Goal: Task Accomplishment & Management: Manage account settings

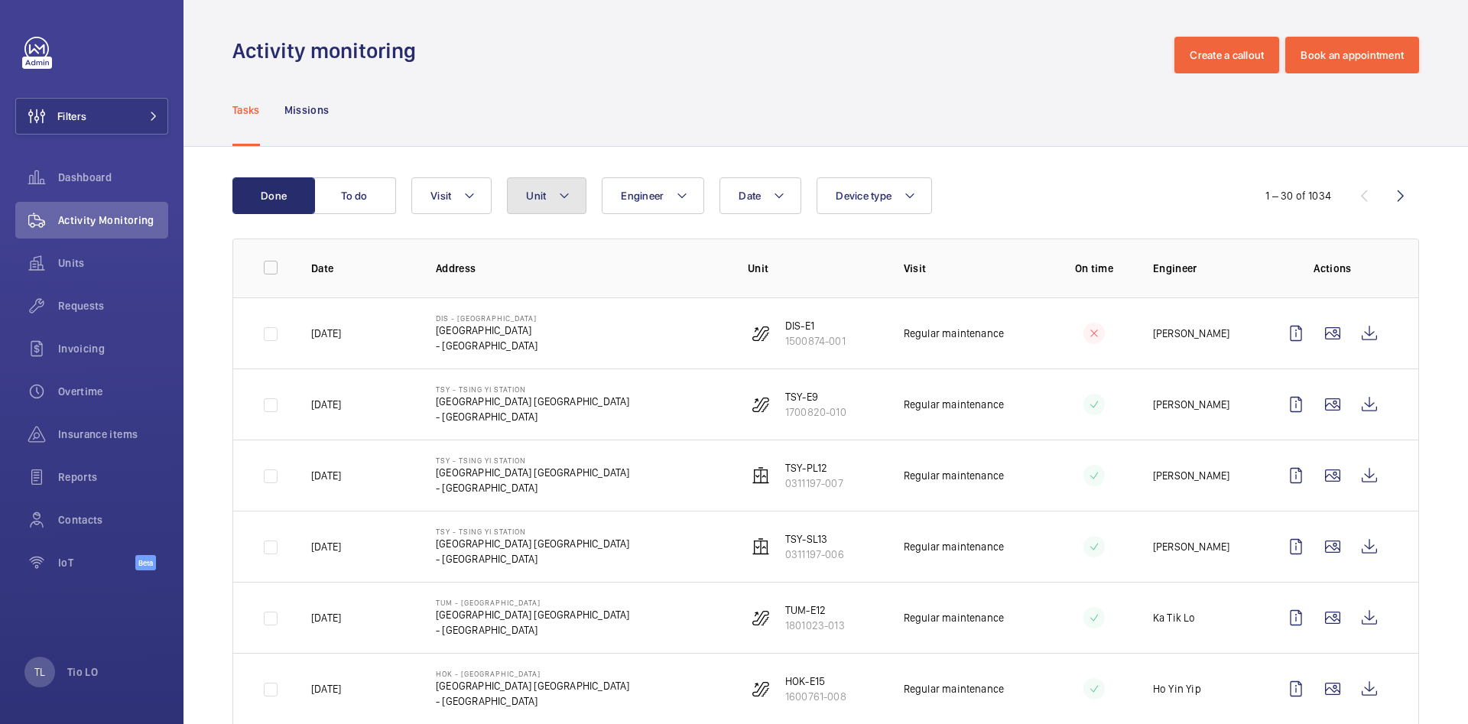
click at [571, 195] on button "Unit" at bounding box center [547, 195] width 80 height 37
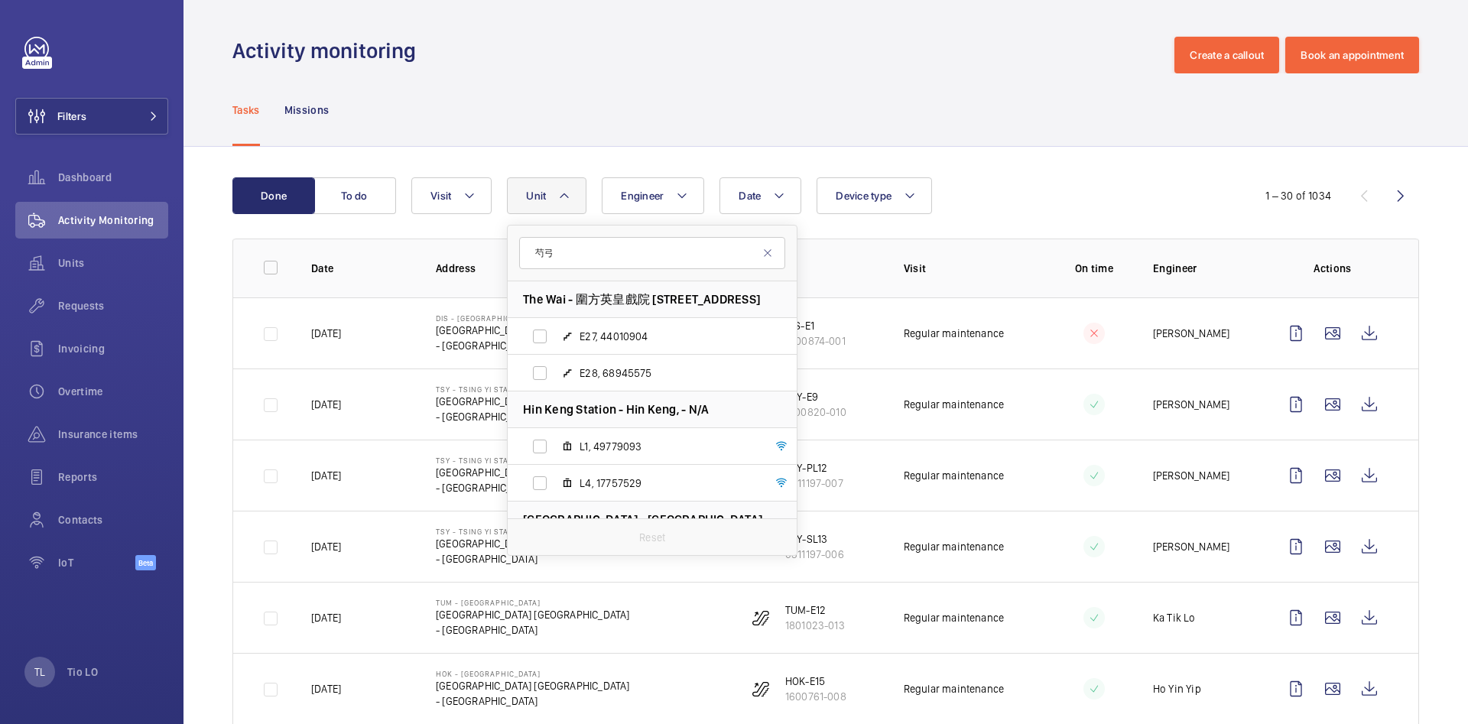
type input "芍"
type input "tin"
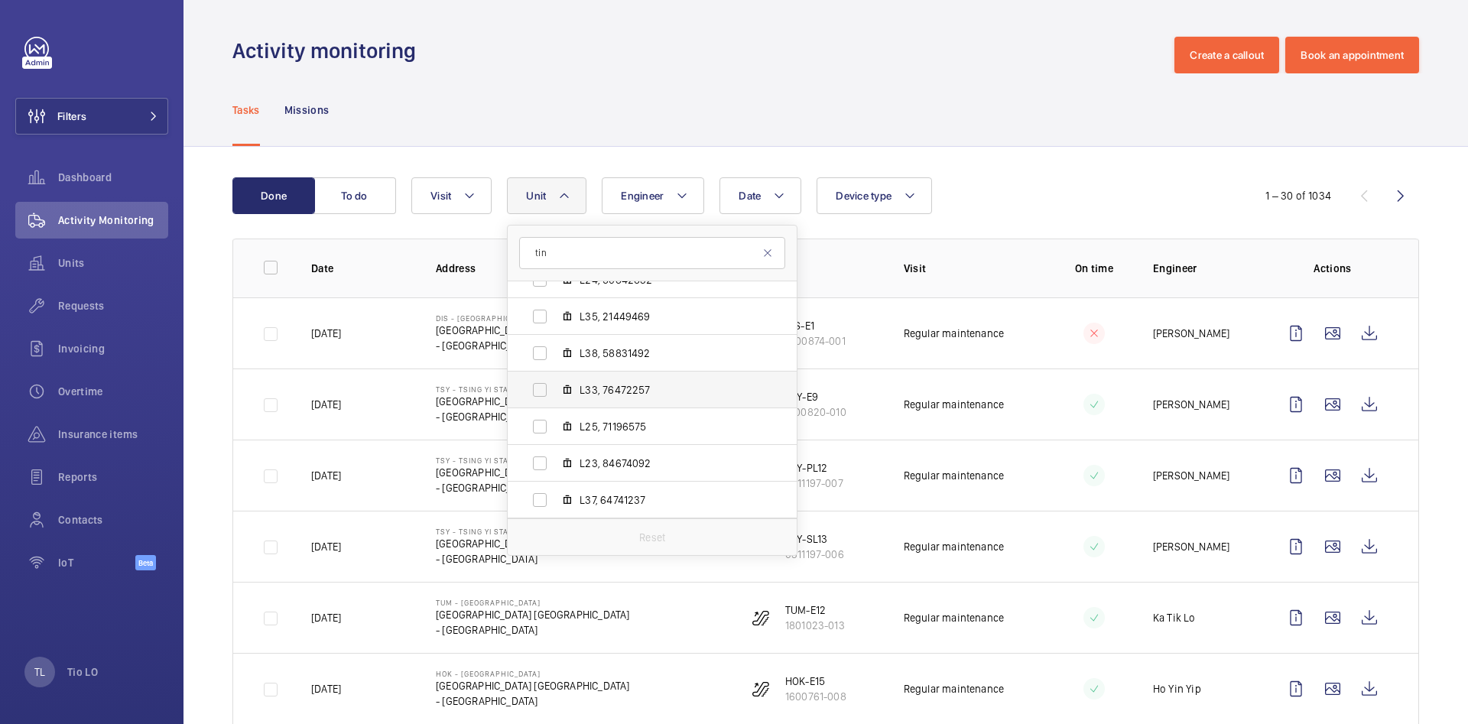
scroll to position [1277, 0]
click at [642, 383] on span "L21, 33732549" at bounding box center [668, 380] width 177 height 15
click at [555, 383] on input "L21, 33732549" at bounding box center [539, 380] width 31 height 31
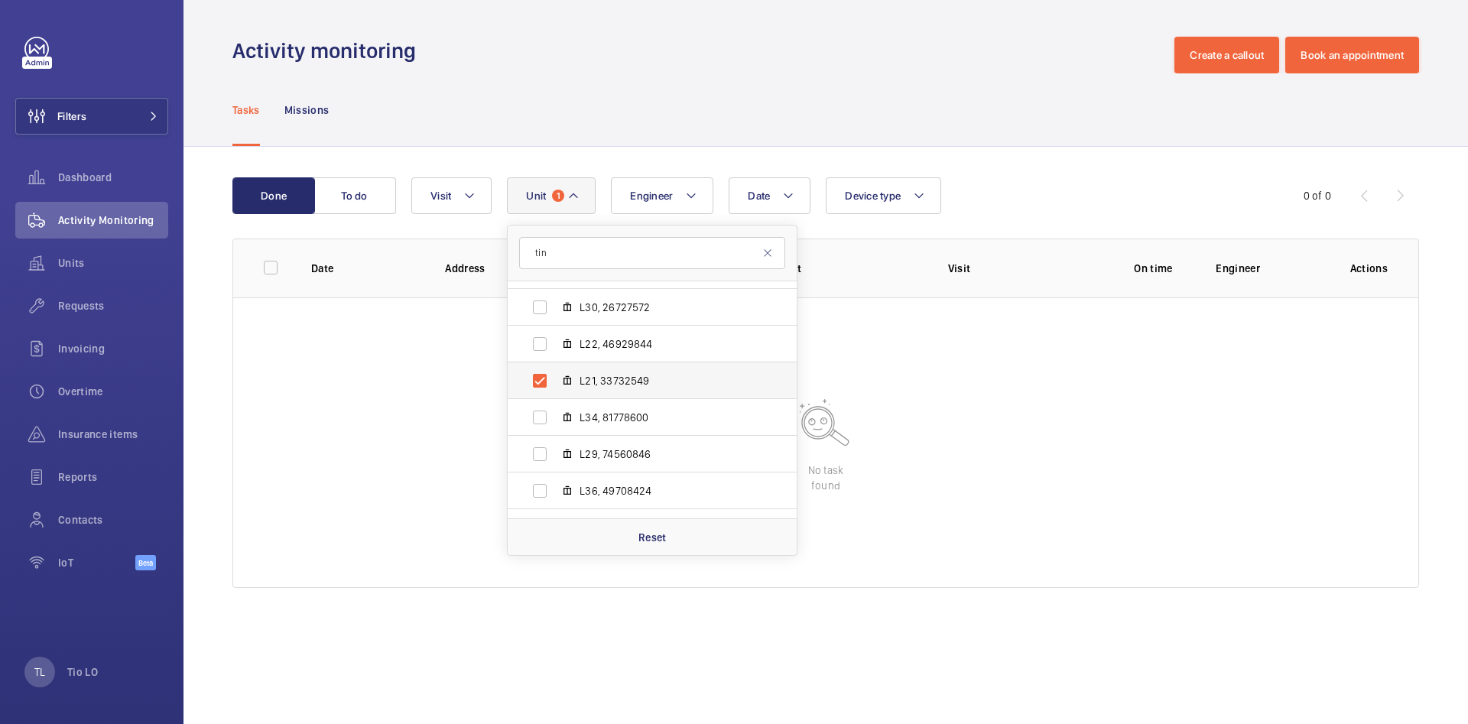
click at [641, 385] on span "L21, 33732549" at bounding box center [668, 380] width 177 height 15
click at [555, 385] on input "L21, 33732549" at bounding box center [539, 380] width 31 height 31
checkbox input "false"
click at [1043, 165] on div "Done To do Date Engineer Unit tin Wah Wai Industrial Building - 51 Pak Tin Par …" at bounding box center [825, 386] width 1284 height 478
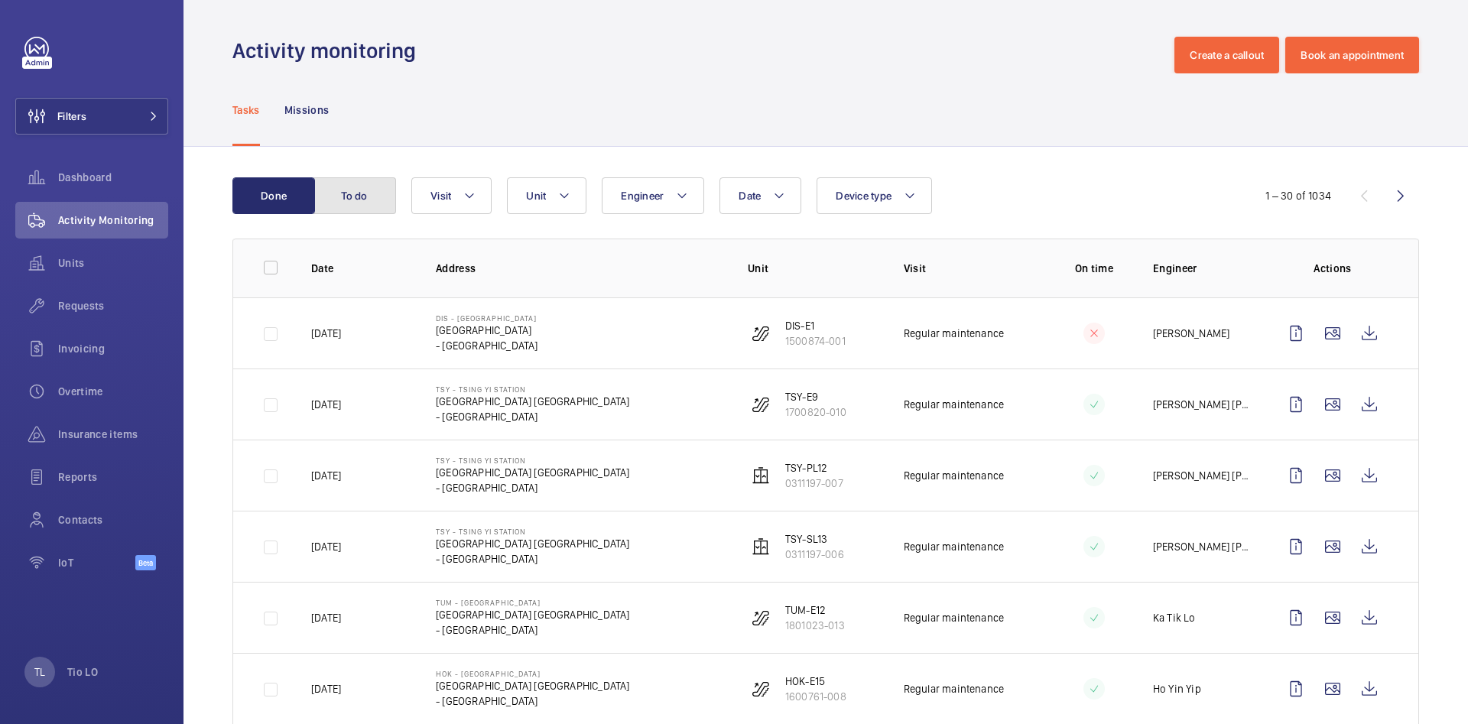
click at [359, 196] on button "To do" at bounding box center [354, 195] width 83 height 37
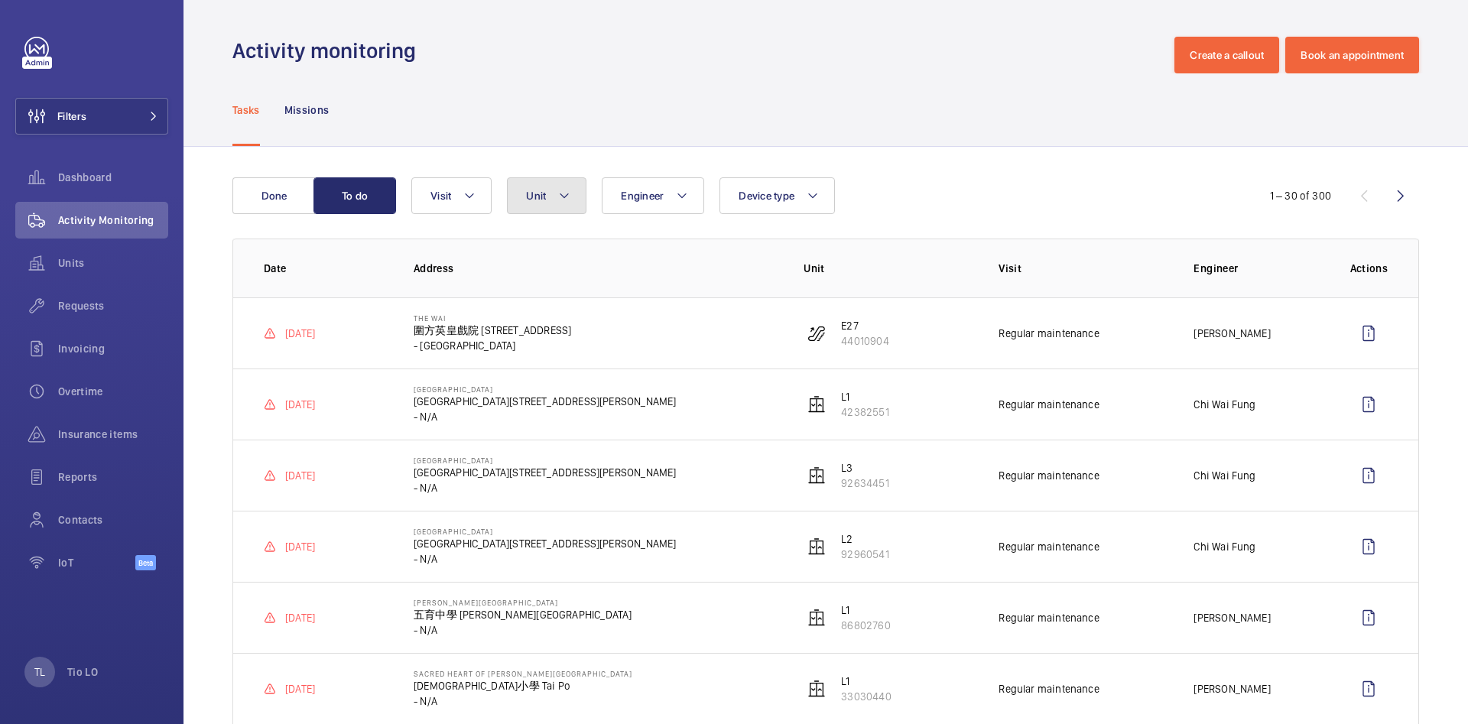
click at [541, 194] on span "Unit" at bounding box center [536, 196] width 20 height 12
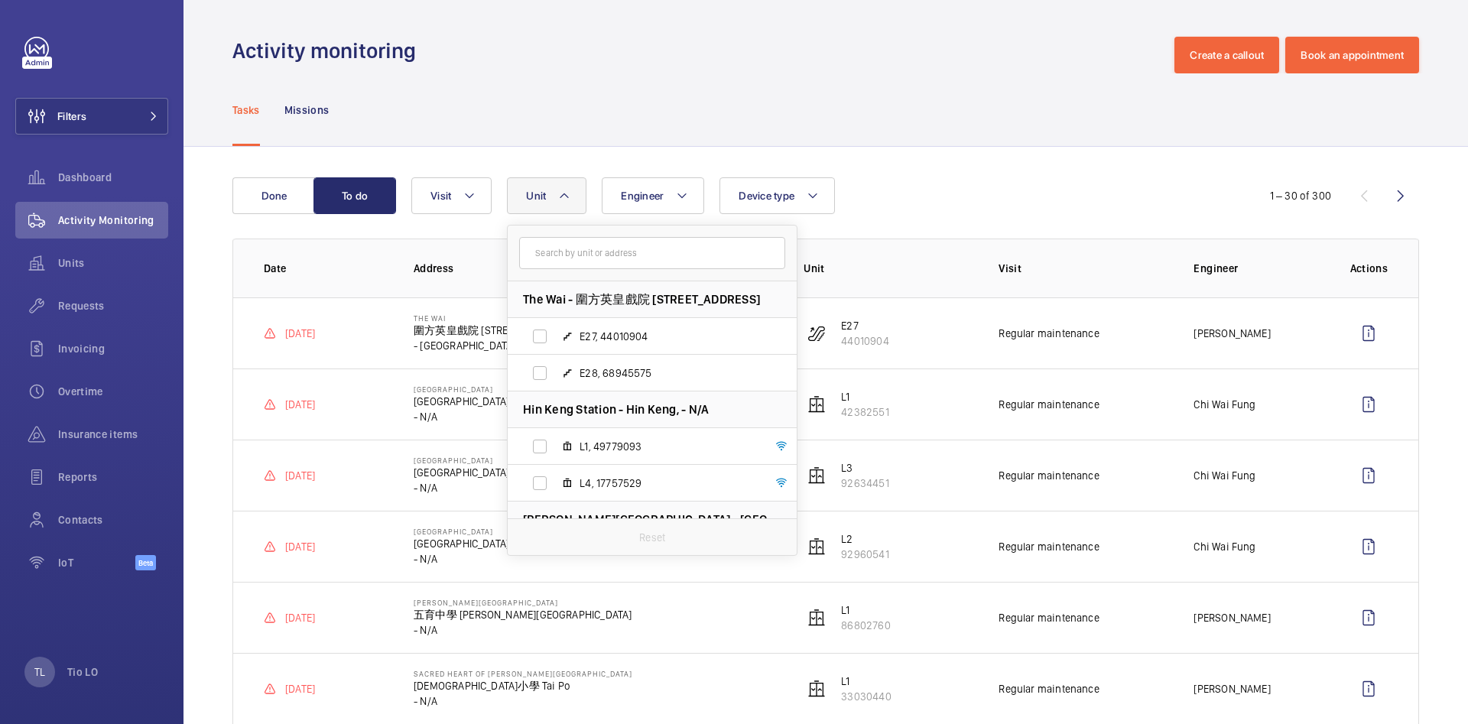
click at [580, 254] on input "text" at bounding box center [652, 253] width 266 height 32
type input "tin"
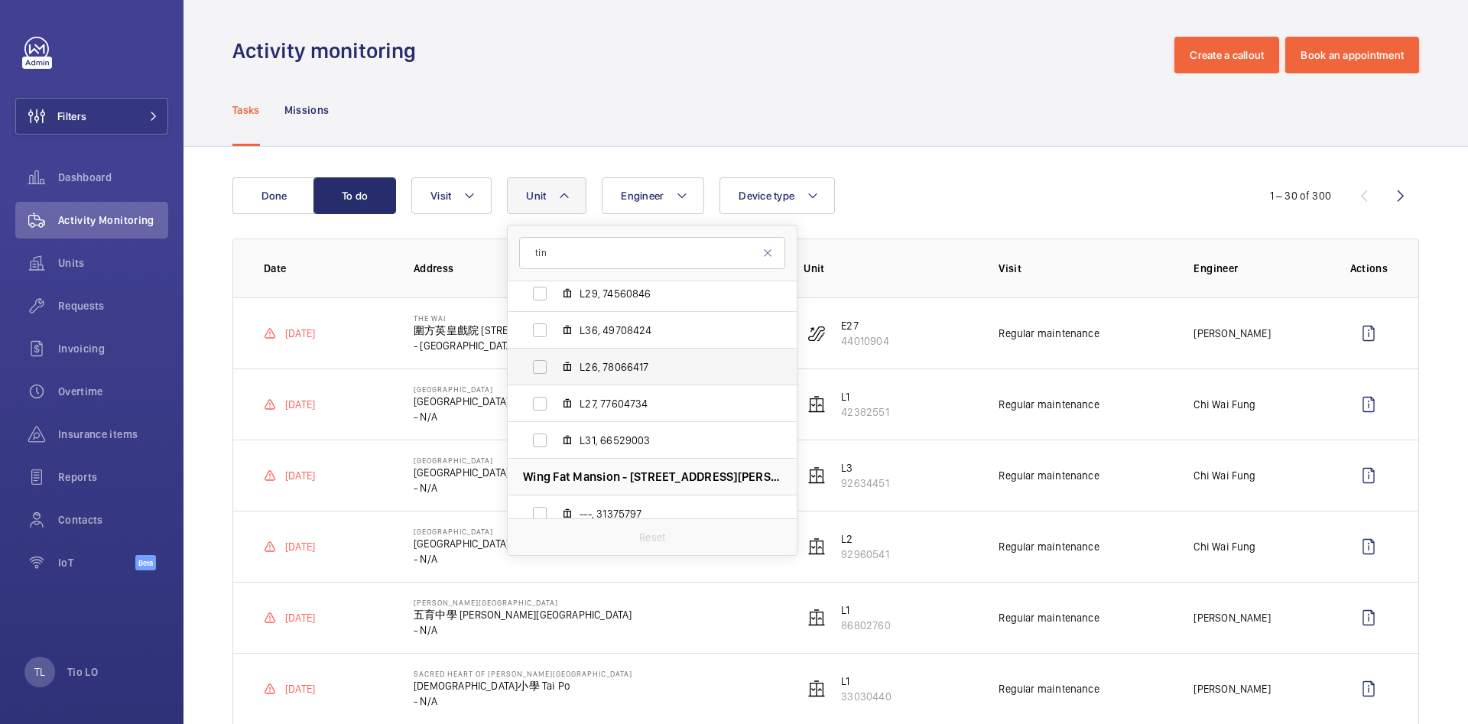
scroll to position [1323, 0]
click at [615, 338] on span "L21, 33732549" at bounding box center [668, 334] width 177 height 15
click at [555, 338] on input "L21, 33732549" at bounding box center [539, 335] width 31 height 31
checkbox input "true"
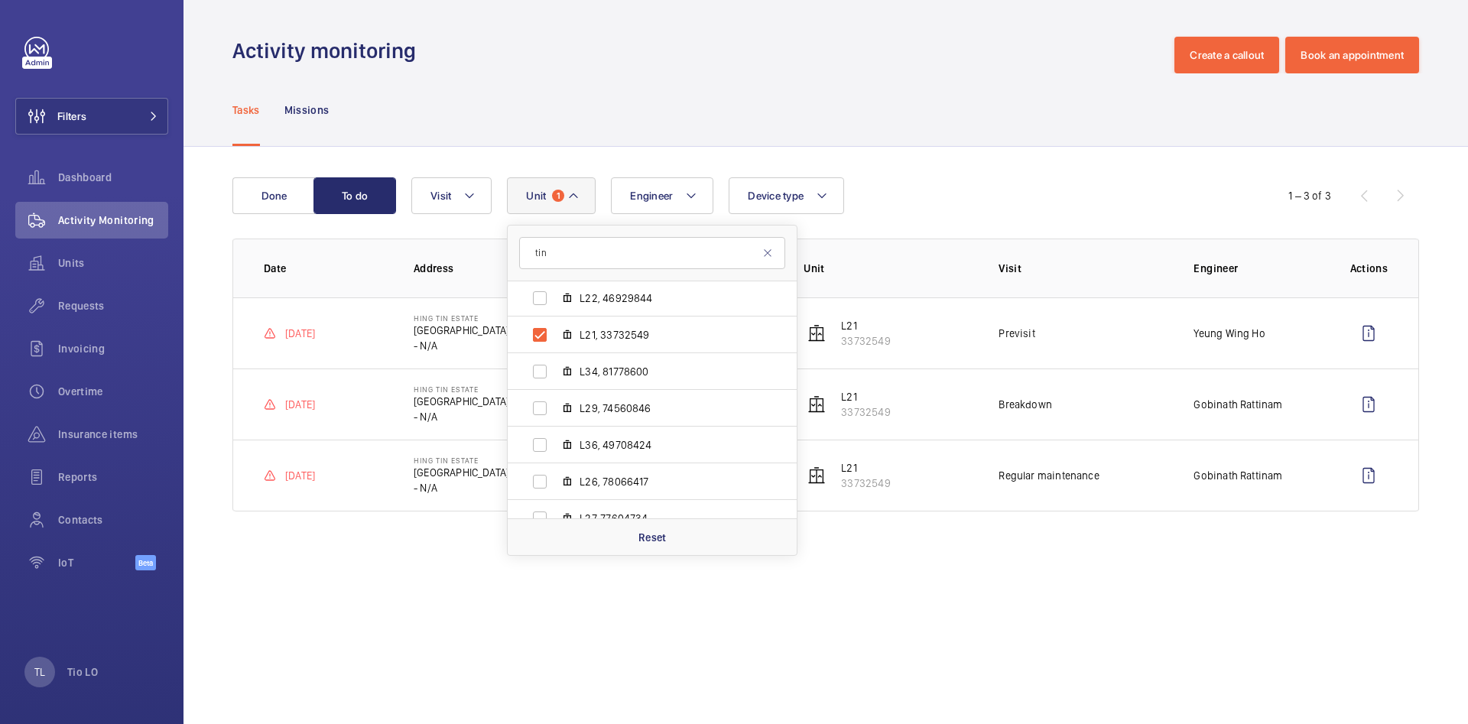
click at [326, 580] on wm-front-admin-operations-monitoring "Activity monitoring Create a callout Book an appointment Tasks Missions Done To…" at bounding box center [825, 362] width 1284 height 724
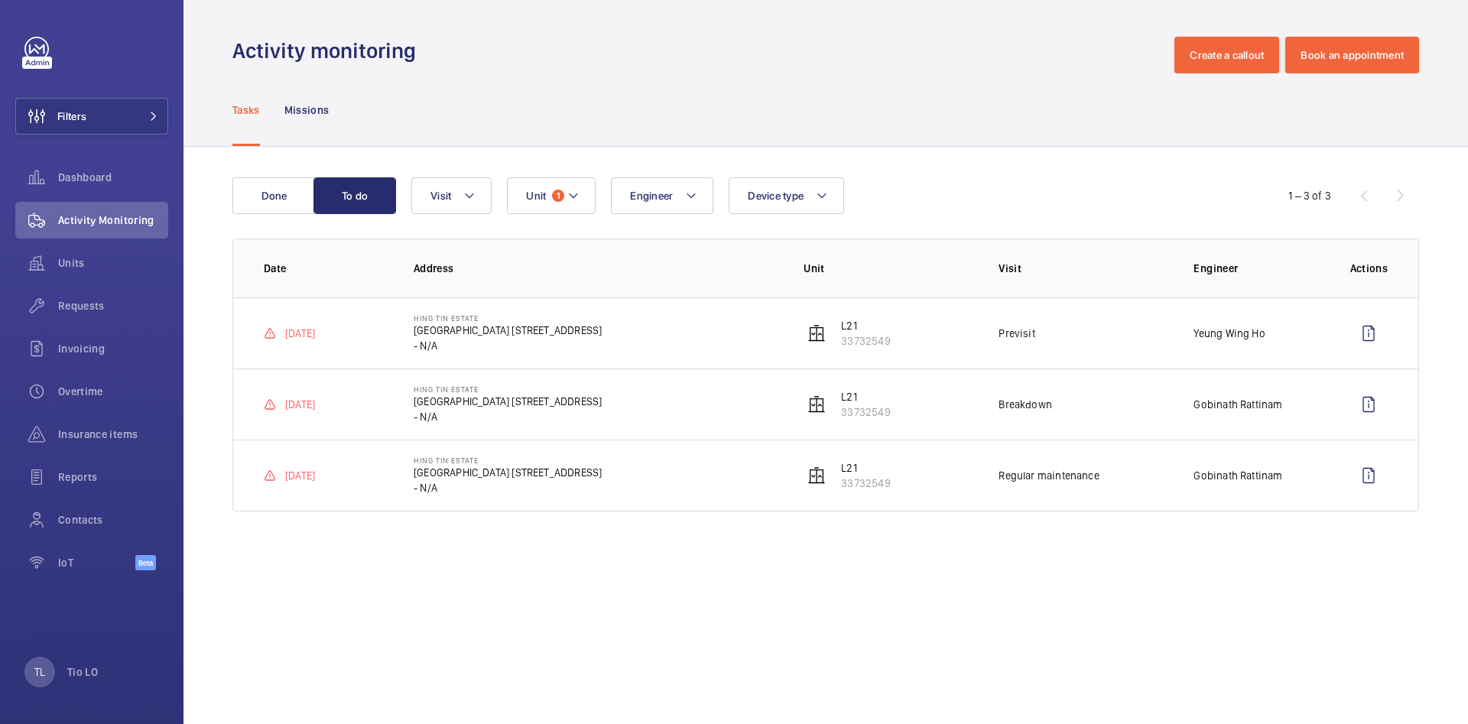
click at [435, 469] on p "興田邨 8 Lin Tak Rd" at bounding box center [508, 472] width 188 height 15
click at [340, 483] on td "14/09/2025" at bounding box center [311, 476] width 156 height 72
click at [1240, 481] on p "Gobinath Rattinam" at bounding box center [1237, 475] width 89 height 15
click at [421, 480] on p "- N/A" at bounding box center [508, 487] width 188 height 15
click at [1221, 478] on p "Gobinath Rattinam" at bounding box center [1237, 475] width 89 height 15
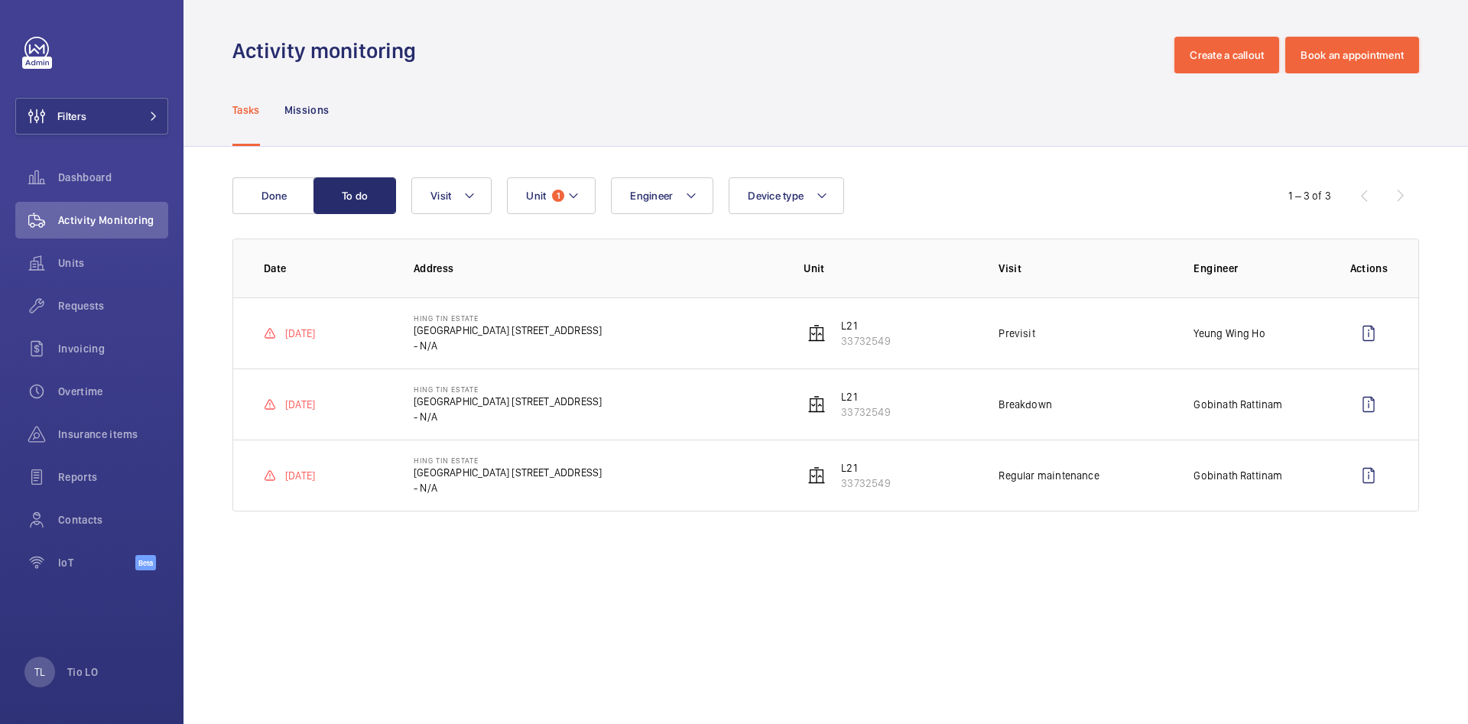
click at [1041, 482] on p "Regular maintenance" at bounding box center [1048, 475] width 100 height 15
click at [1045, 476] on p "Regular maintenance" at bounding box center [1048, 475] width 100 height 15
click at [304, 107] on p "Missions" at bounding box center [306, 109] width 45 height 15
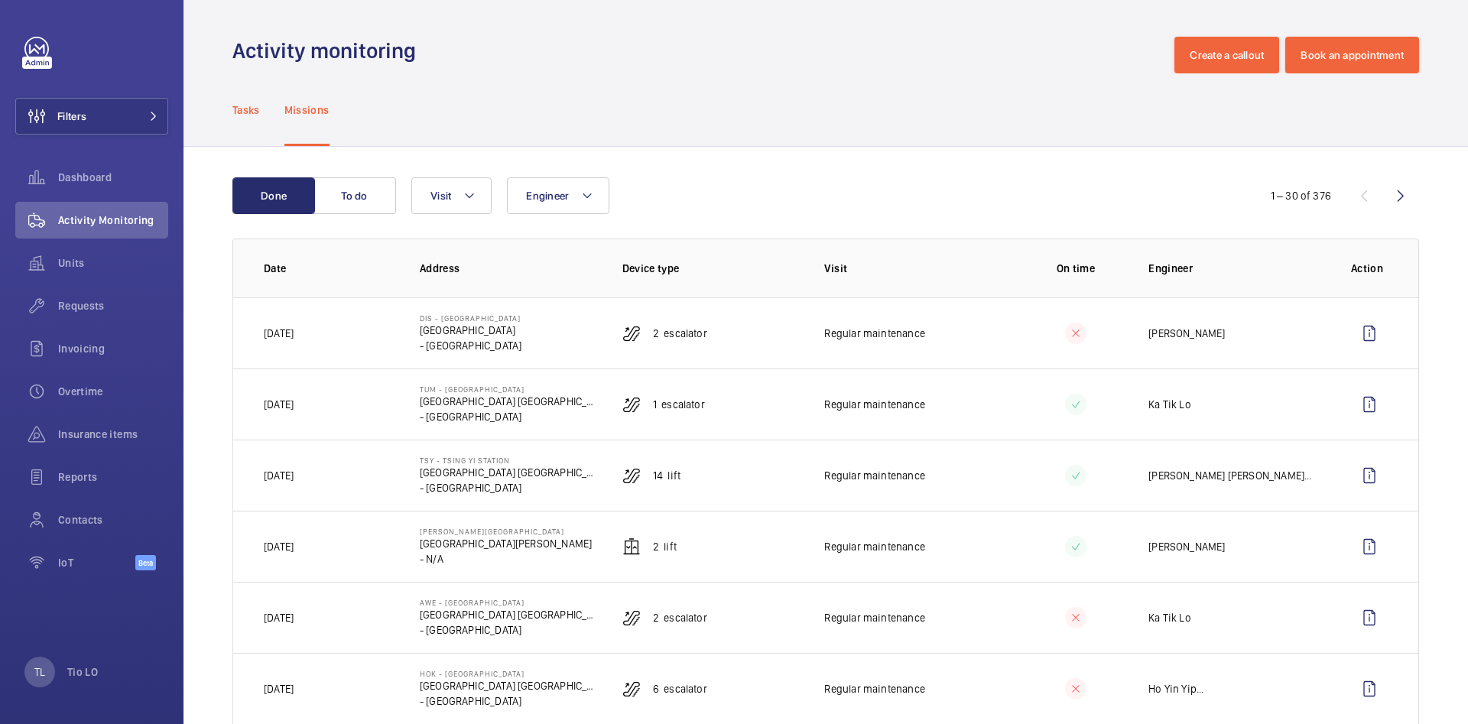
click at [247, 112] on p "Tasks" at bounding box center [246, 109] width 28 height 15
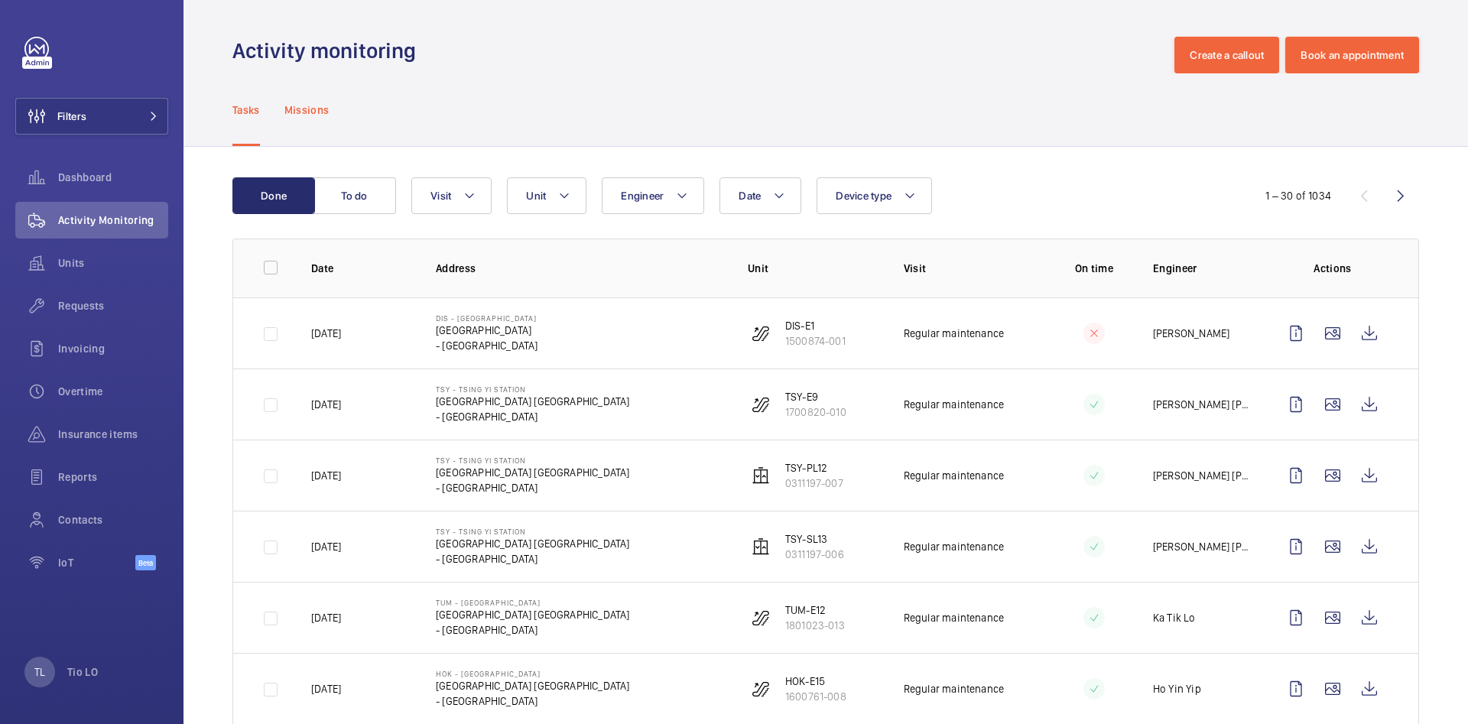
click at [311, 112] on p "Missions" at bounding box center [306, 109] width 45 height 15
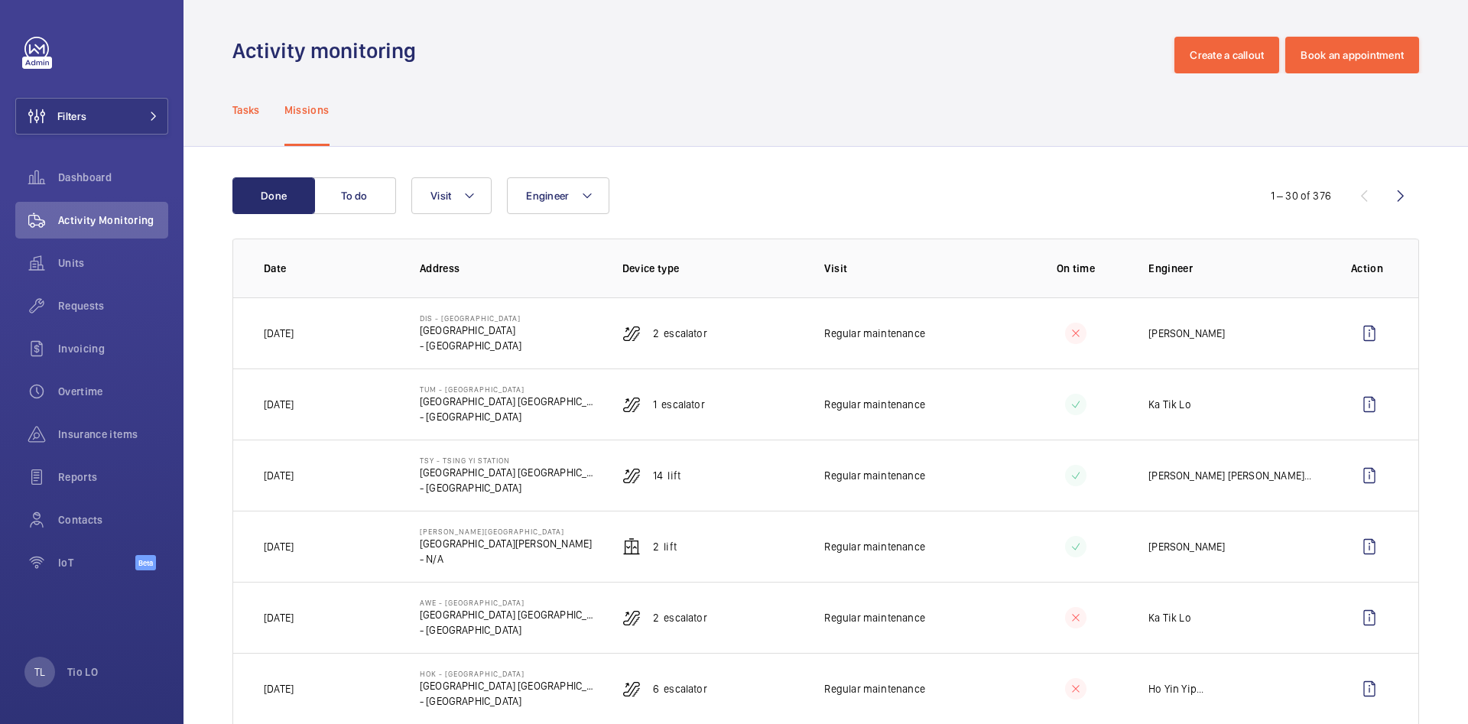
click at [253, 115] on p "Tasks" at bounding box center [246, 109] width 28 height 15
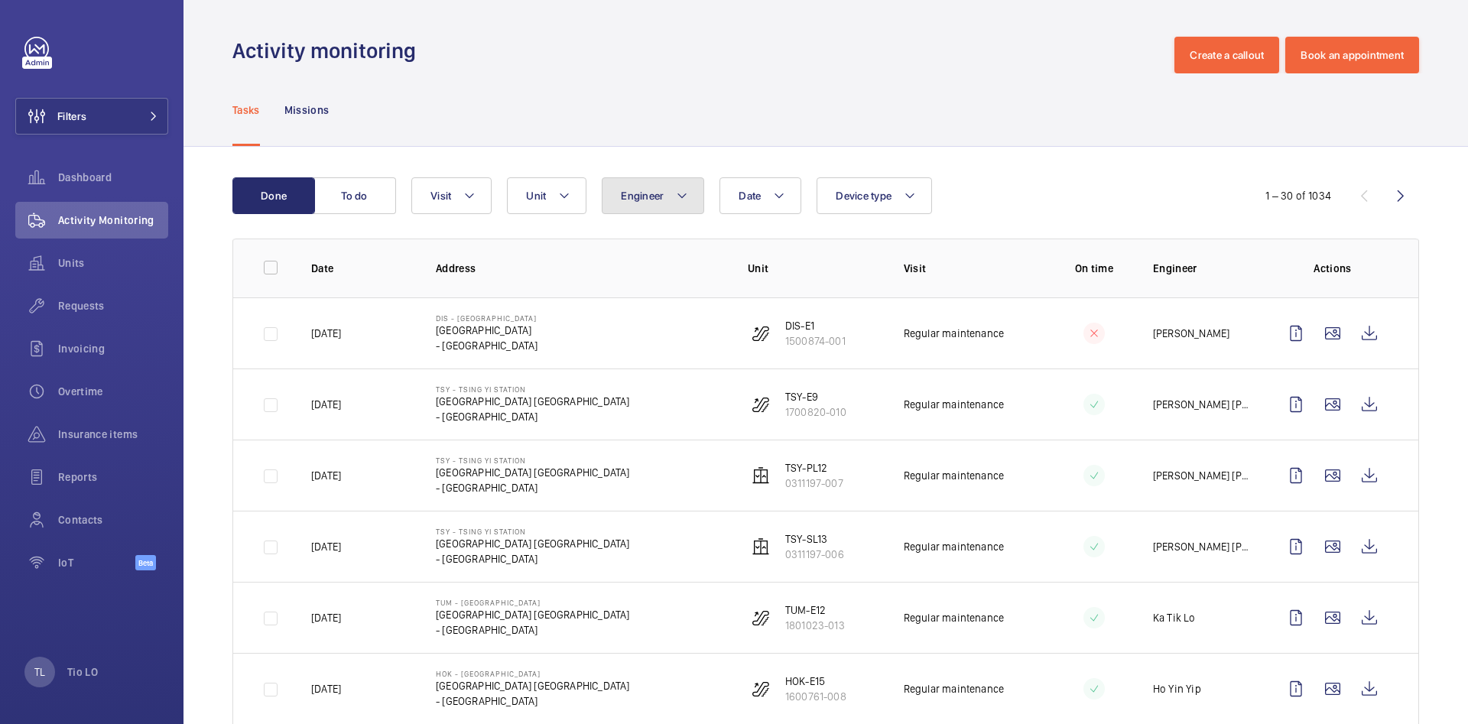
click at [674, 195] on button "Engineer" at bounding box center [653, 195] width 102 height 37
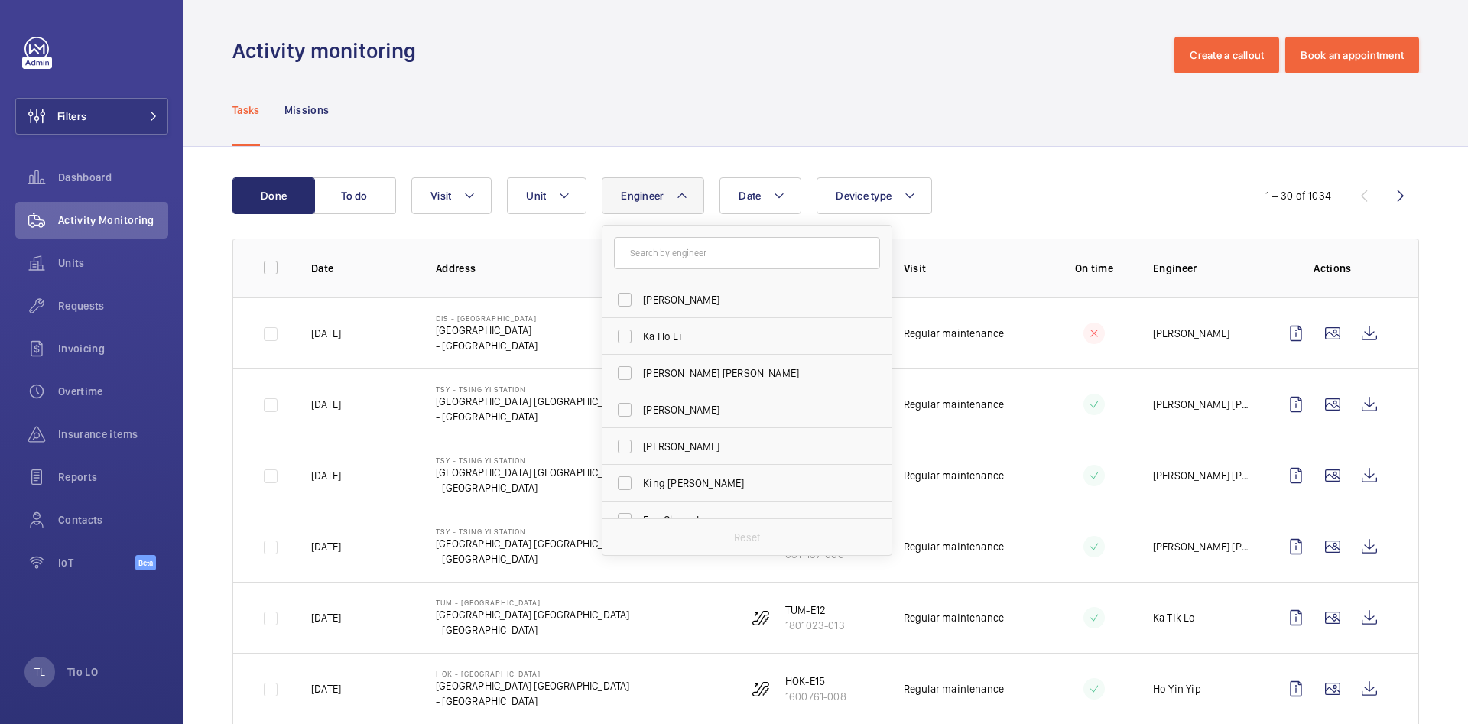
click at [674, 190] on button "Engineer" at bounding box center [653, 195] width 102 height 37
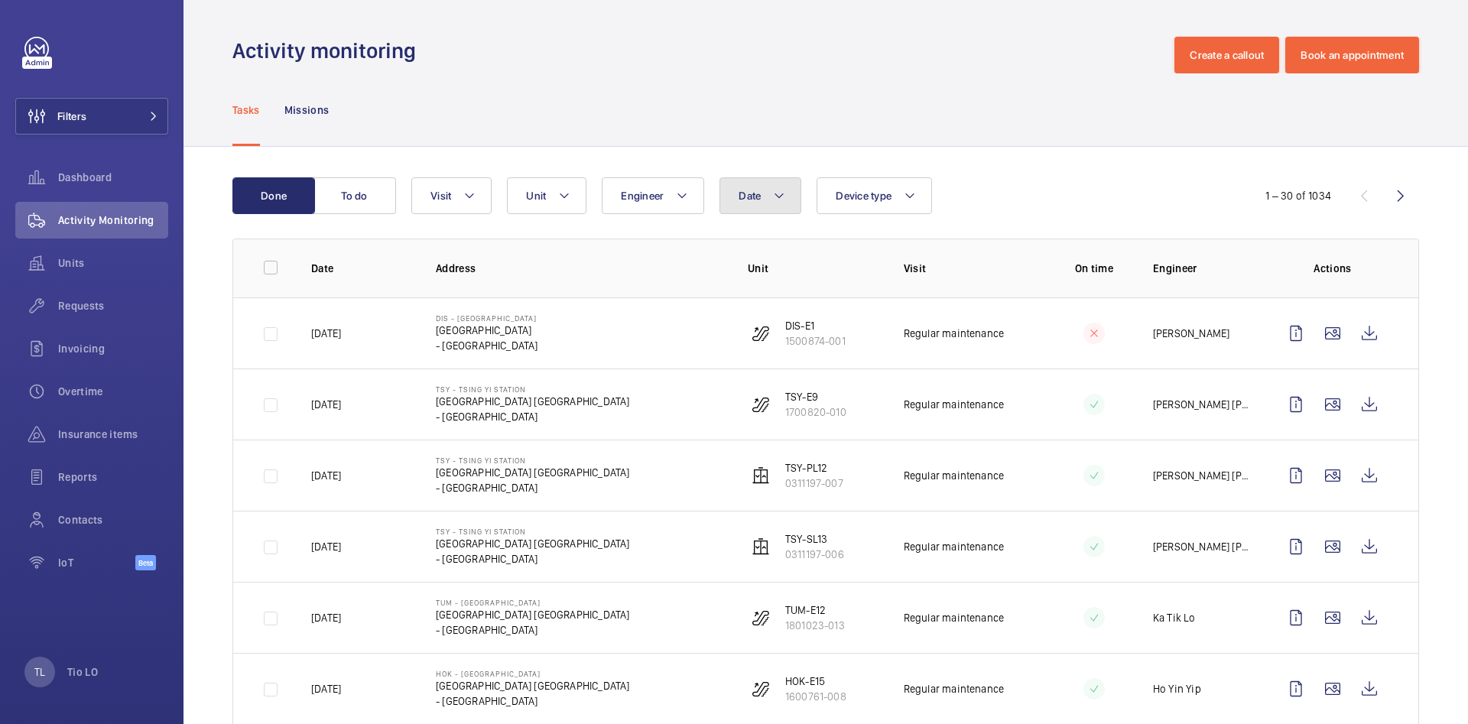
click at [773, 197] on mat-icon at bounding box center [779, 196] width 12 height 18
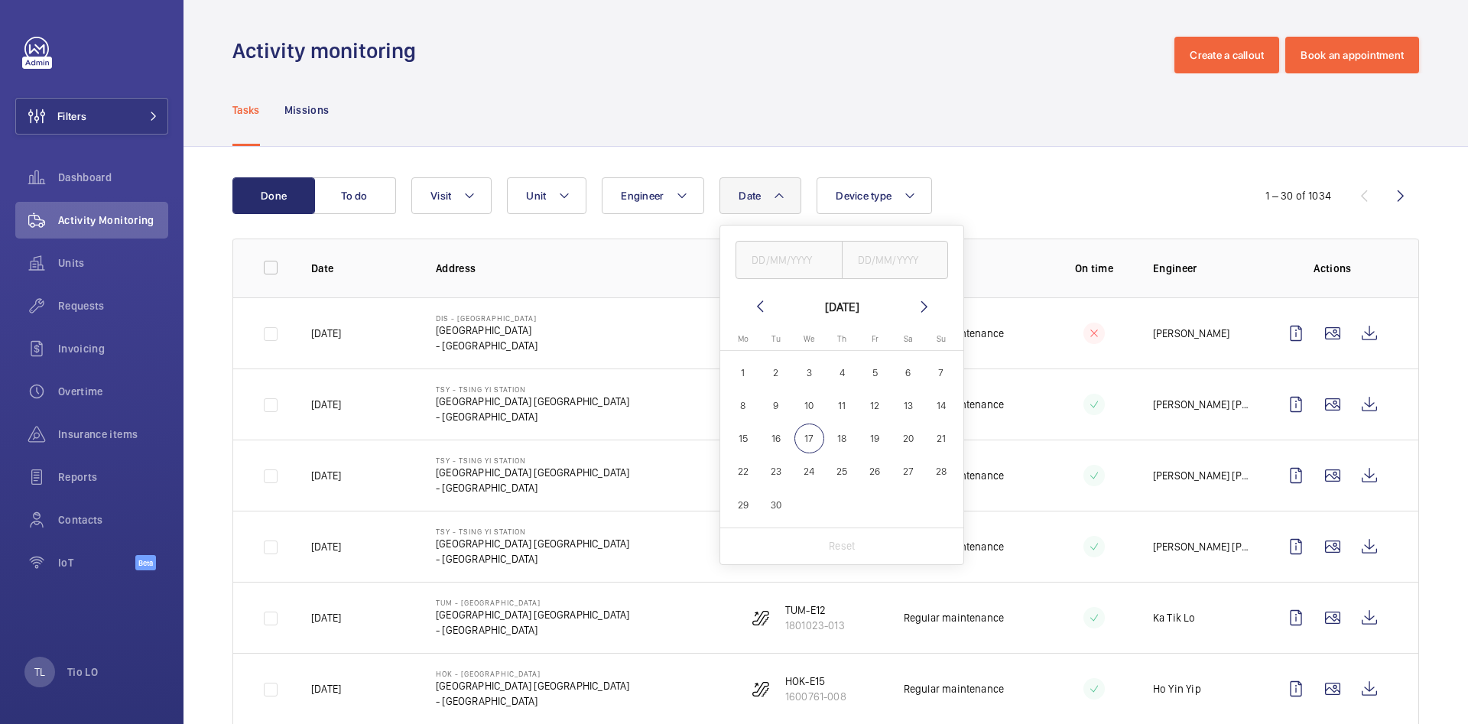
click at [771, 192] on button "Date" at bounding box center [760, 195] width 82 height 37
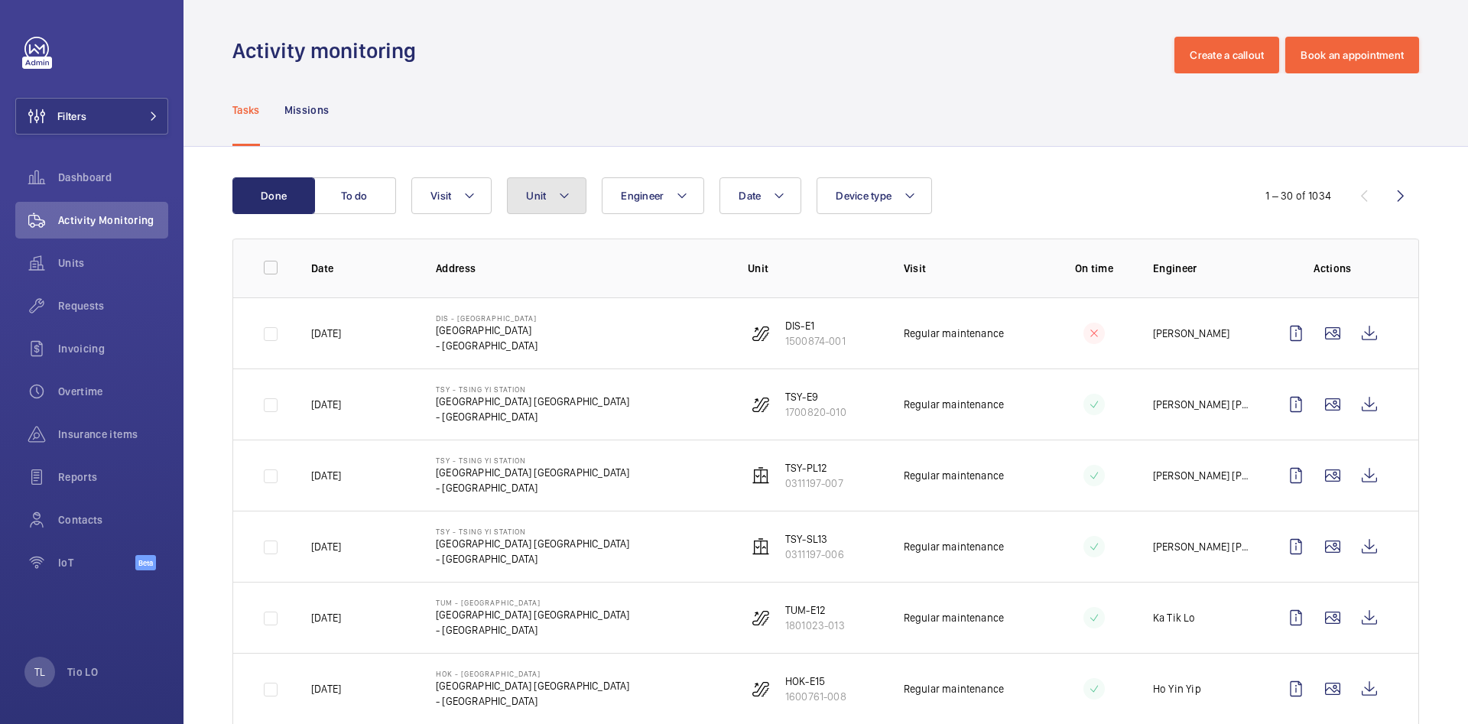
click at [552, 199] on button "Unit" at bounding box center [547, 195] width 80 height 37
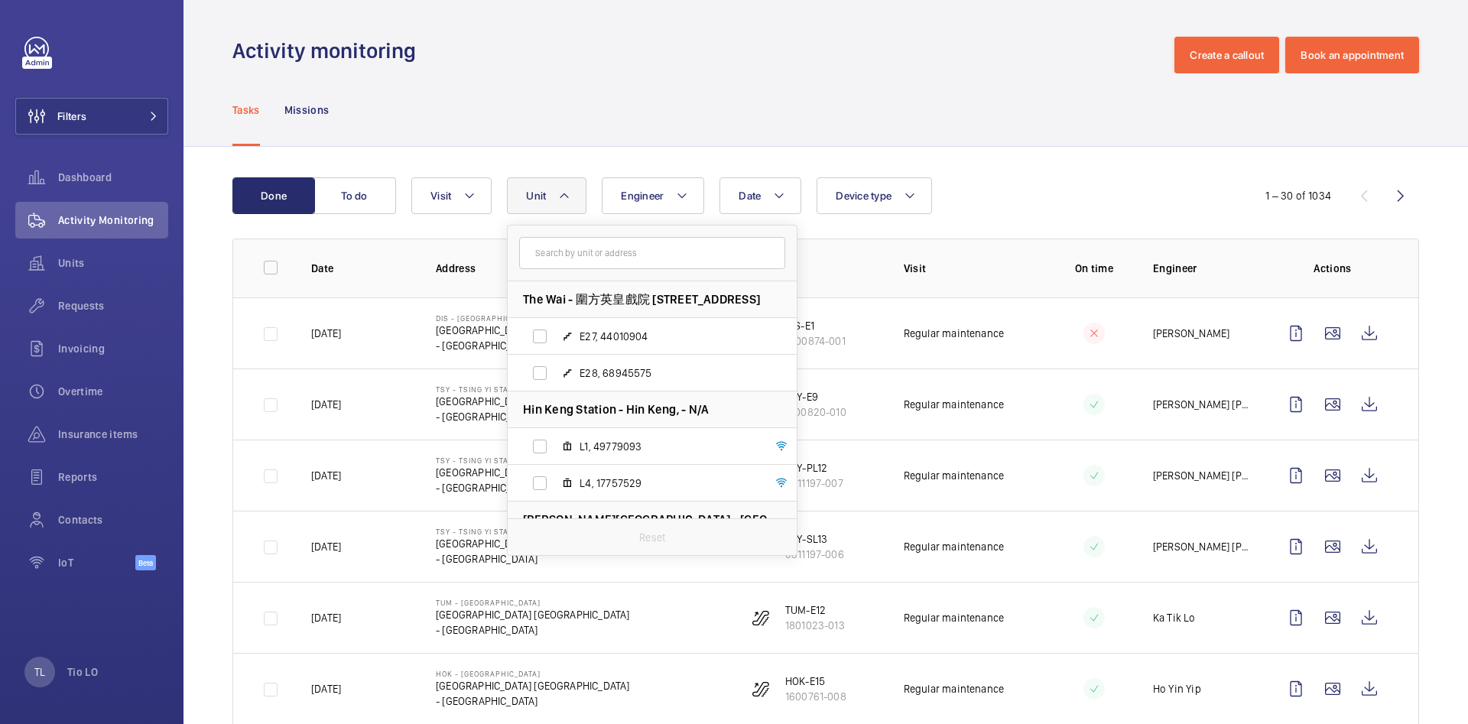
click at [552, 199] on button "Unit" at bounding box center [547, 195] width 80 height 37
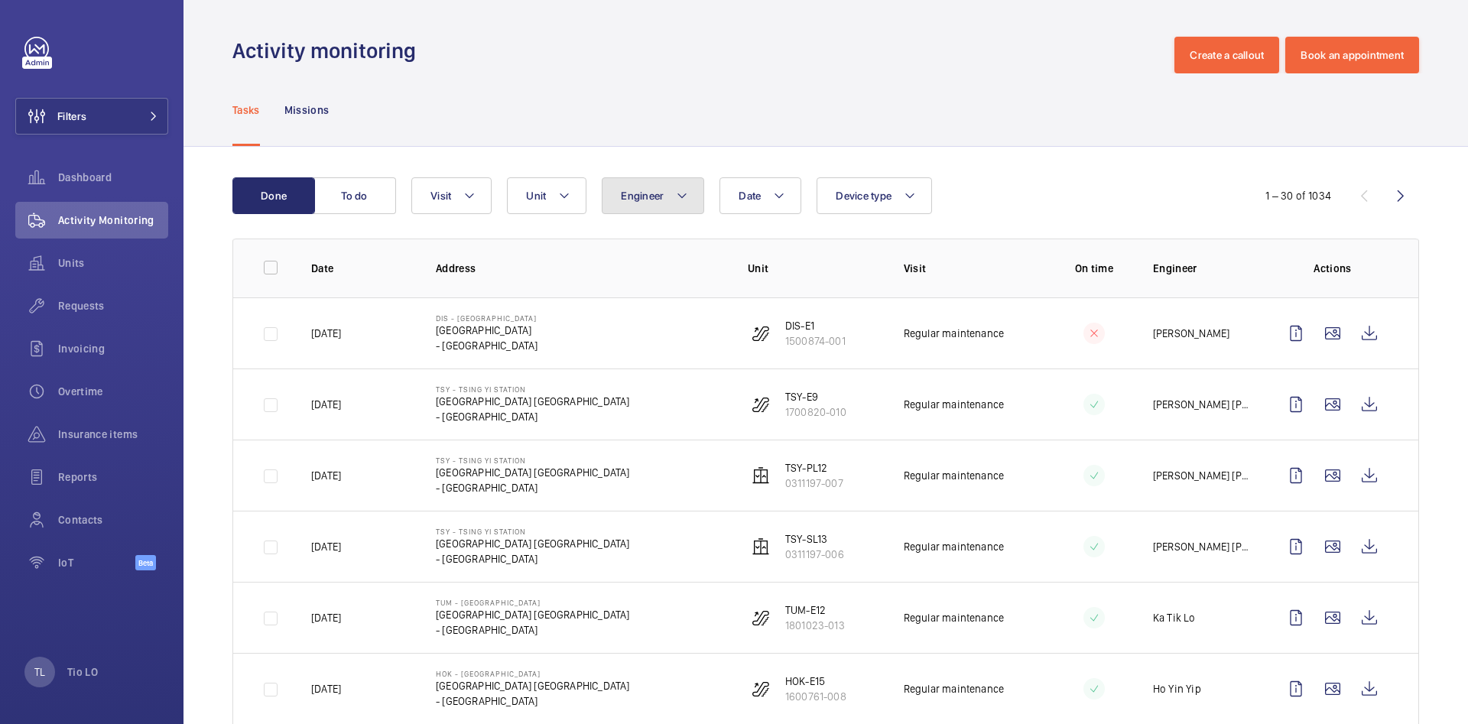
click at [634, 196] on span "Engineer" at bounding box center [642, 196] width 43 height 12
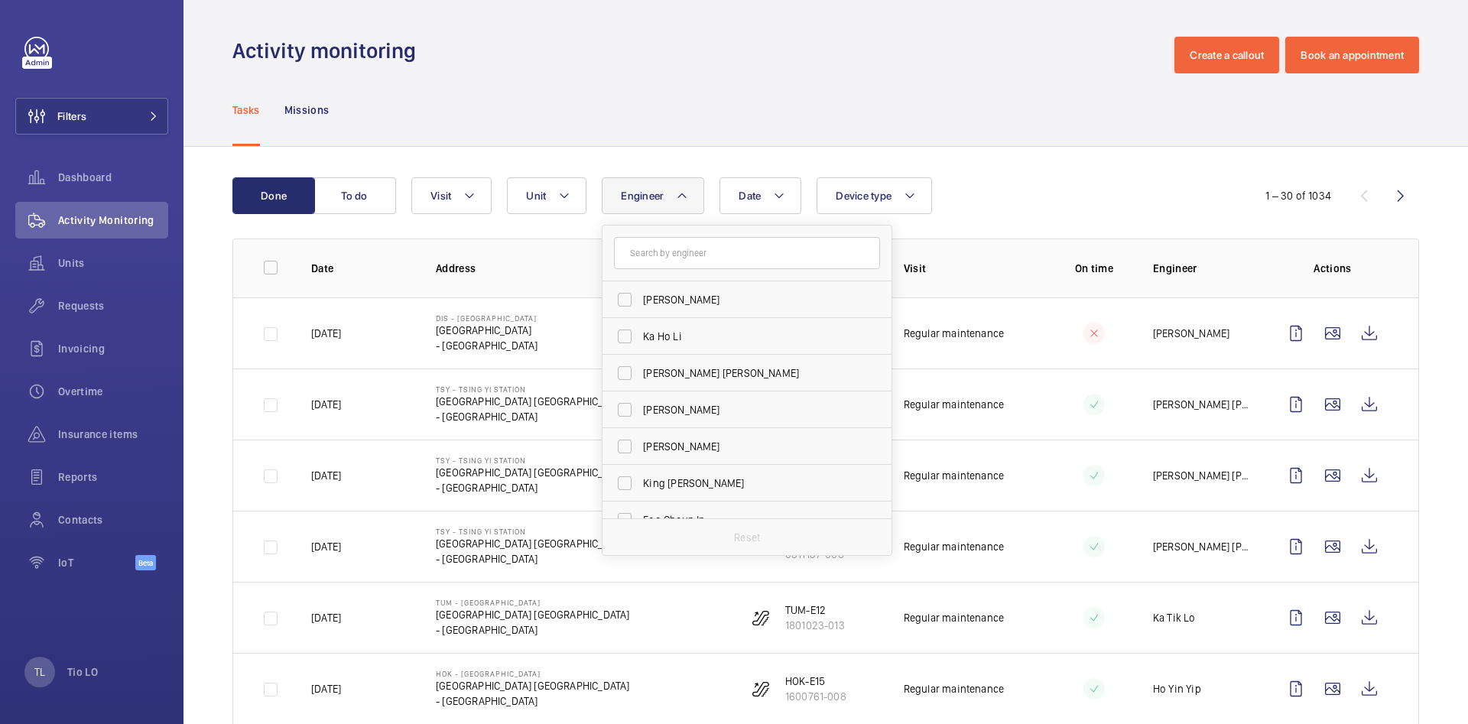
click at [635, 193] on span "Engineer" at bounding box center [642, 196] width 43 height 12
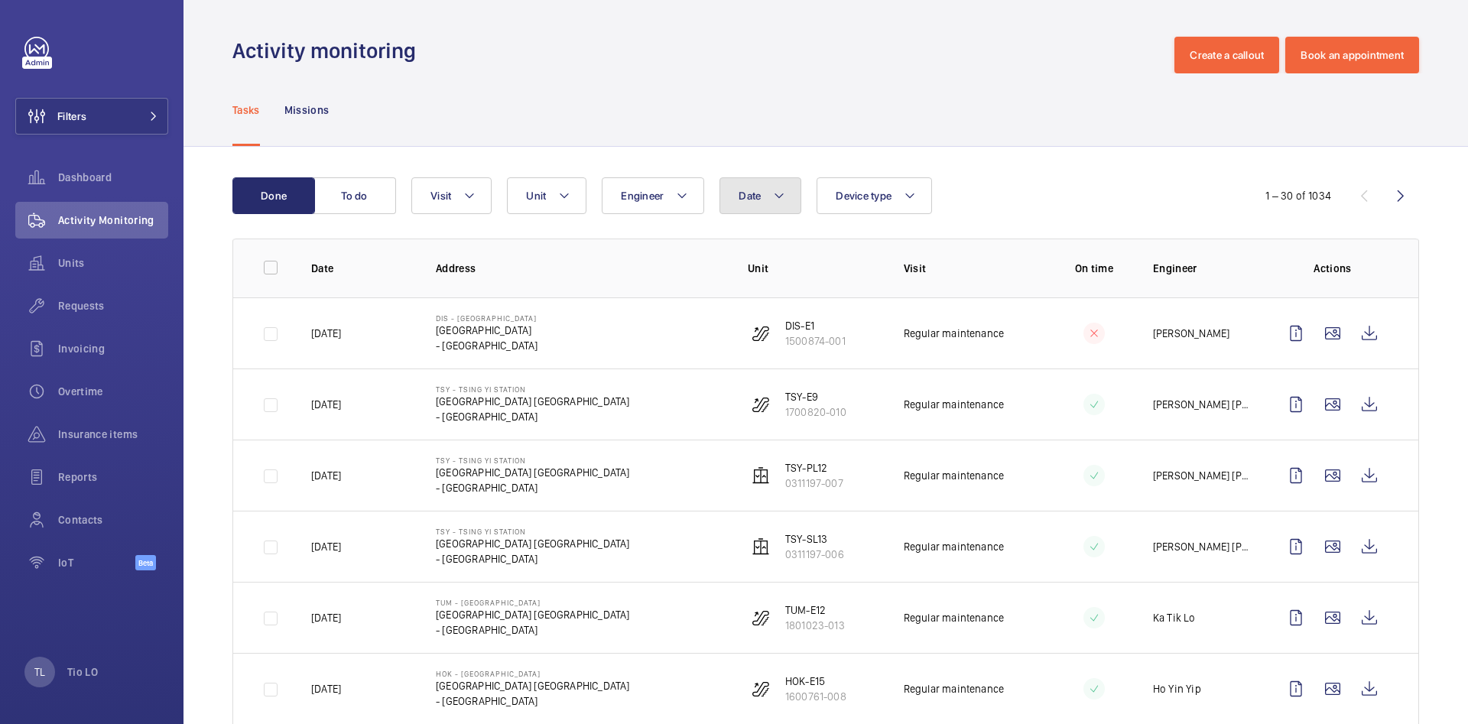
click at [736, 190] on button "Date" at bounding box center [760, 195] width 82 height 37
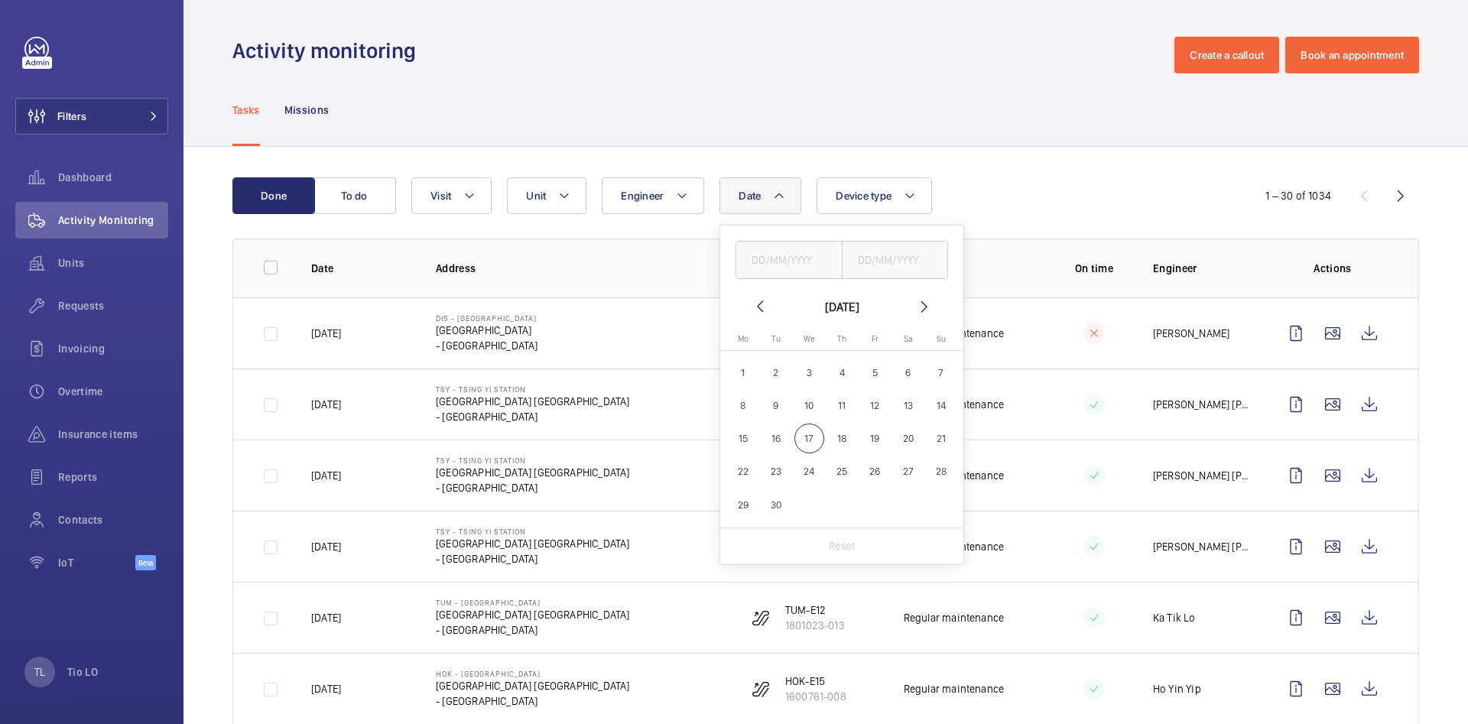
click at [739, 188] on button "Date" at bounding box center [760, 195] width 82 height 37
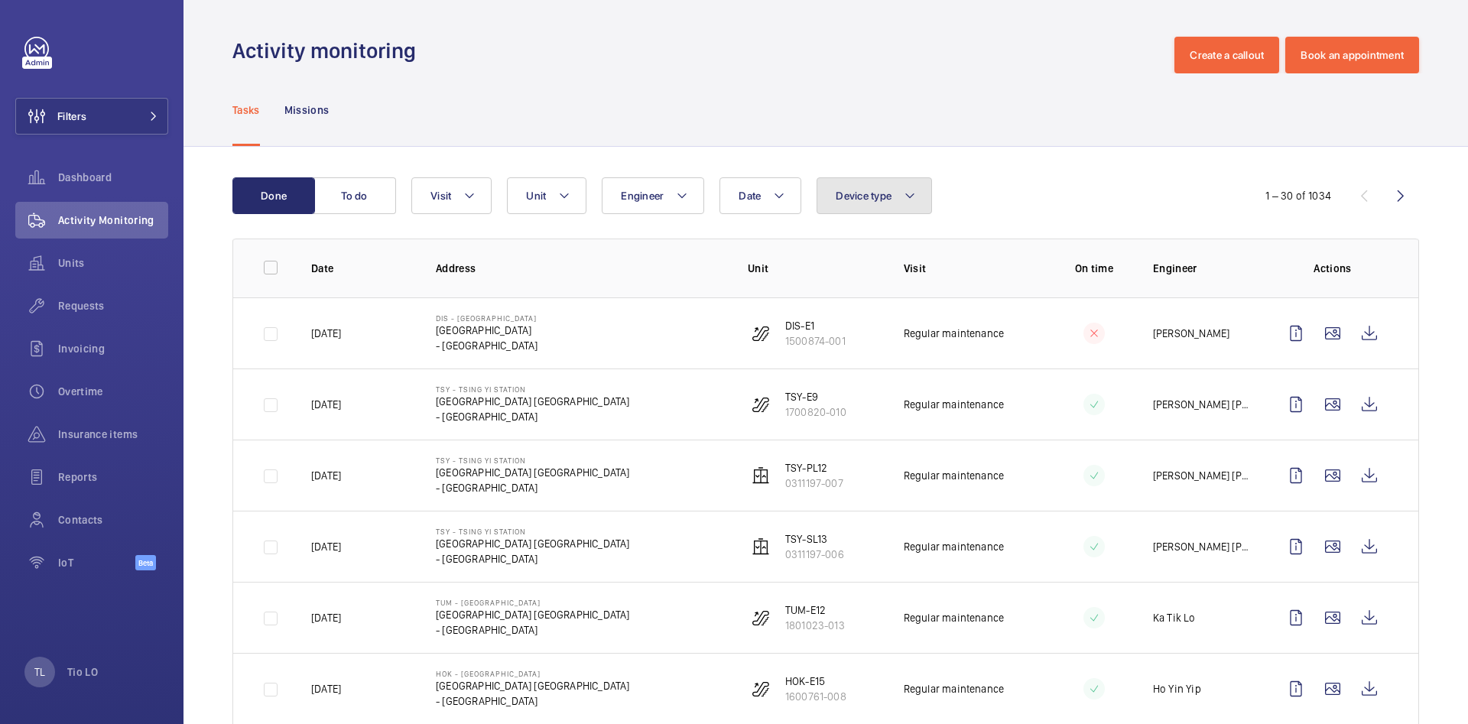
click at [852, 194] on span "Device type" at bounding box center [864, 196] width 56 height 12
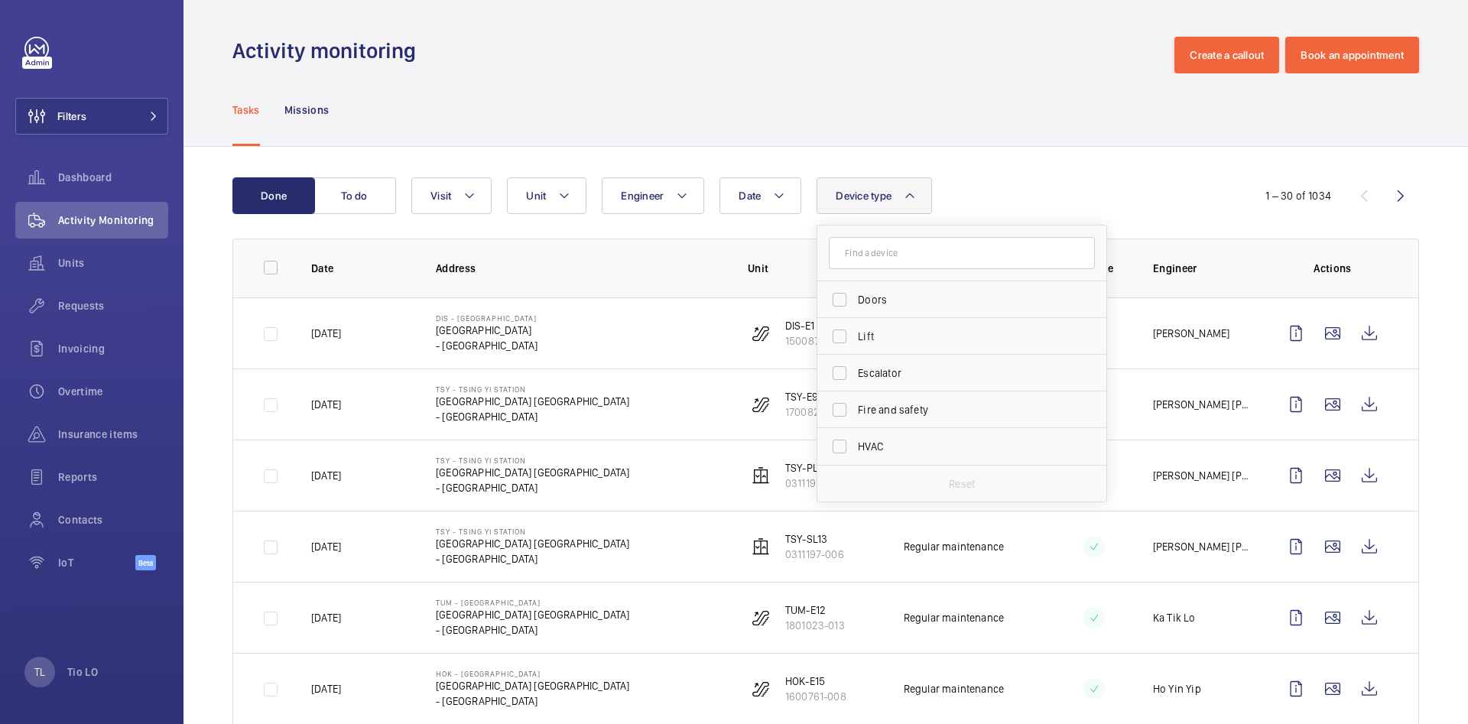
click at [856, 206] on button "Device type" at bounding box center [874, 195] width 115 height 37
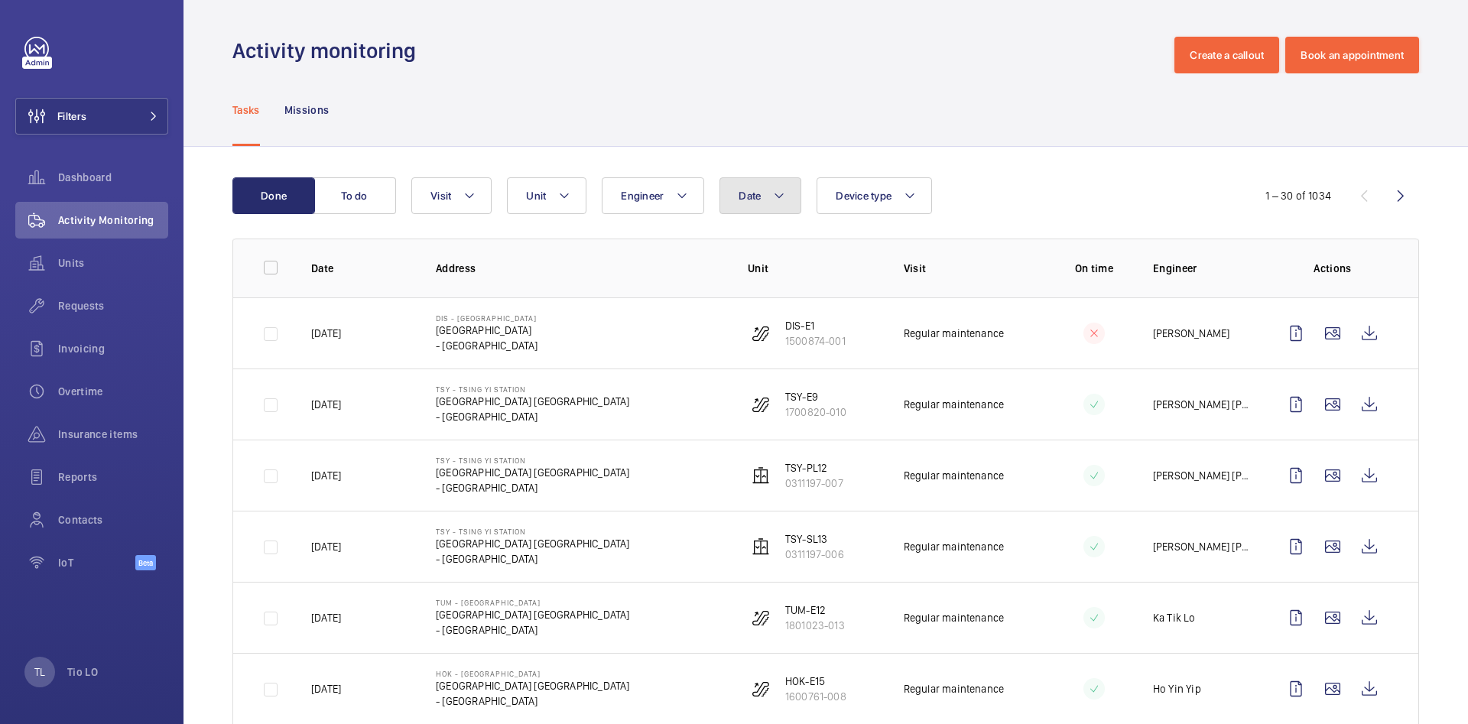
click at [759, 207] on button "Date" at bounding box center [760, 195] width 82 height 37
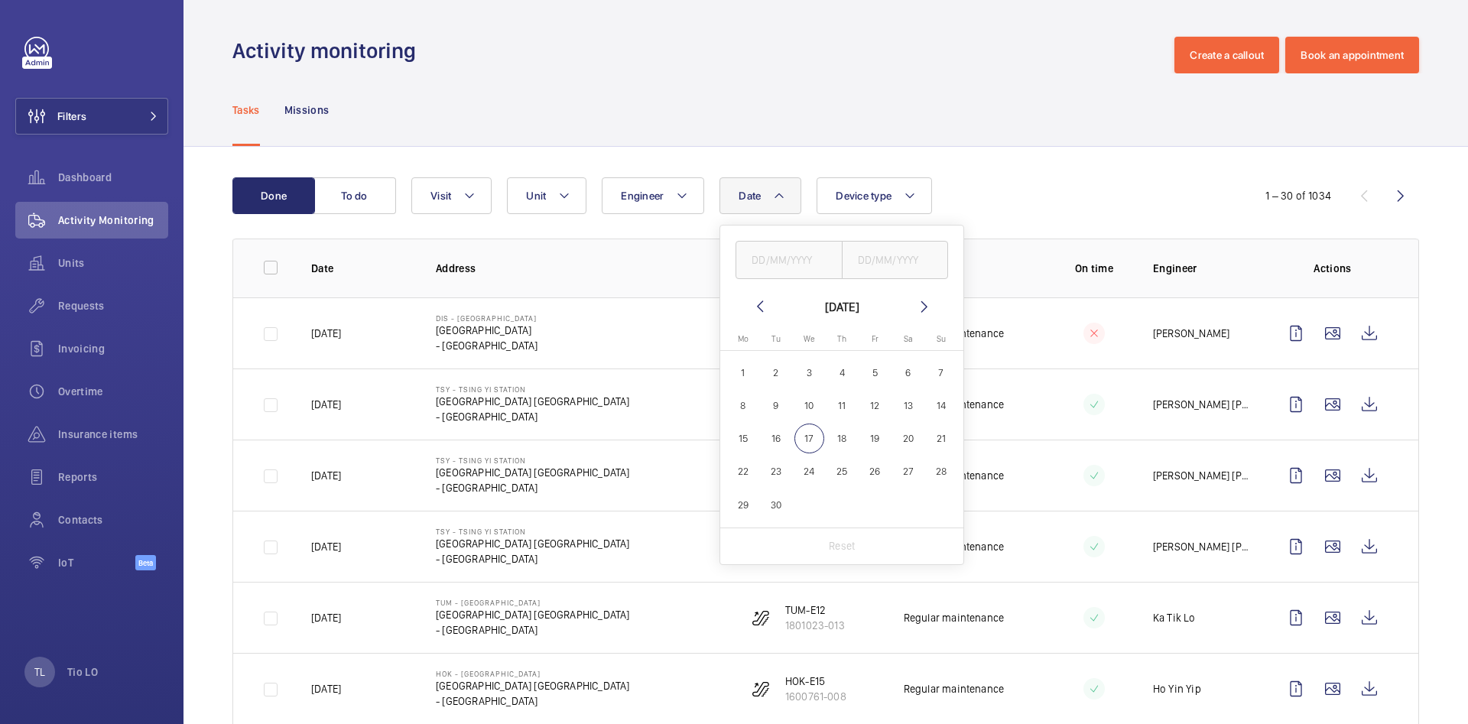
click at [755, 199] on span "Date" at bounding box center [750, 196] width 22 height 12
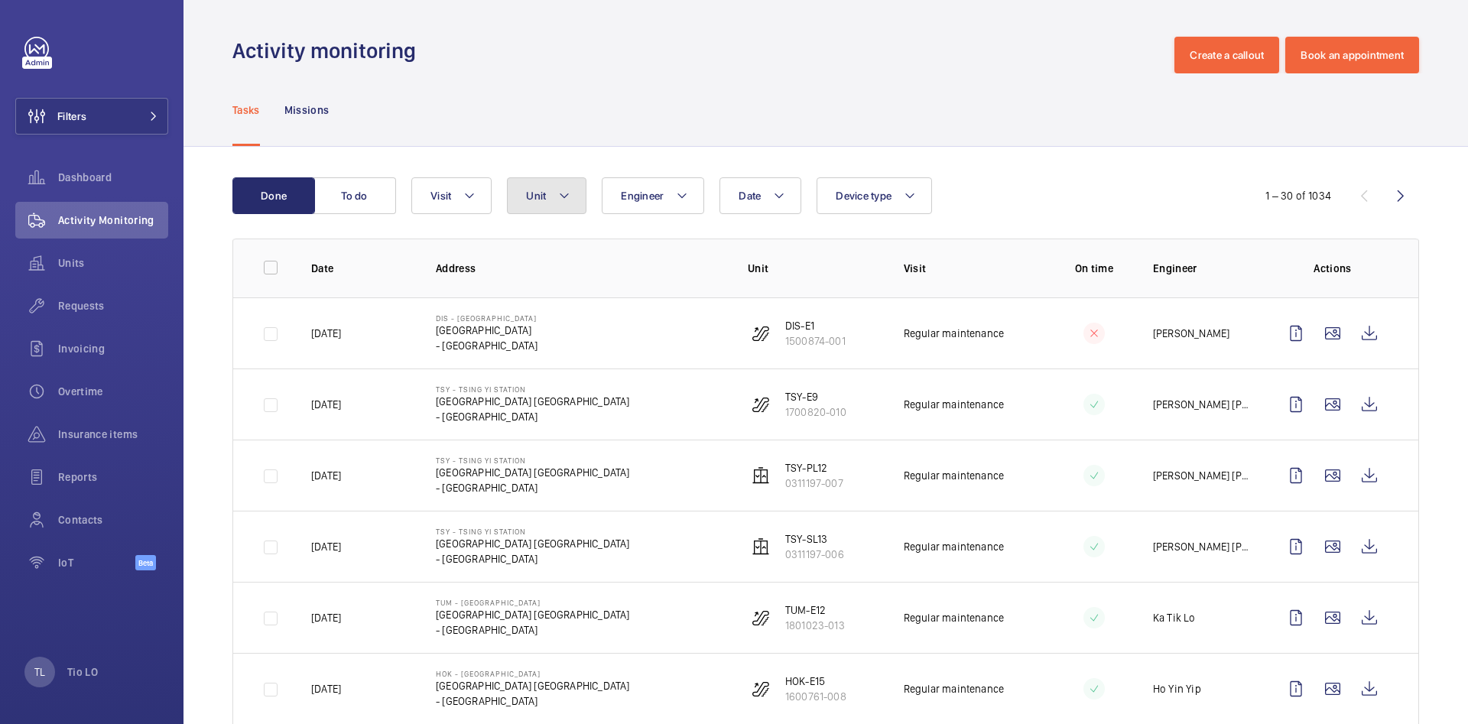
click at [517, 196] on button "Unit" at bounding box center [547, 195] width 80 height 37
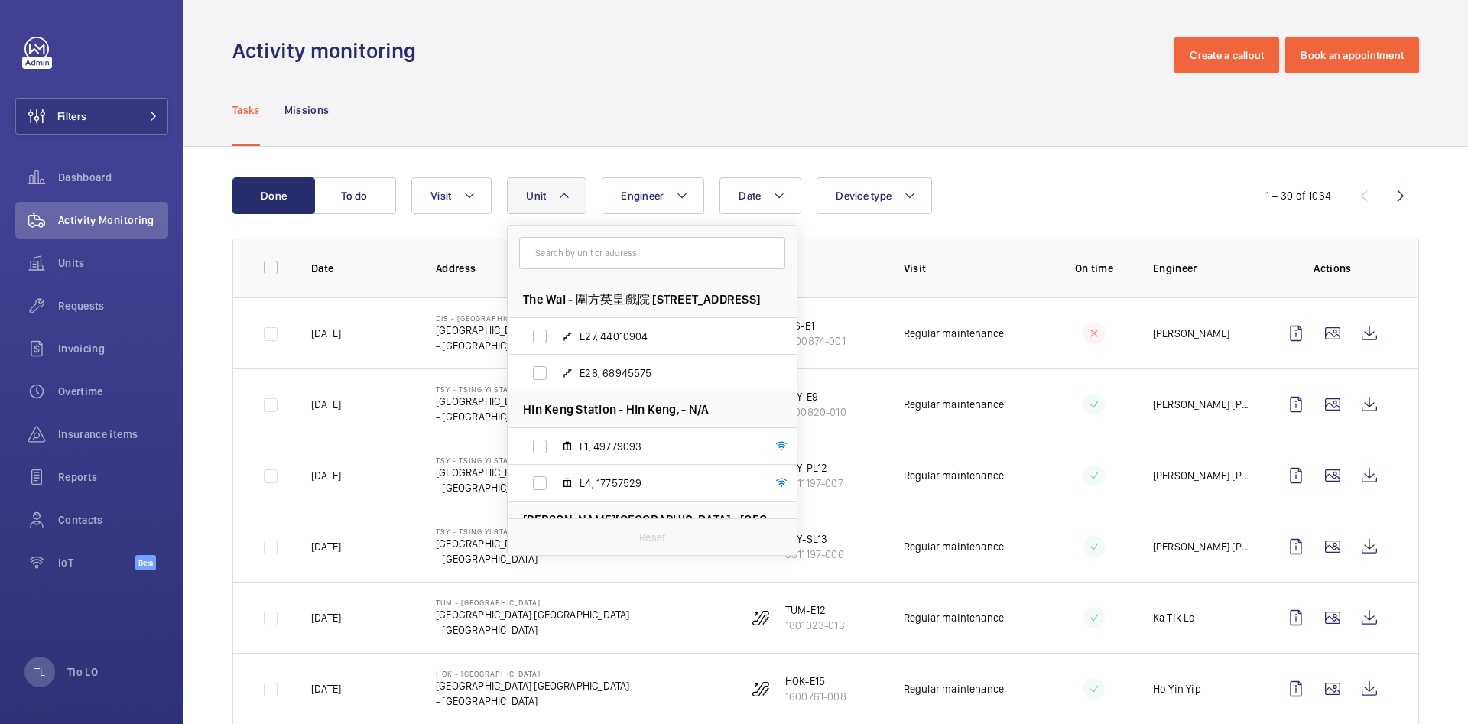
click at [521, 196] on button "Unit" at bounding box center [547, 195] width 80 height 37
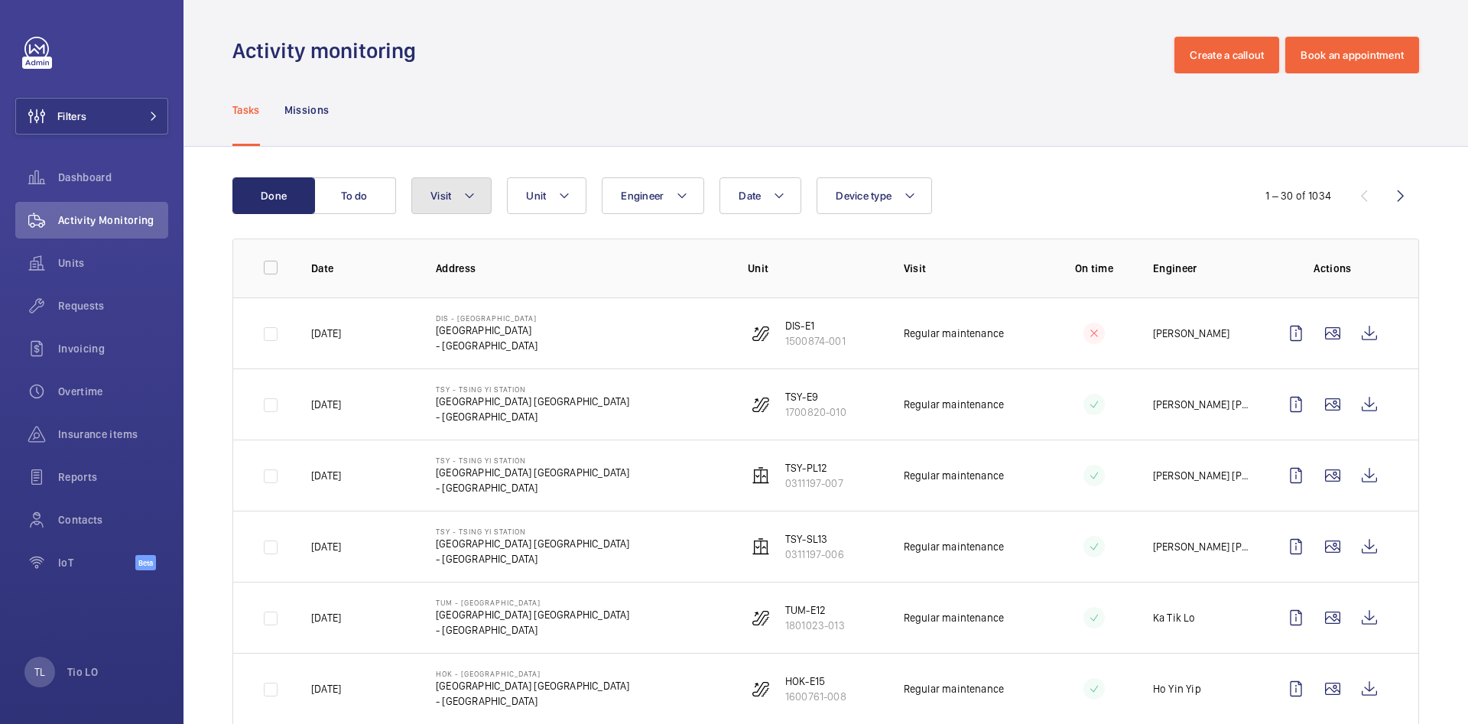
click at [469, 197] on mat-icon at bounding box center [469, 196] width 12 height 18
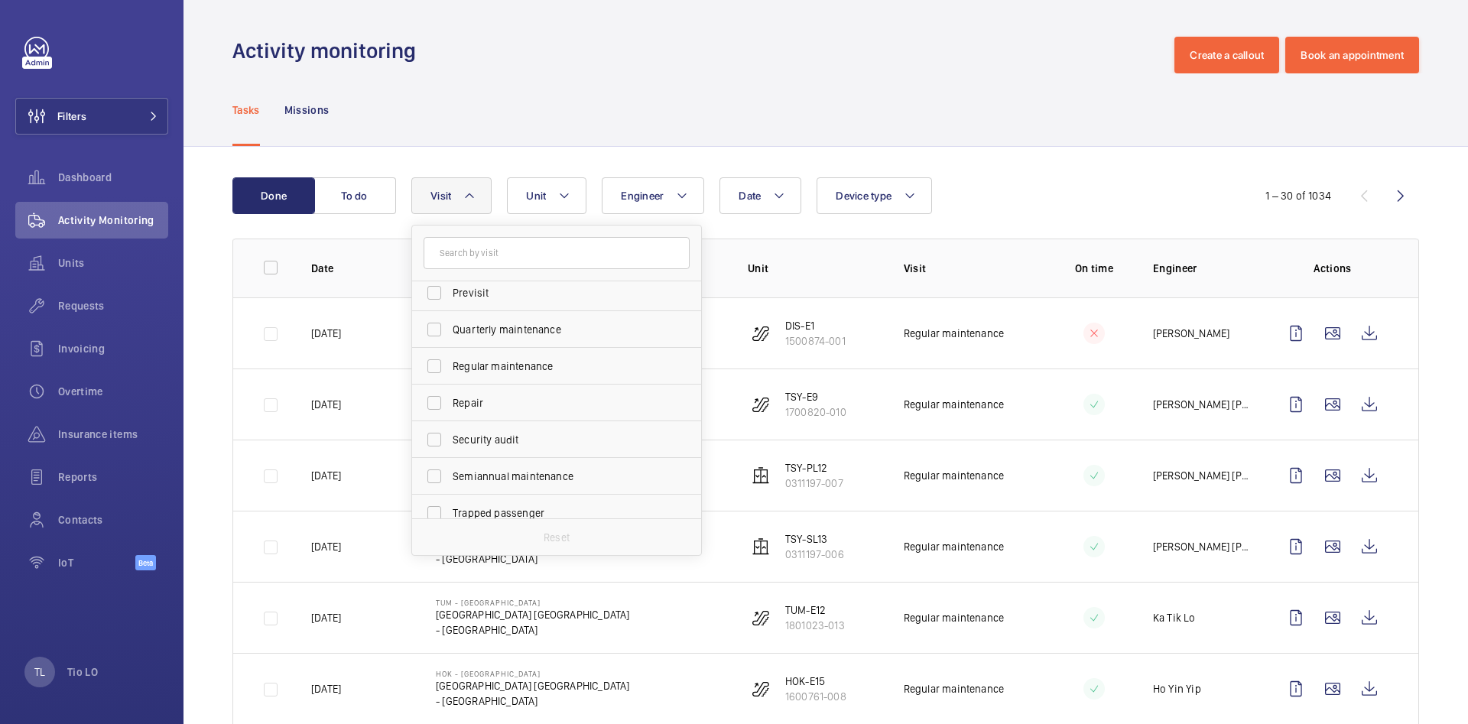
scroll to position [229, 0]
drag, startPoint x: 515, startPoint y: 354, endPoint x: 521, endPoint y: 361, distance: 8.7
click at [515, 356] on label "Regular maintenance" at bounding box center [545, 364] width 266 height 37
click at [450, 356] on input "Regular maintenance" at bounding box center [434, 364] width 31 height 31
checkbox input "true"
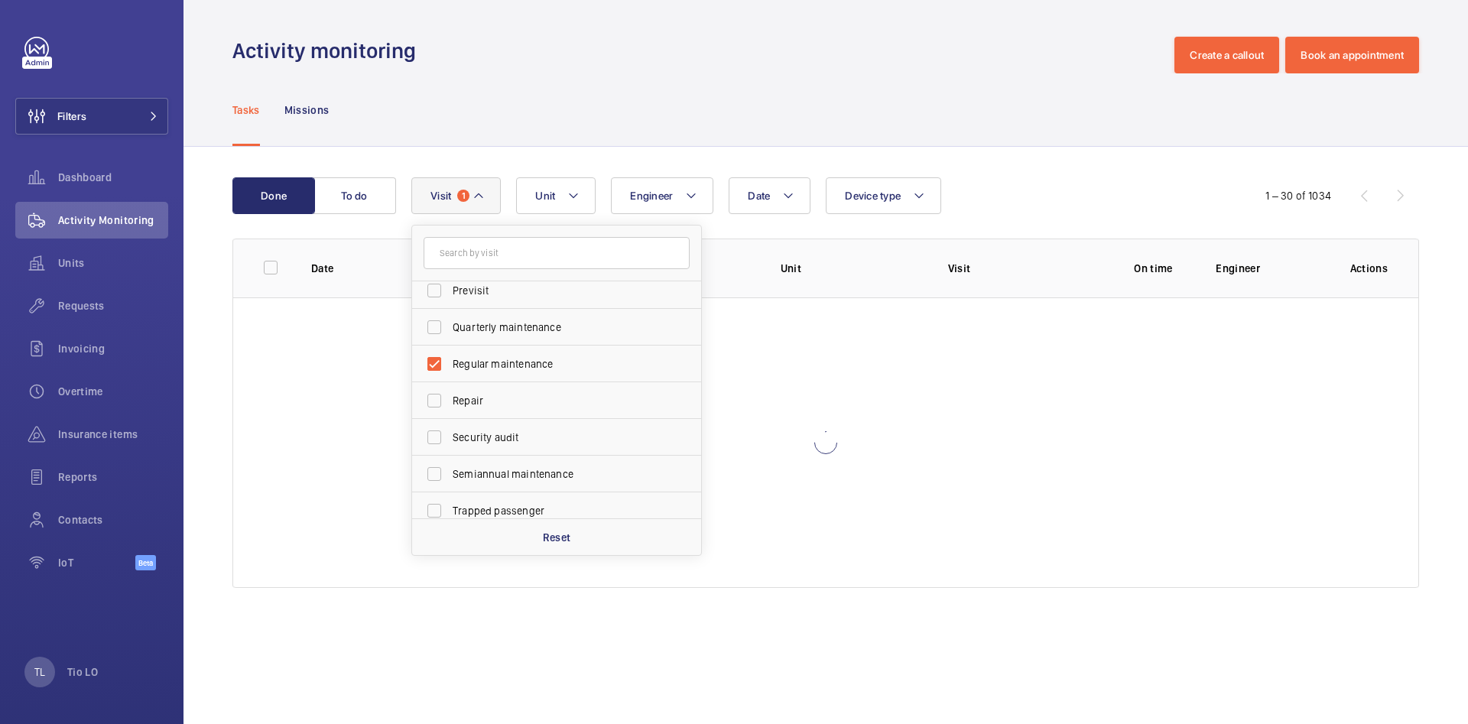
click at [515, 117] on div "Tasks Missions" at bounding box center [825, 109] width 1187 height 73
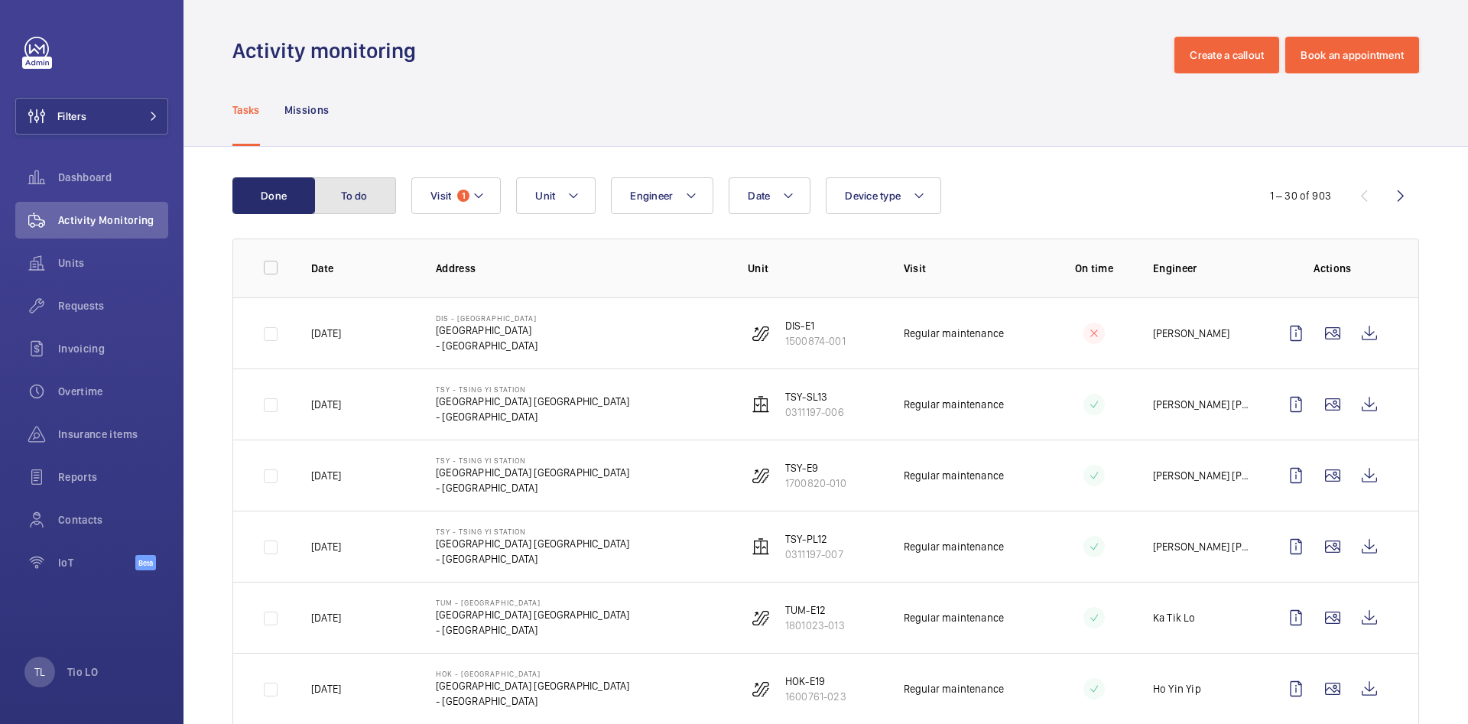
click at [349, 191] on button "To do" at bounding box center [354, 195] width 83 height 37
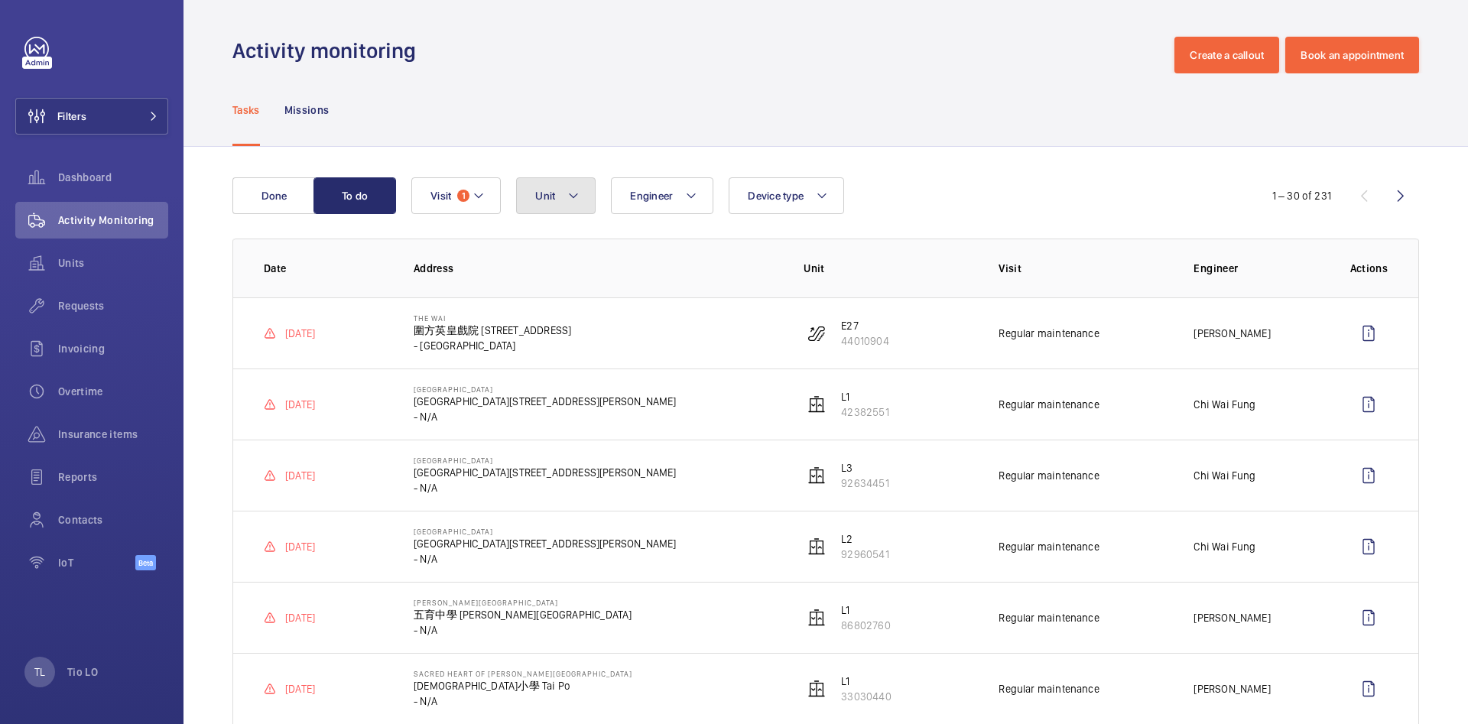
click at [564, 193] on button "Unit" at bounding box center [556, 195] width 80 height 37
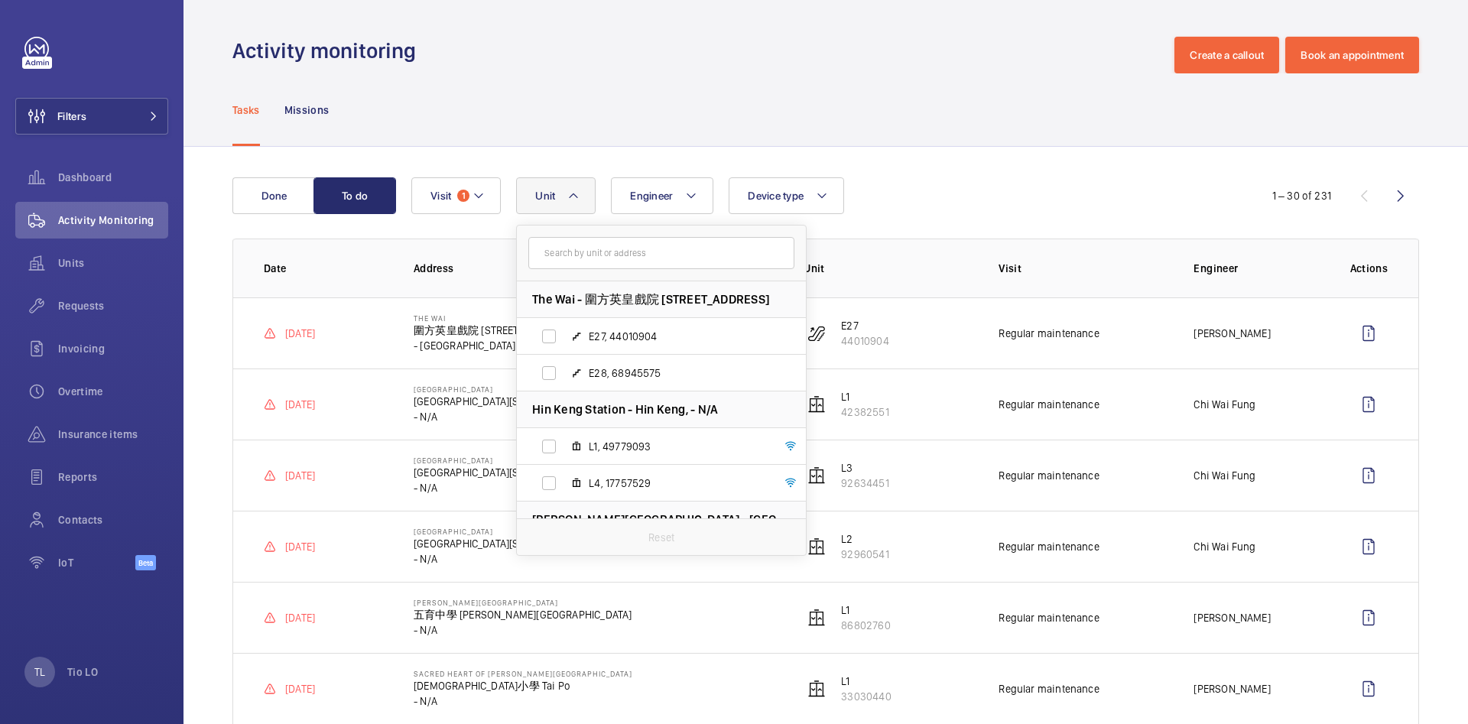
click at [647, 250] on input "text" at bounding box center [661, 253] width 266 height 32
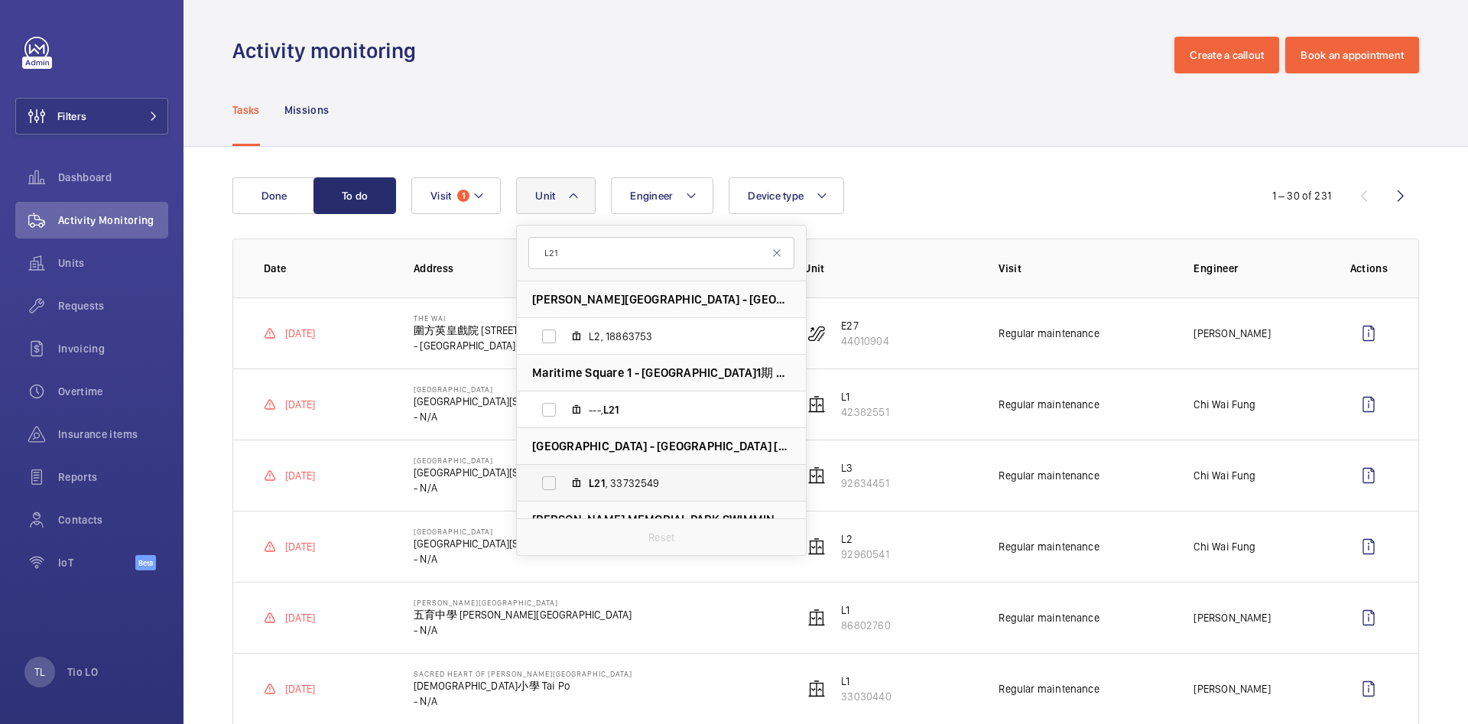
type input "L21"
click at [643, 488] on span "L21 , 33732549" at bounding box center [677, 483] width 177 height 15
click at [564, 488] on input "L21 , 33732549" at bounding box center [549, 483] width 31 height 31
checkbox input "true"
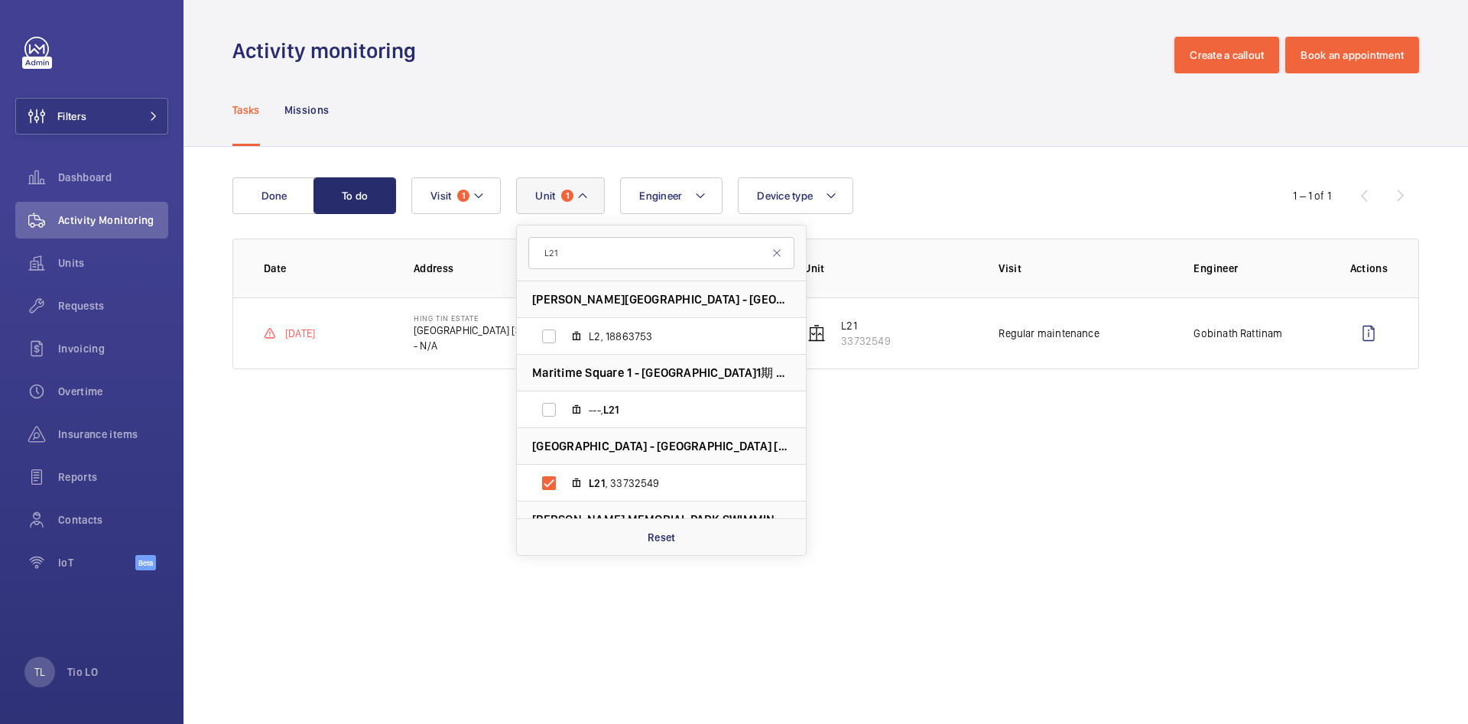
click at [950, 118] on div "Tasks Missions" at bounding box center [825, 109] width 1187 height 73
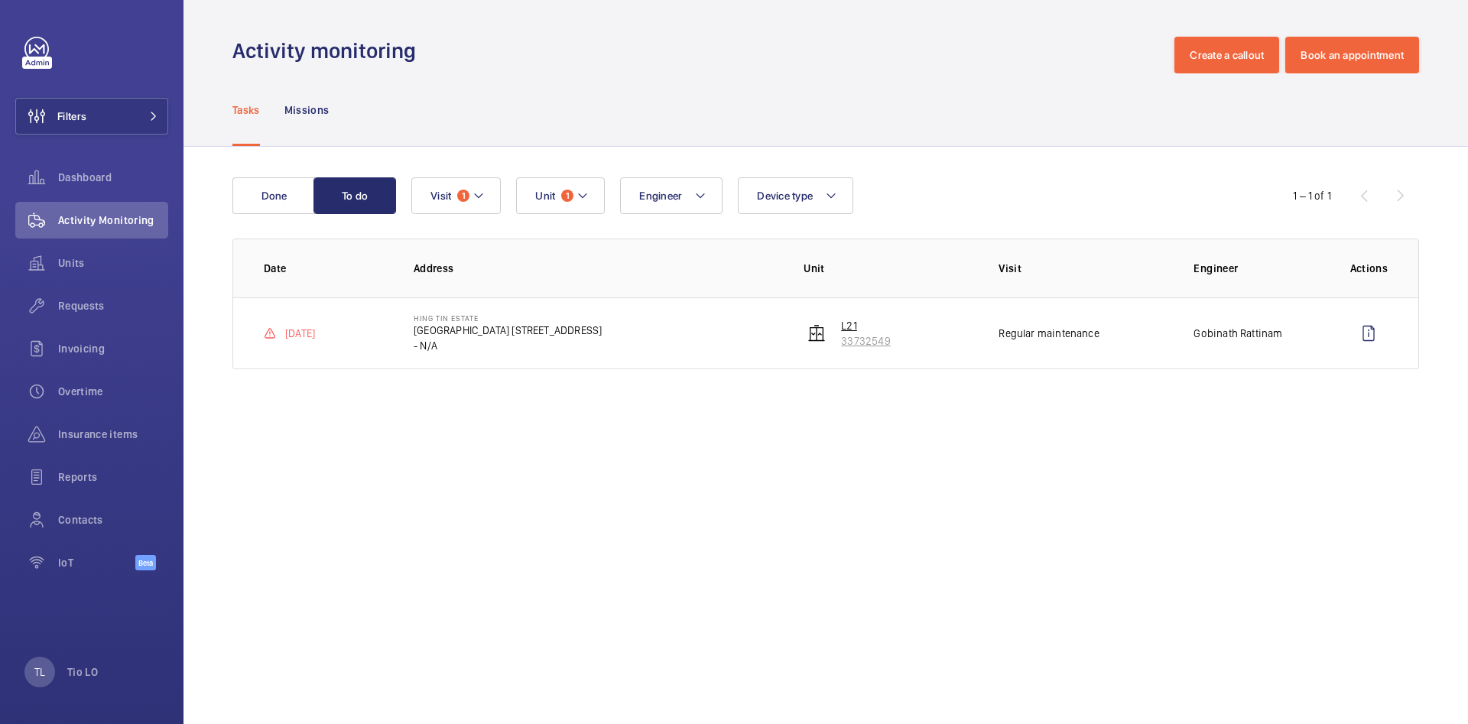
click at [840, 334] on wm-front-device-cell "L21 33732549" at bounding box center [847, 333] width 86 height 31
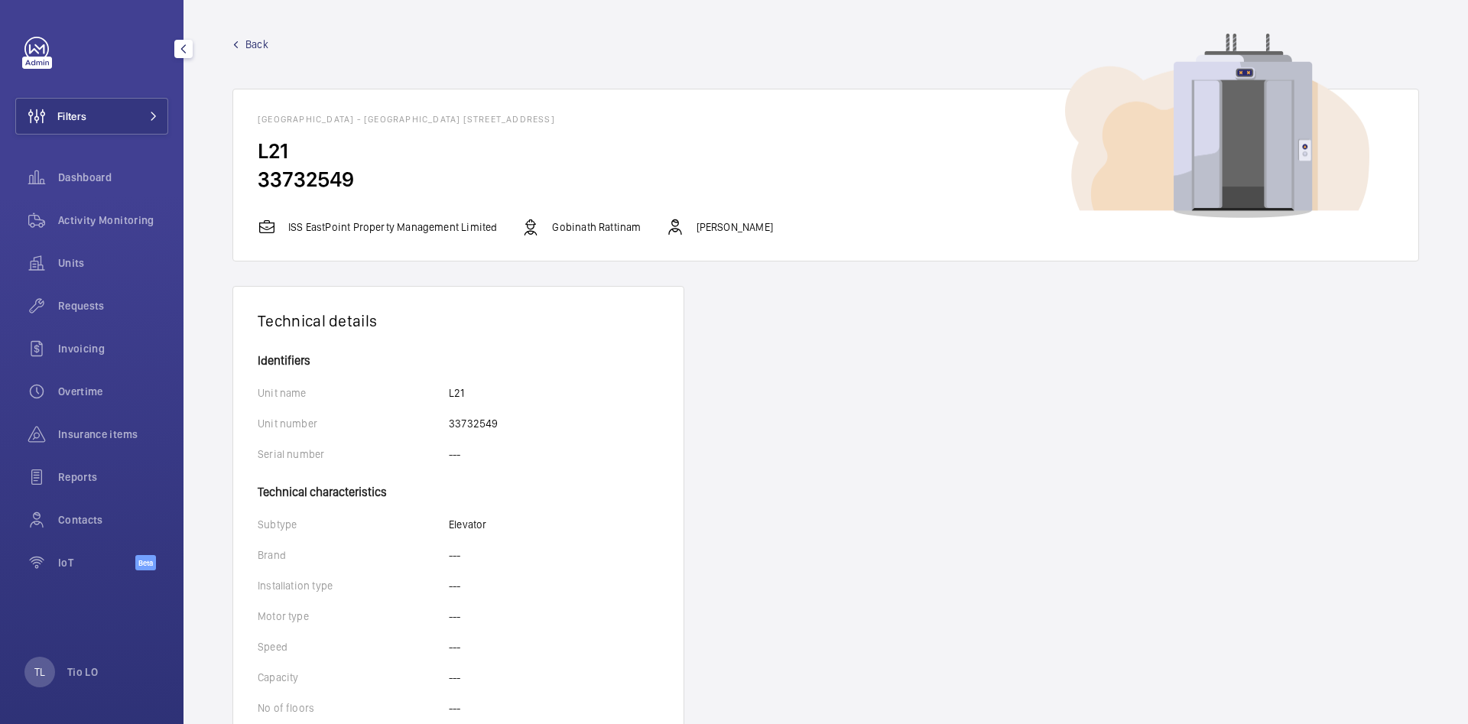
click at [246, 43] on span "Back" at bounding box center [256, 44] width 23 height 15
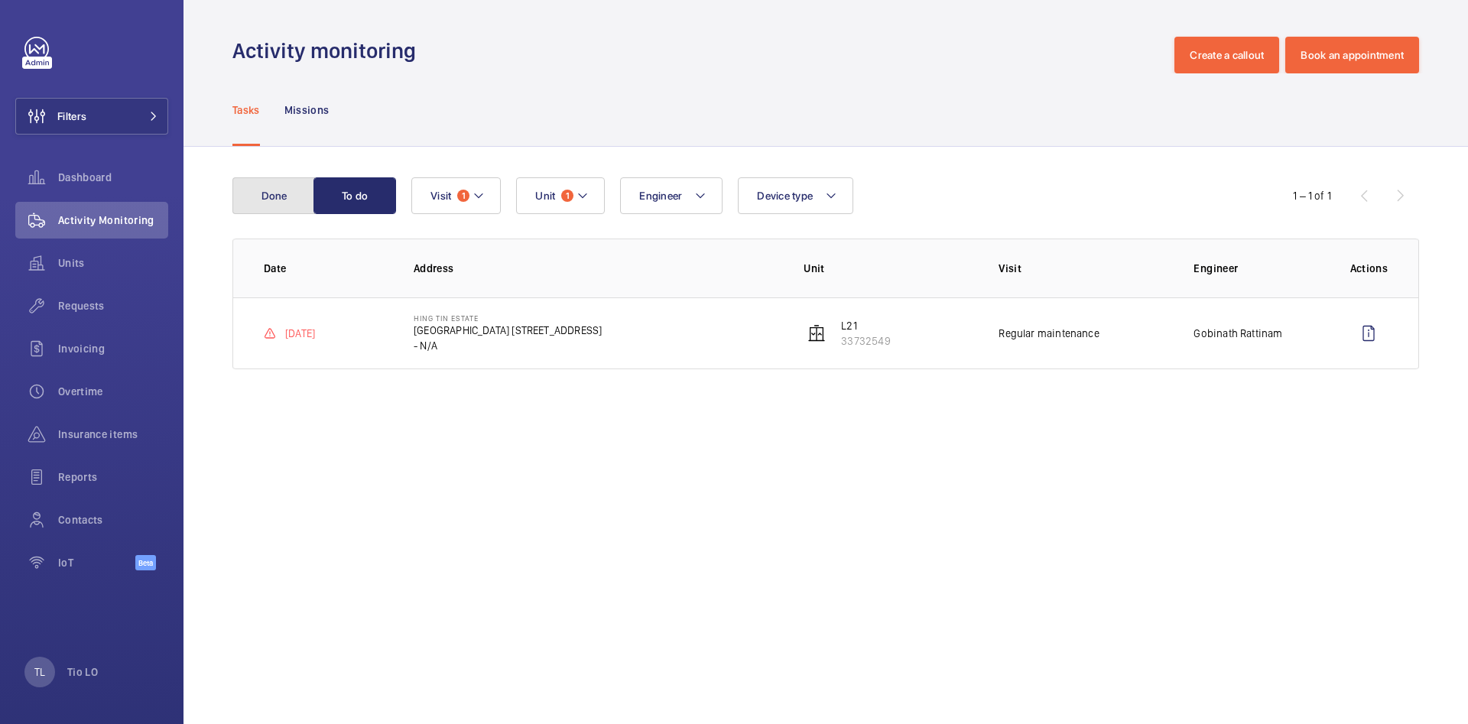
click at [294, 193] on button "Done" at bounding box center [273, 195] width 83 height 37
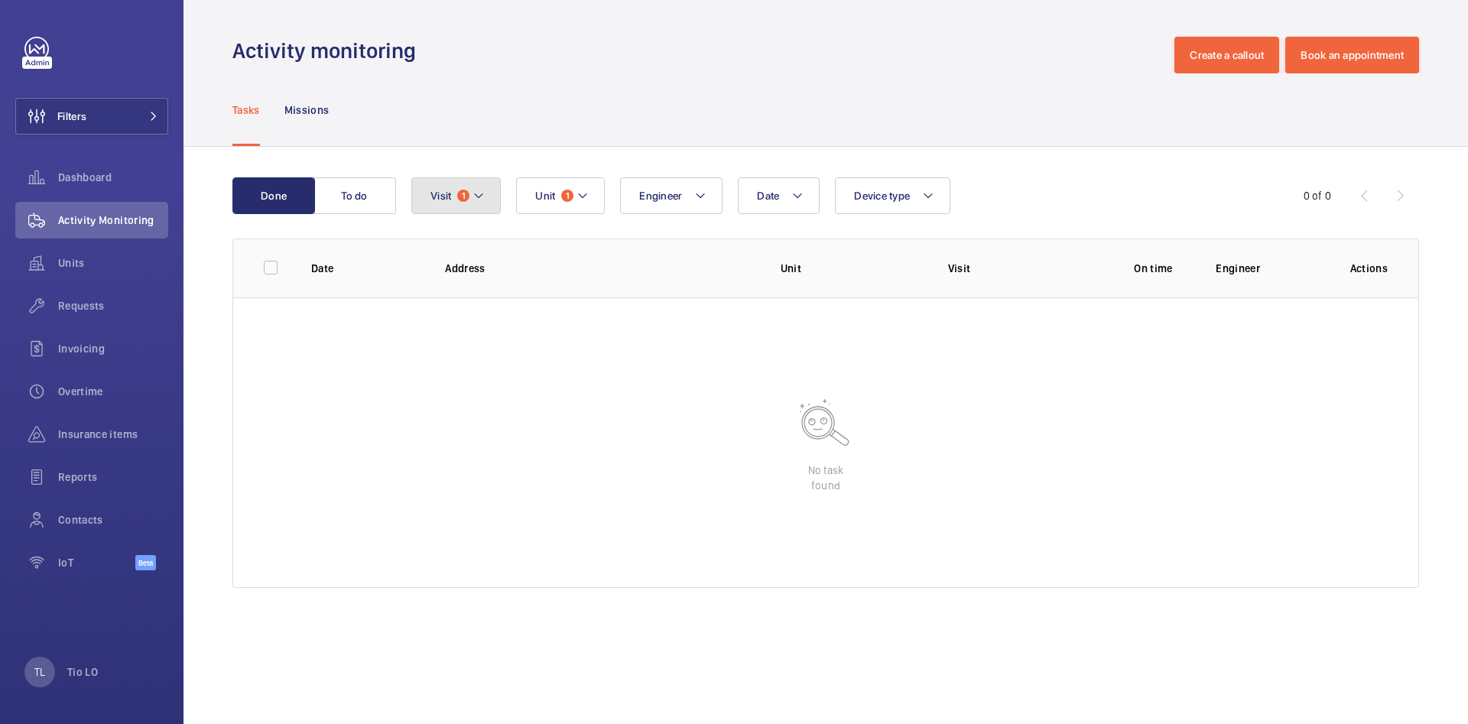
click at [498, 190] on button "Visit 1" at bounding box center [455, 195] width 89 height 37
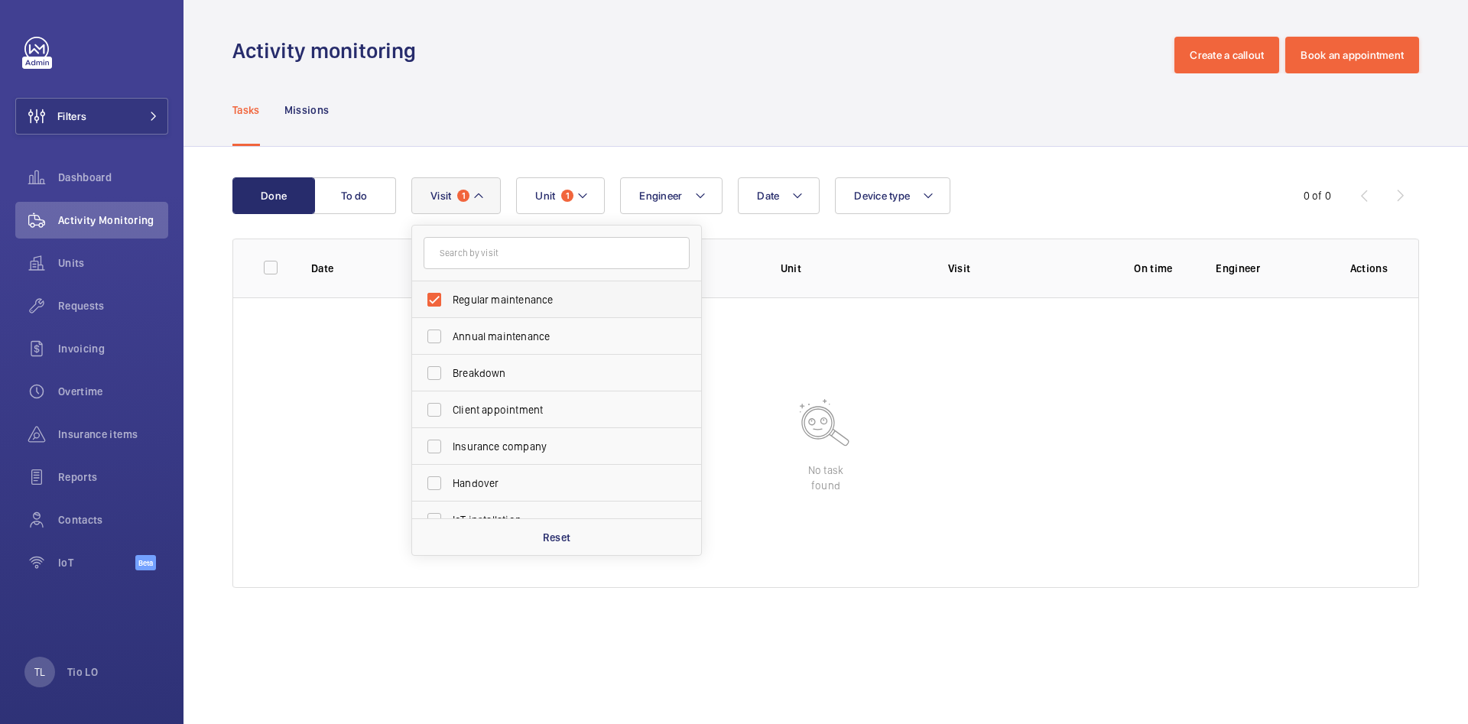
click at [534, 300] on span "Regular maintenance" at bounding box center [558, 299] width 210 height 15
click at [450, 300] on input "Regular maintenance" at bounding box center [434, 299] width 31 height 31
checkbox input "false"
click at [558, 203] on button "Unit 1" at bounding box center [551, 195] width 89 height 37
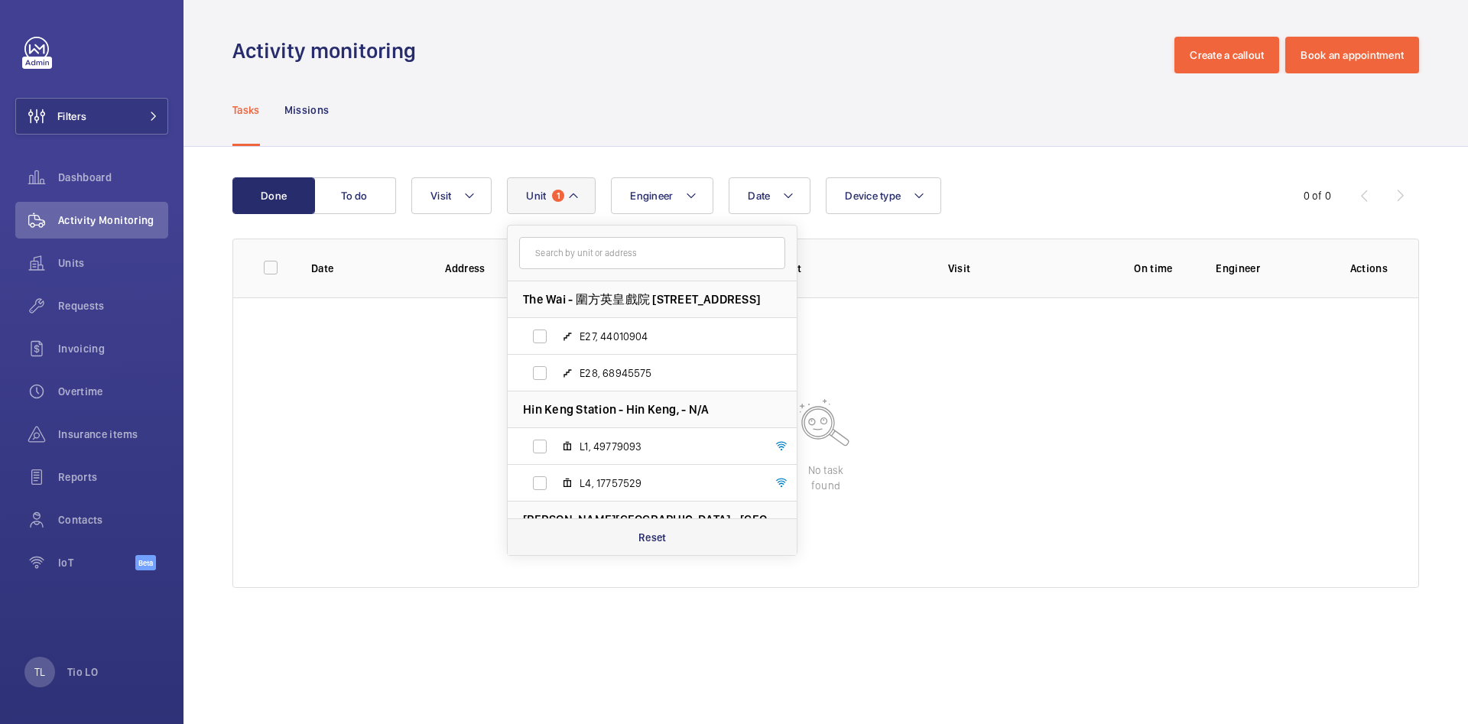
click at [637, 532] on div "Reset" at bounding box center [652, 536] width 289 height 37
click at [433, 122] on div "Tasks Missions" at bounding box center [825, 109] width 1187 height 73
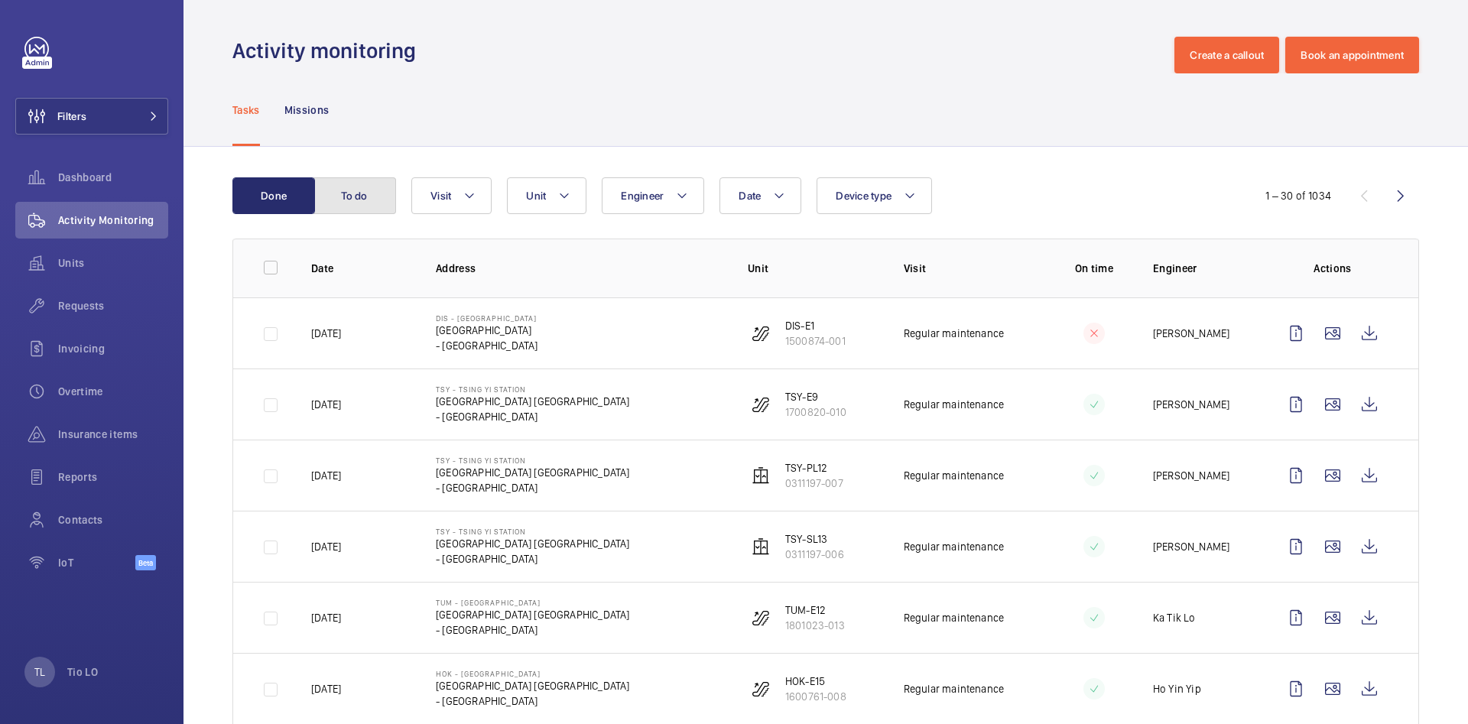
click at [333, 211] on button "To do" at bounding box center [354, 195] width 83 height 37
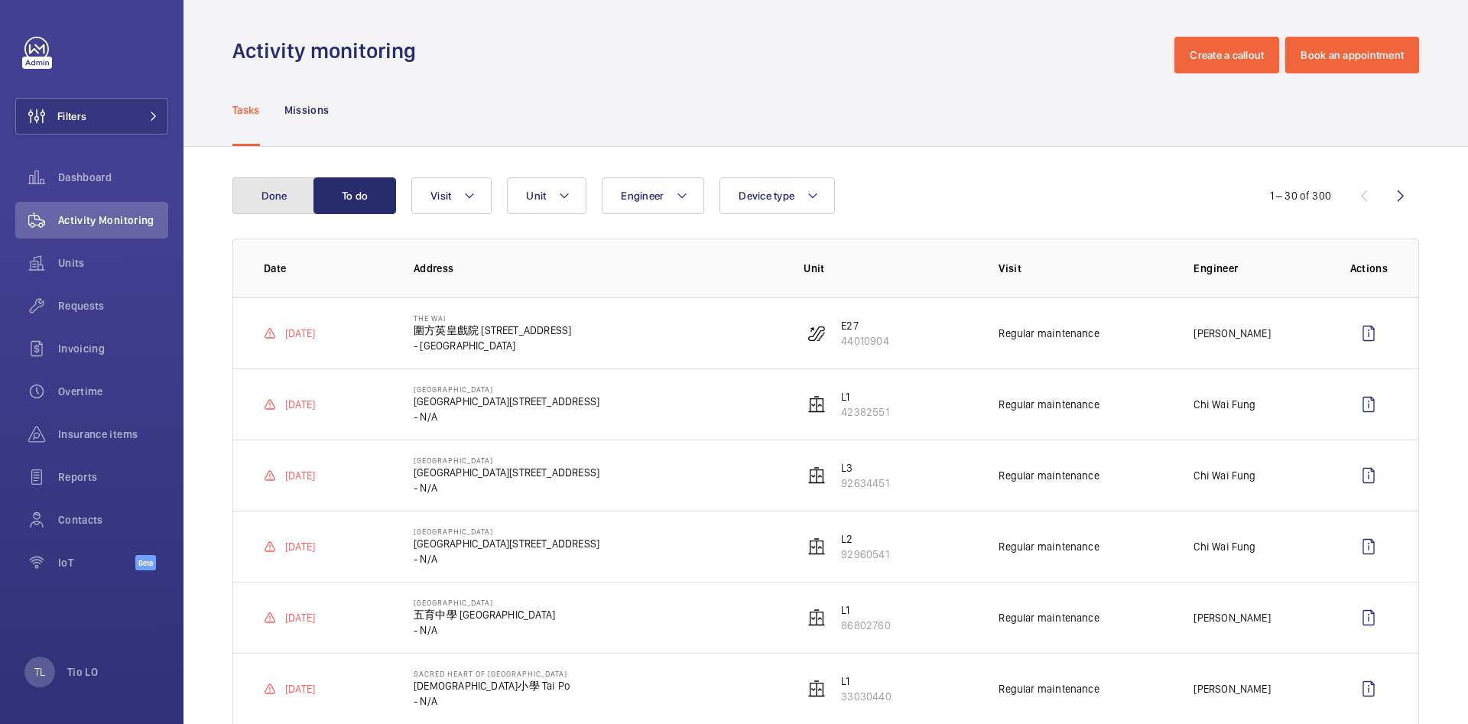
click at [268, 207] on button "Done" at bounding box center [273, 195] width 83 height 37
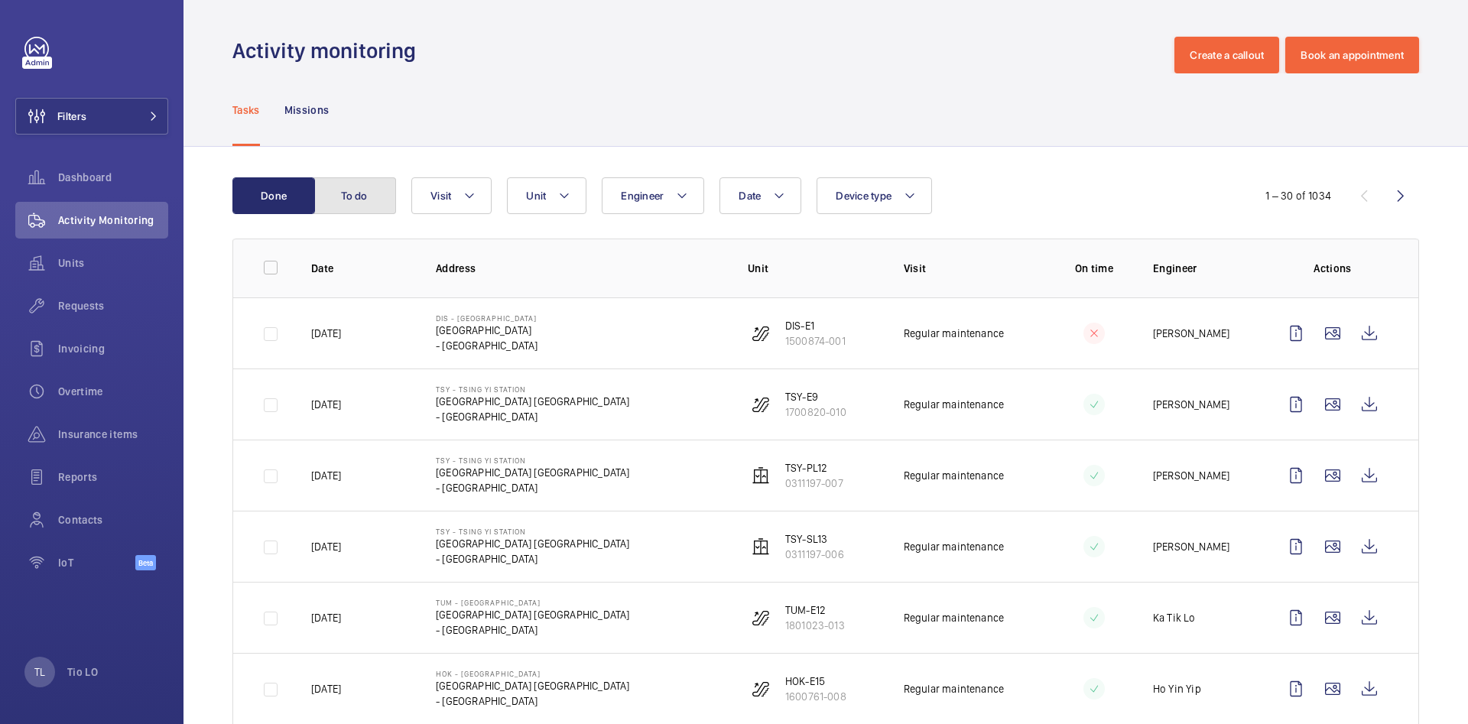
click at [363, 196] on button "To do" at bounding box center [354, 195] width 83 height 37
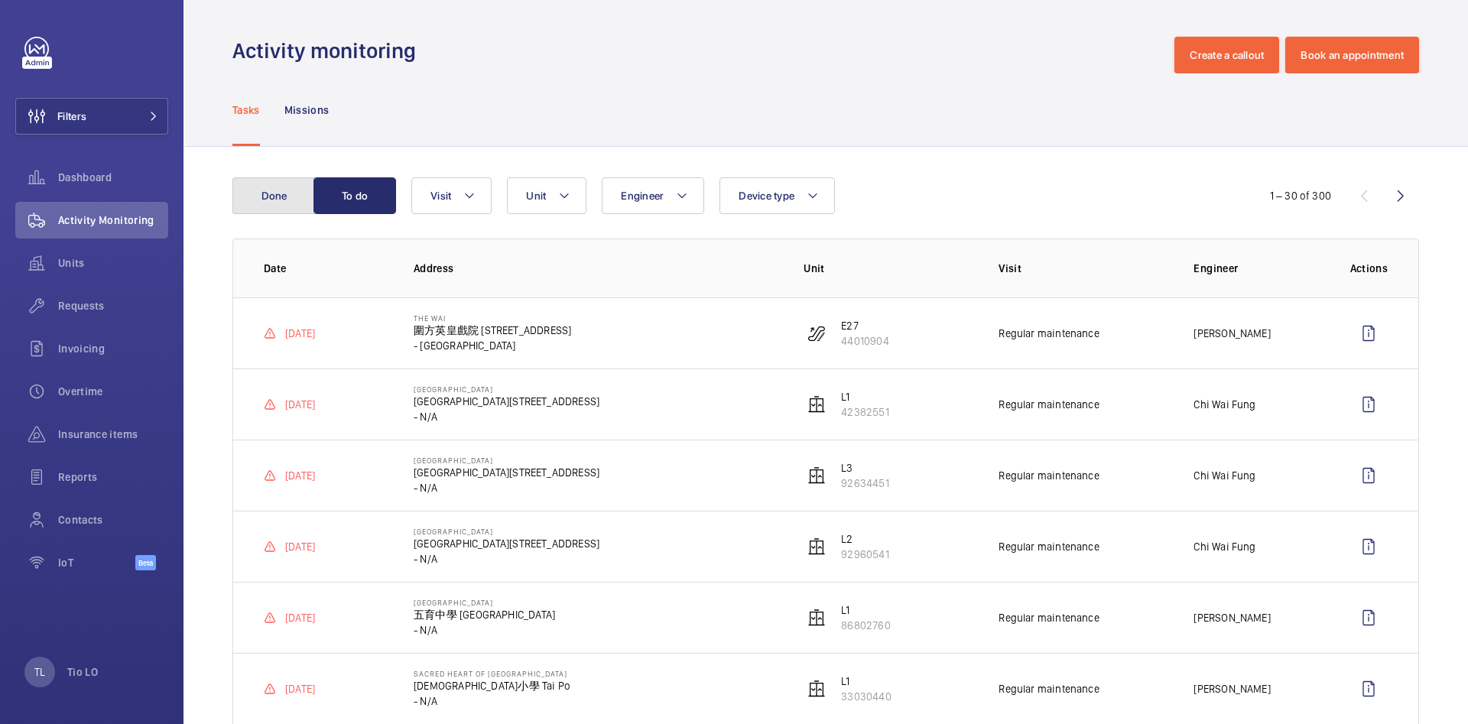
click at [271, 197] on button "Done" at bounding box center [273, 195] width 83 height 37
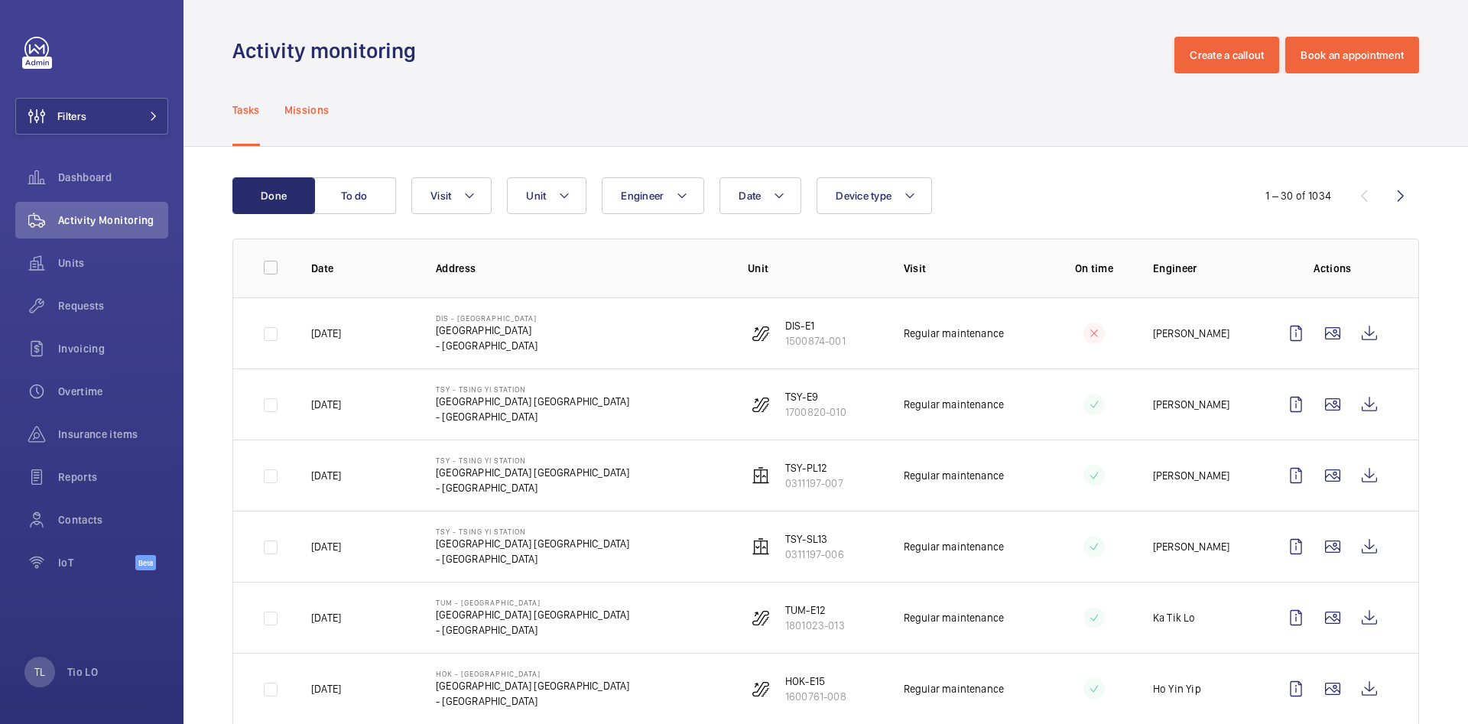
click at [303, 112] on p "Missions" at bounding box center [306, 109] width 45 height 15
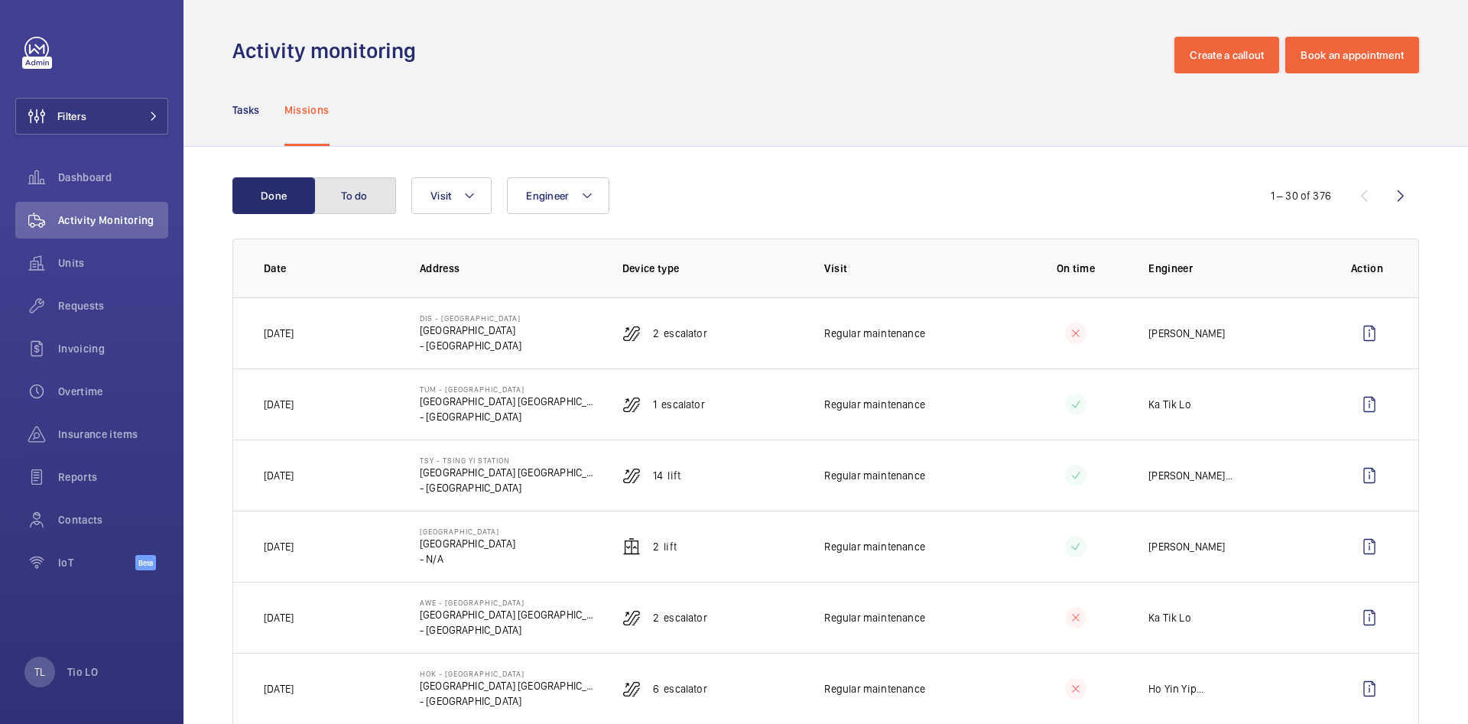
click at [374, 196] on button "To do" at bounding box center [354, 195] width 83 height 37
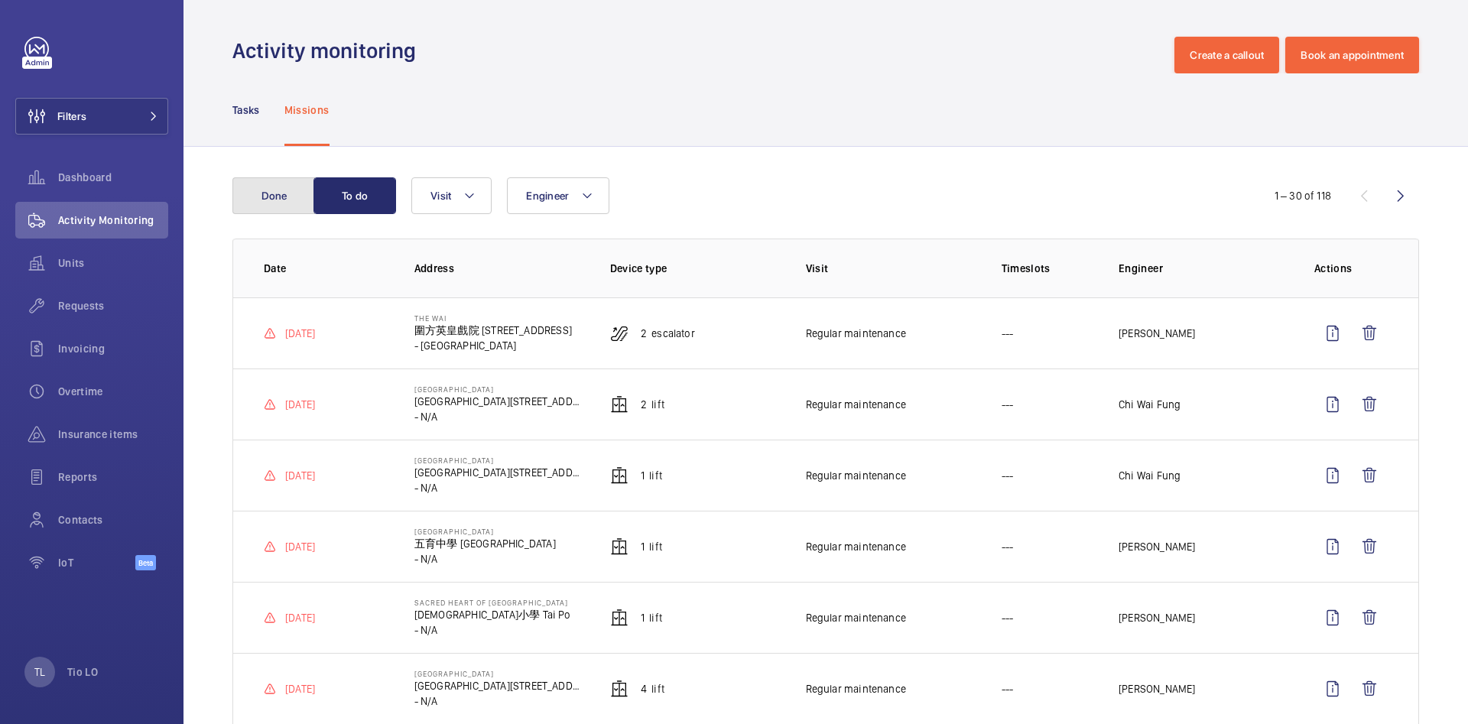
click at [287, 194] on button "Done" at bounding box center [273, 195] width 83 height 37
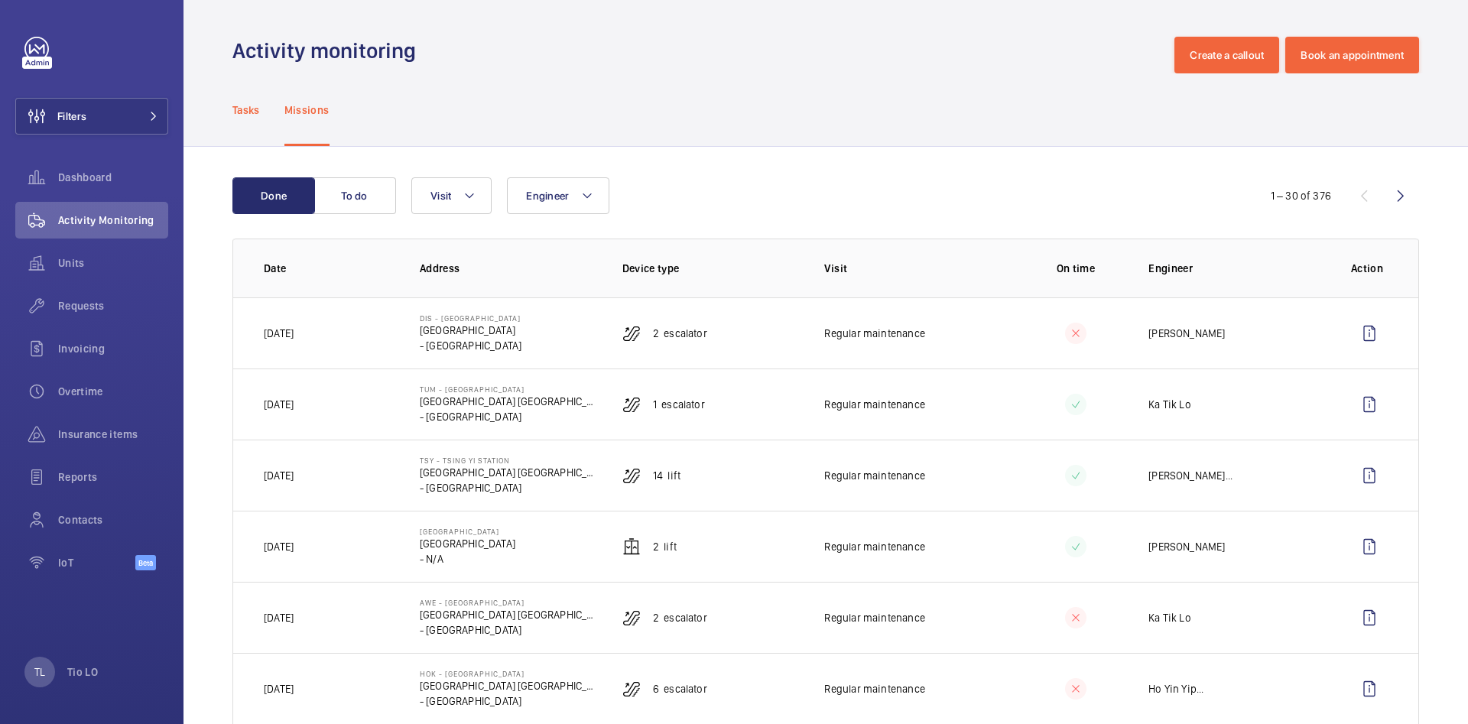
click at [247, 102] on p "Tasks" at bounding box center [246, 109] width 28 height 15
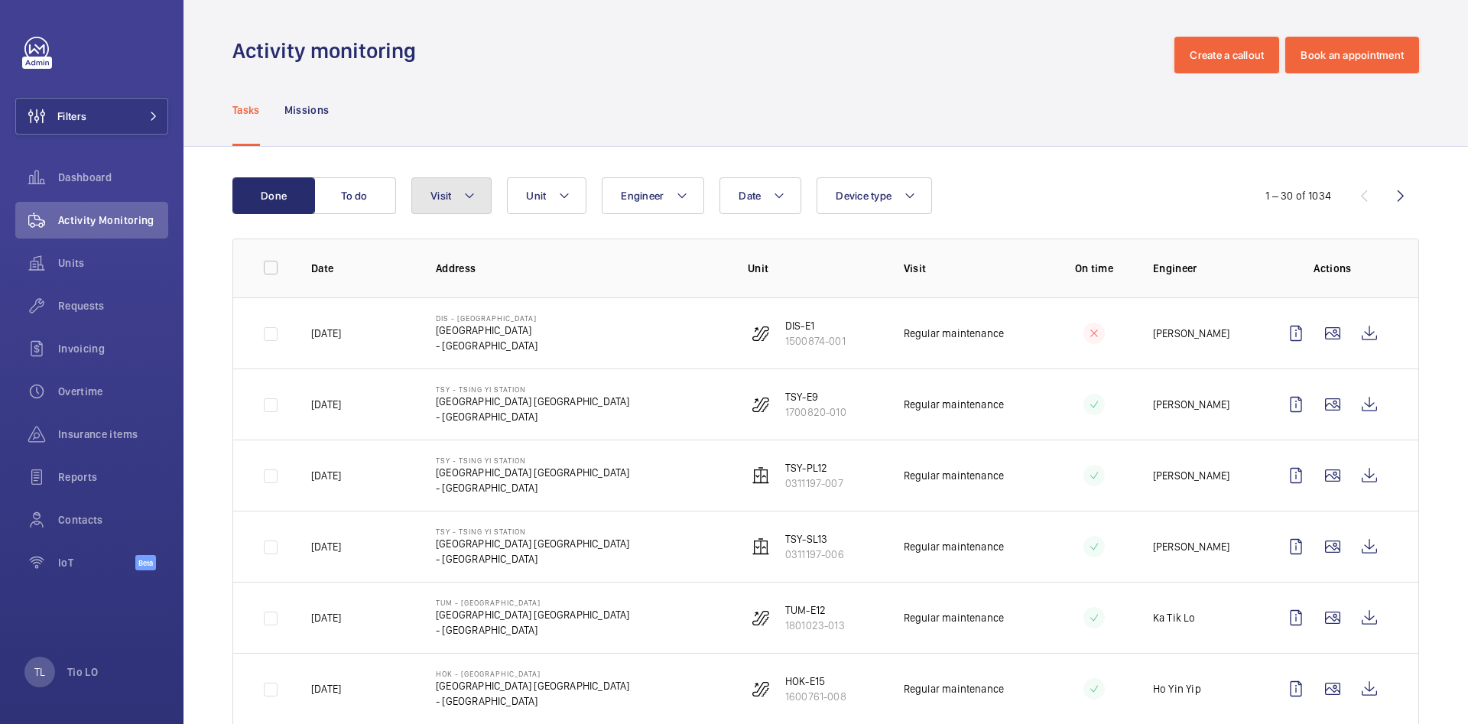
click at [464, 199] on mat-icon at bounding box center [469, 196] width 12 height 18
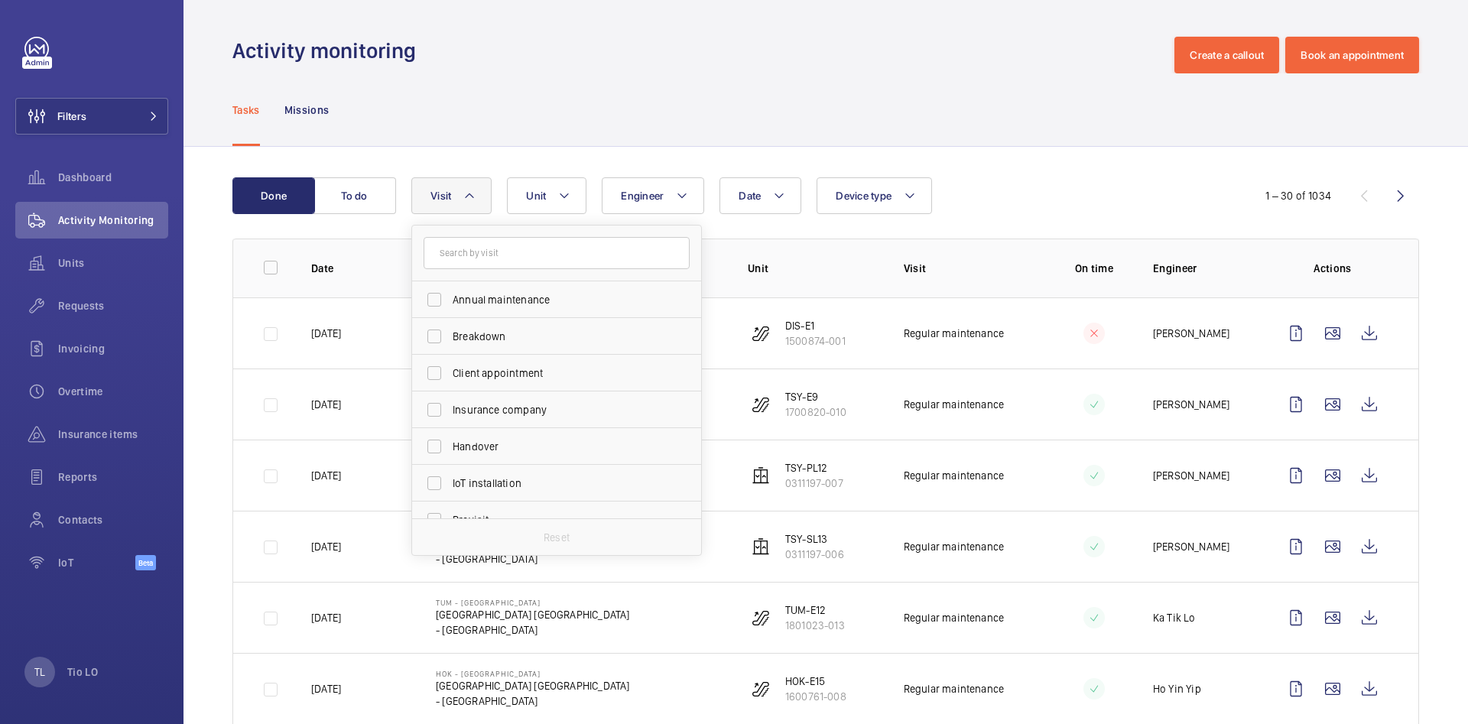
click at [464, 194] on mat-icon at bounding box center [469, 196] width 12 height 18
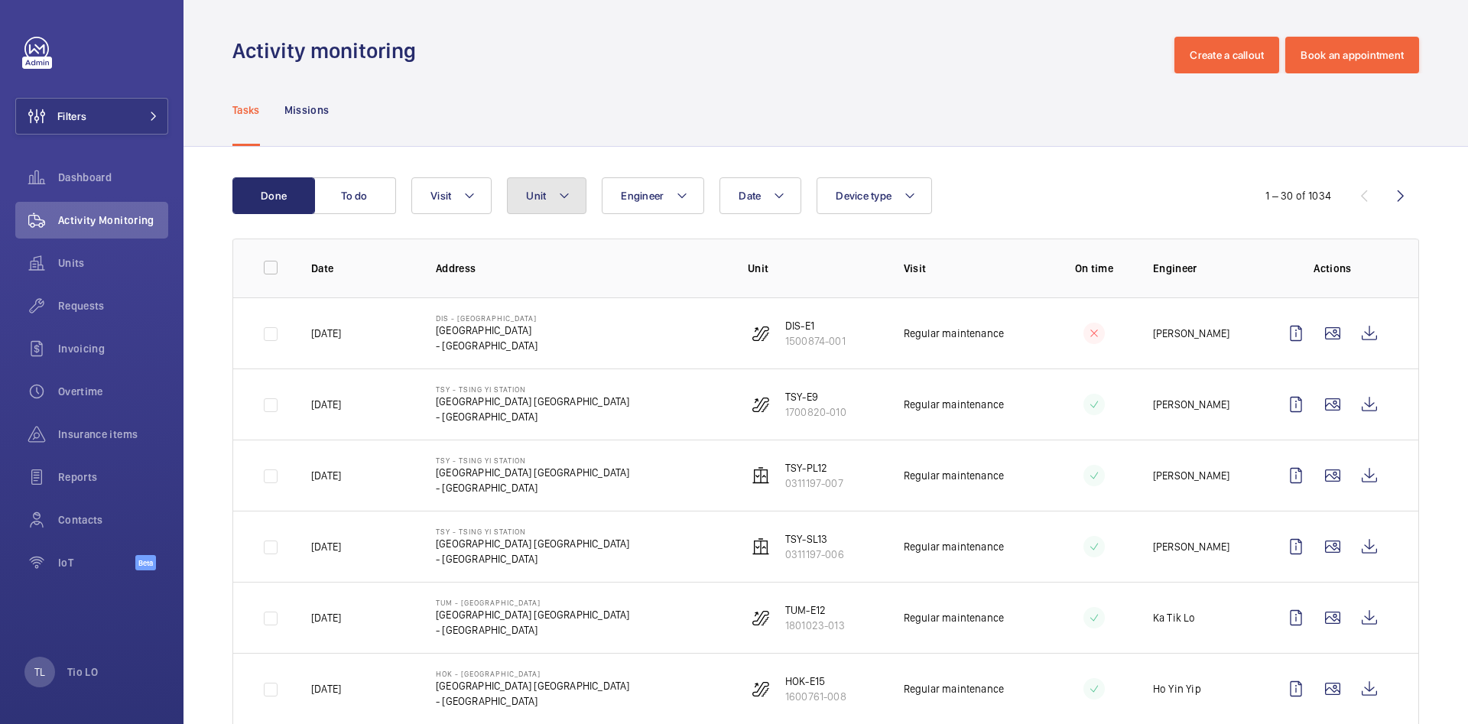
click at [534, 199] on span "Unit" at bounding box center [536, 196] width 20 height 12
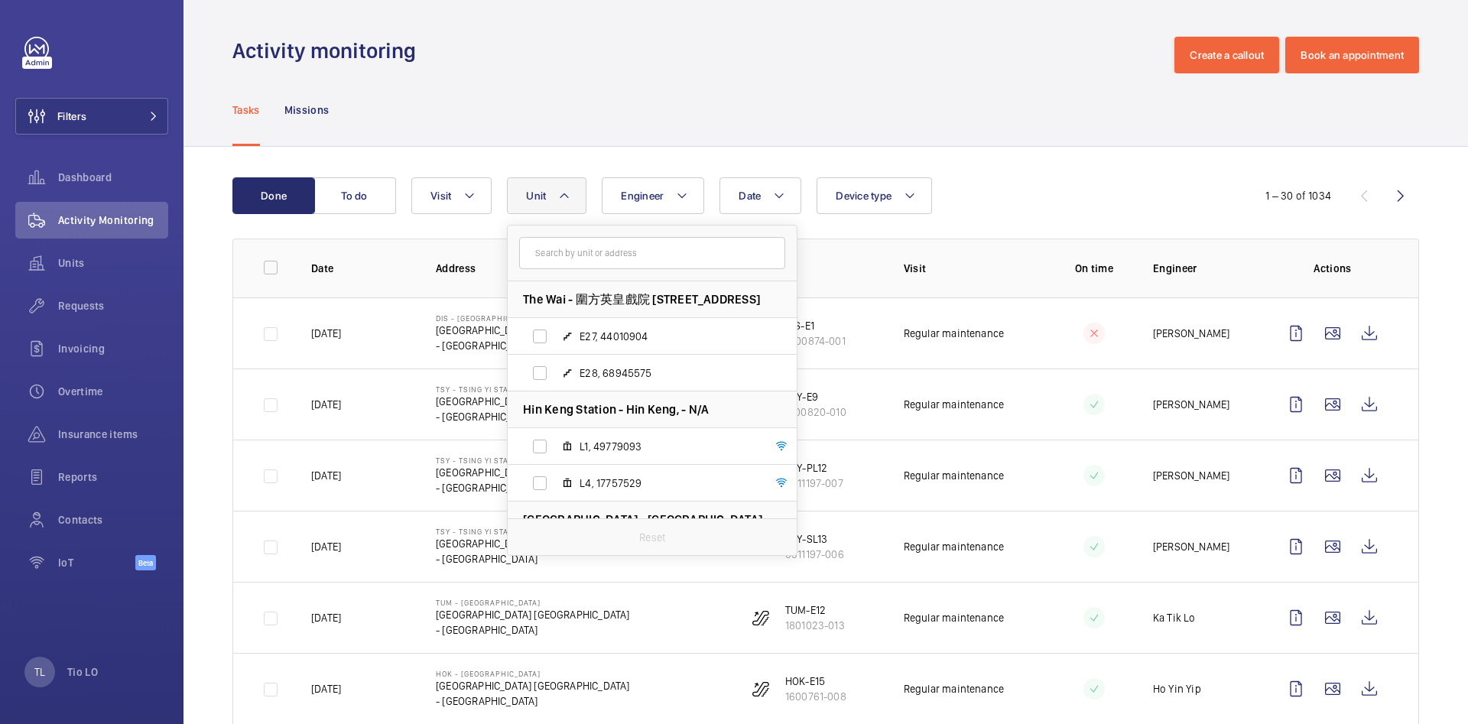
click at [534, 197] on span "Unit" at bounding box center [536, 196] width 20 height 12
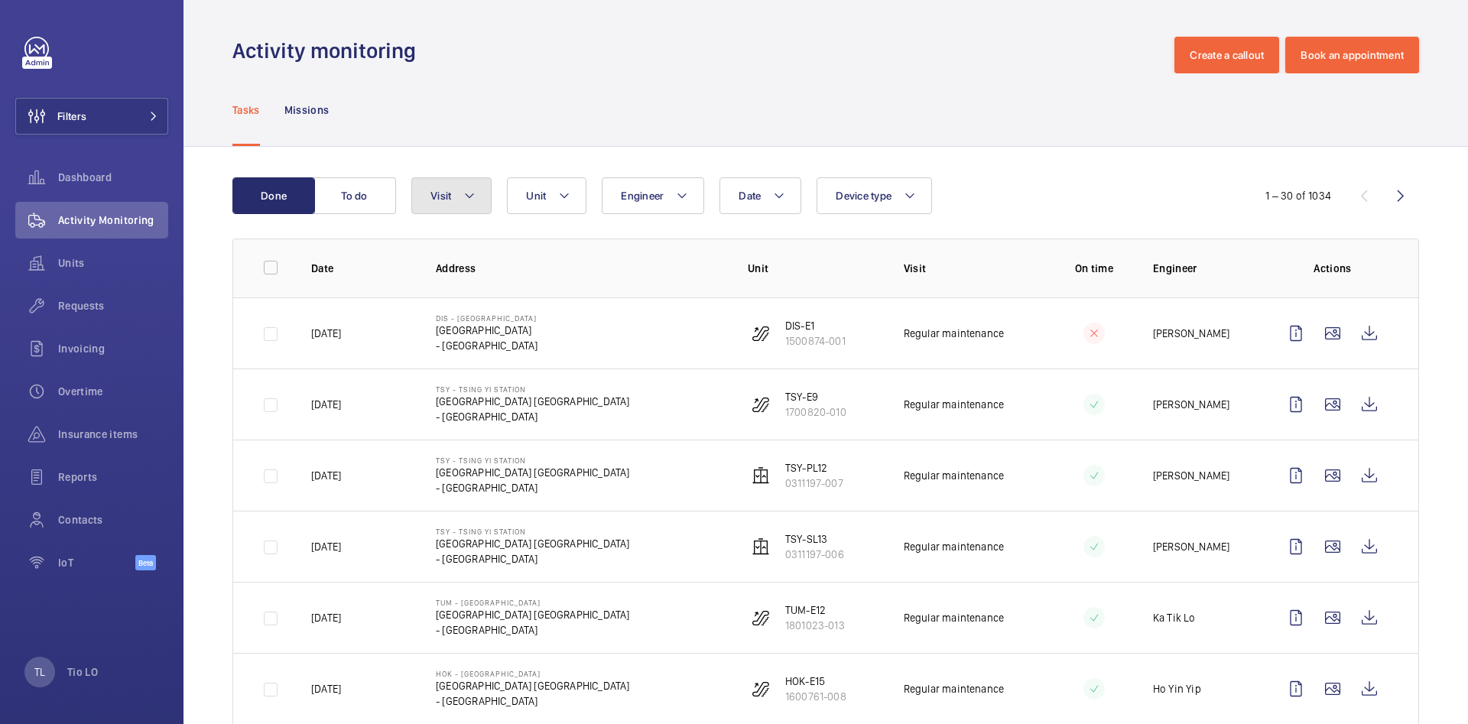
click at [454, 200] on button "Visit" at bounding box center [451, 195] width 80 height 37
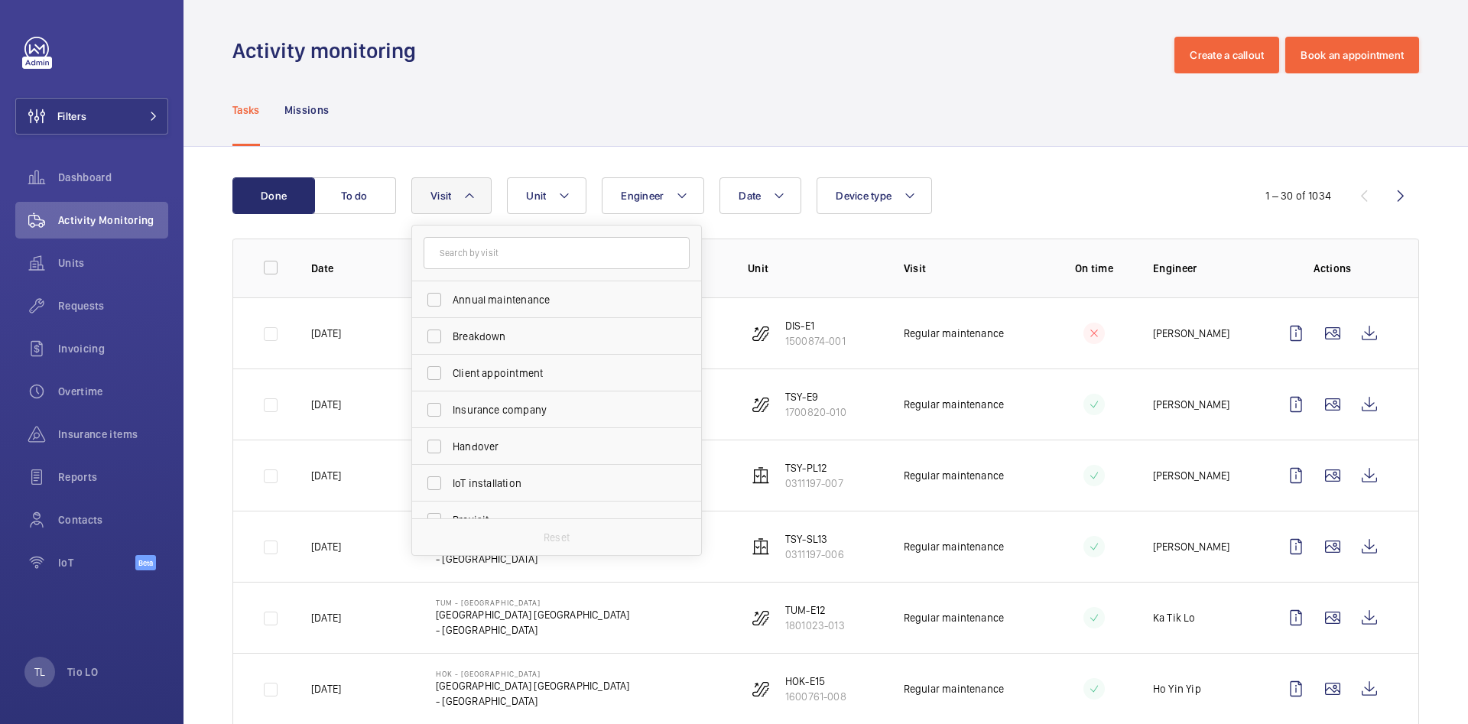
click at [457, 253] on input "text" at bounding box center [557, 253] width 266 height 32
type input "R"
click at [539, 391] on span "Regular maintenance" at bounding box center [558, 389] width 210 height 15
click at [450, 391] on input "Regular maintenance" at bounding box center [434, 390] width 31 height 31
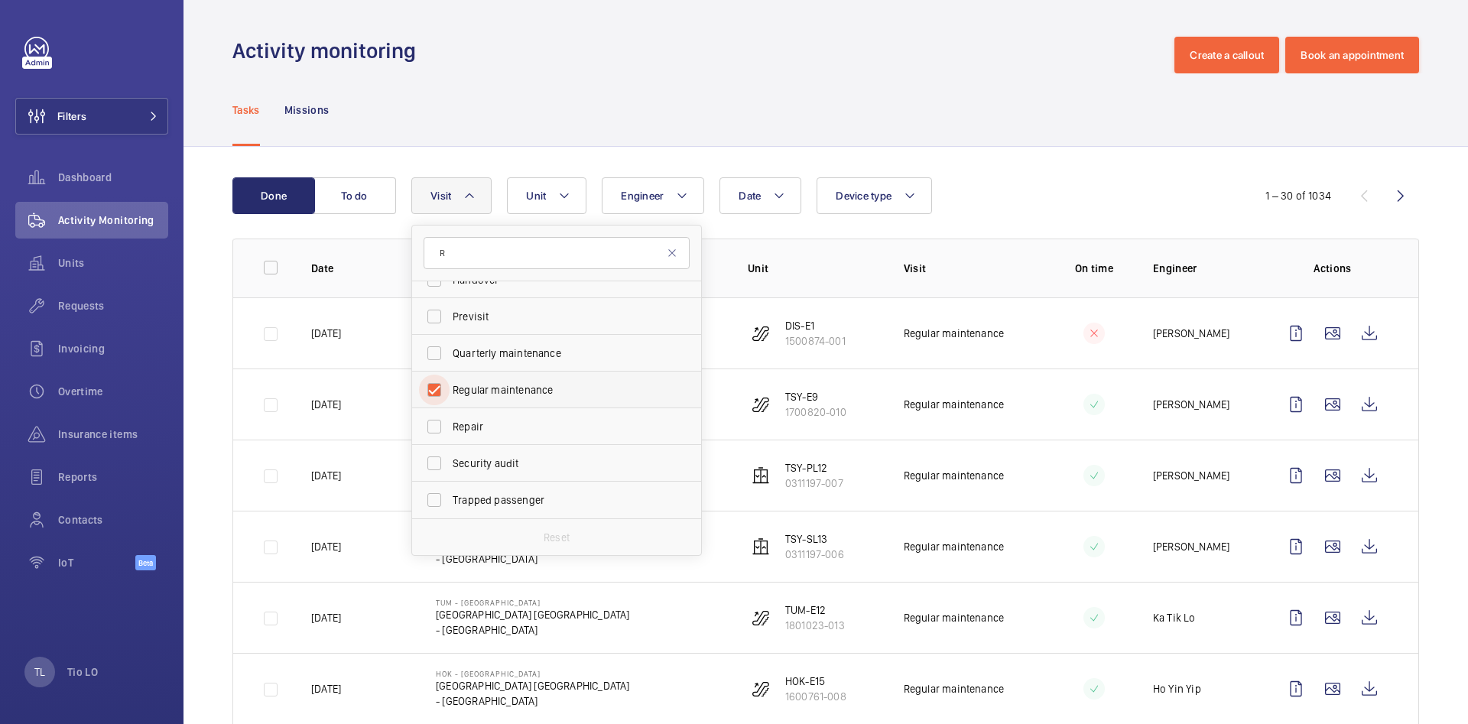
checkbox input "true"
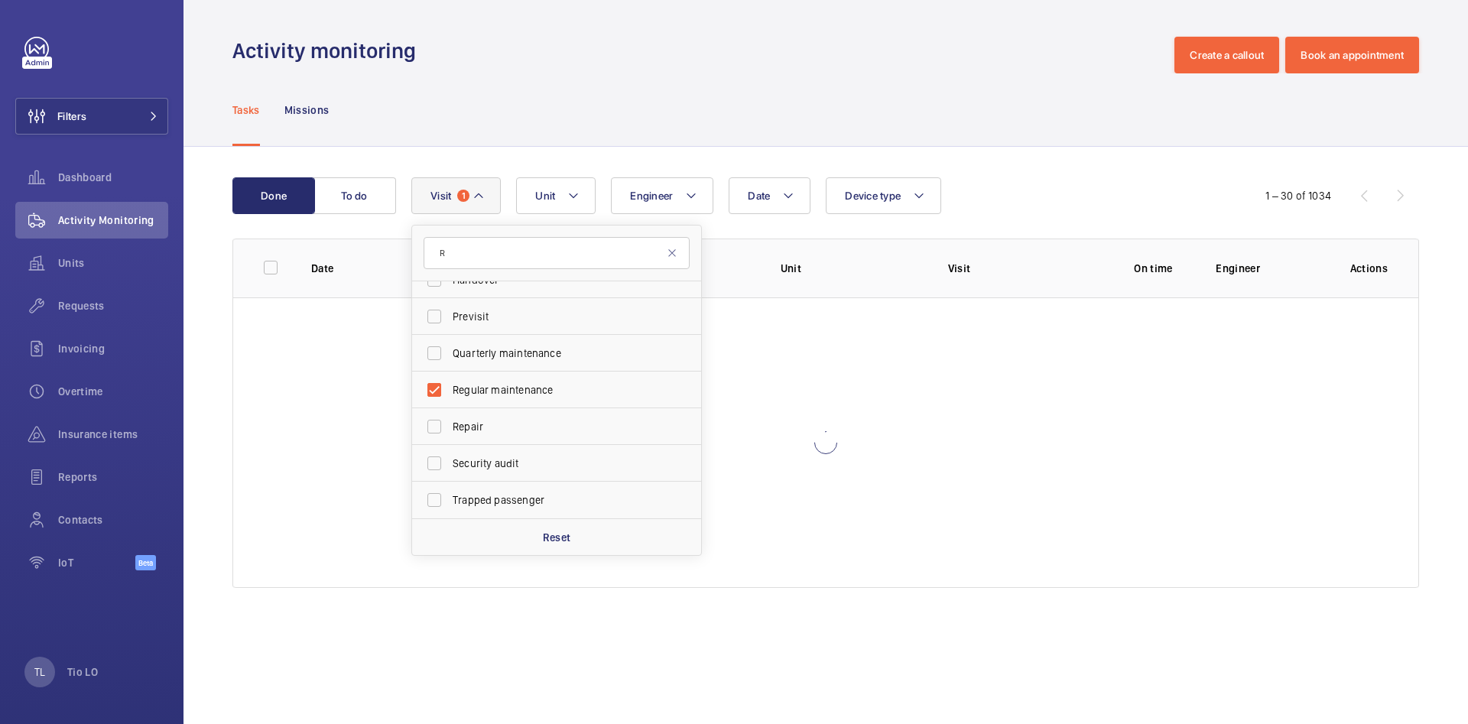
click at [580, 133] on div "Tasks Missions" at bounding box center [825, 109] width 1187 height 73
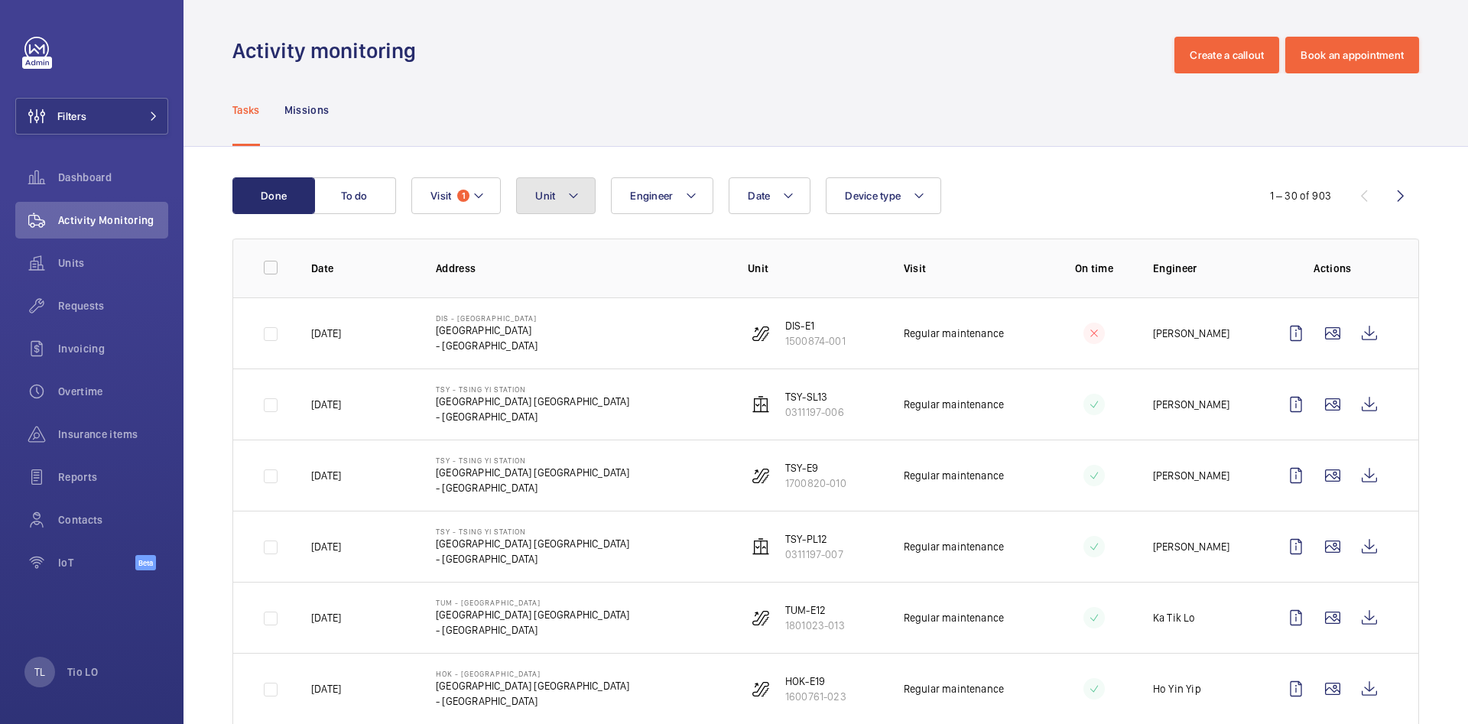
click at [573, 206] on button "Unit" at bounding box center [556, 195] width 80 height 37
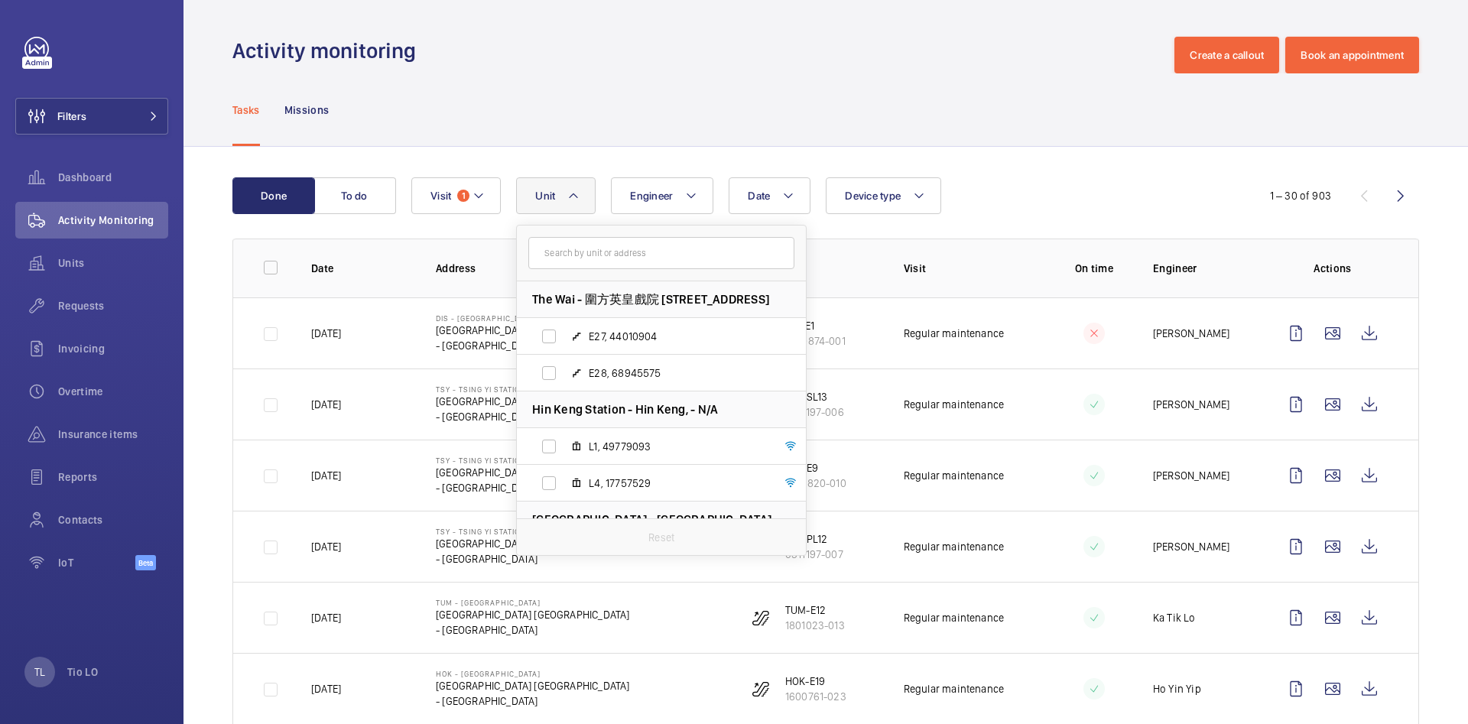
click at [617, 258] on input "text" at bounding box center [661, 253] width 266 height 32
type input "L21"
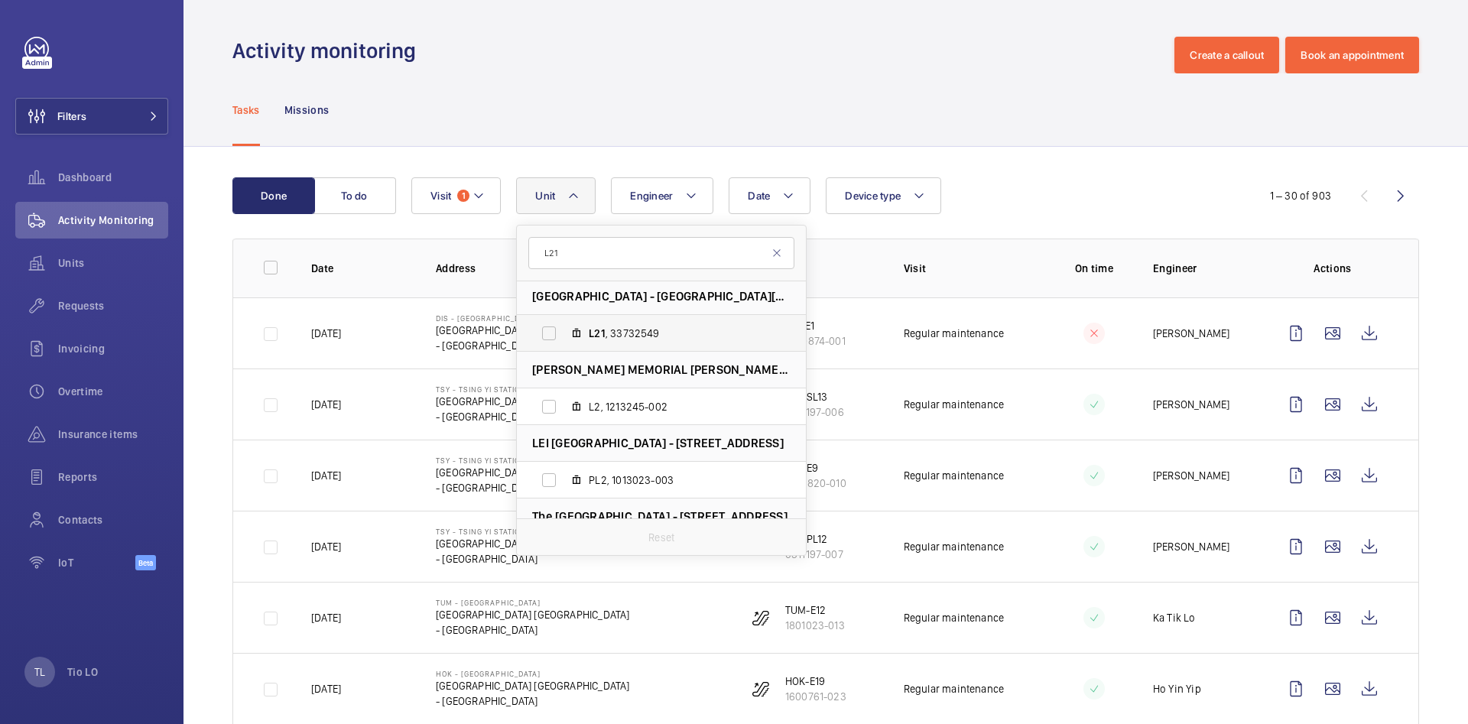
scroll to position [115, 0]
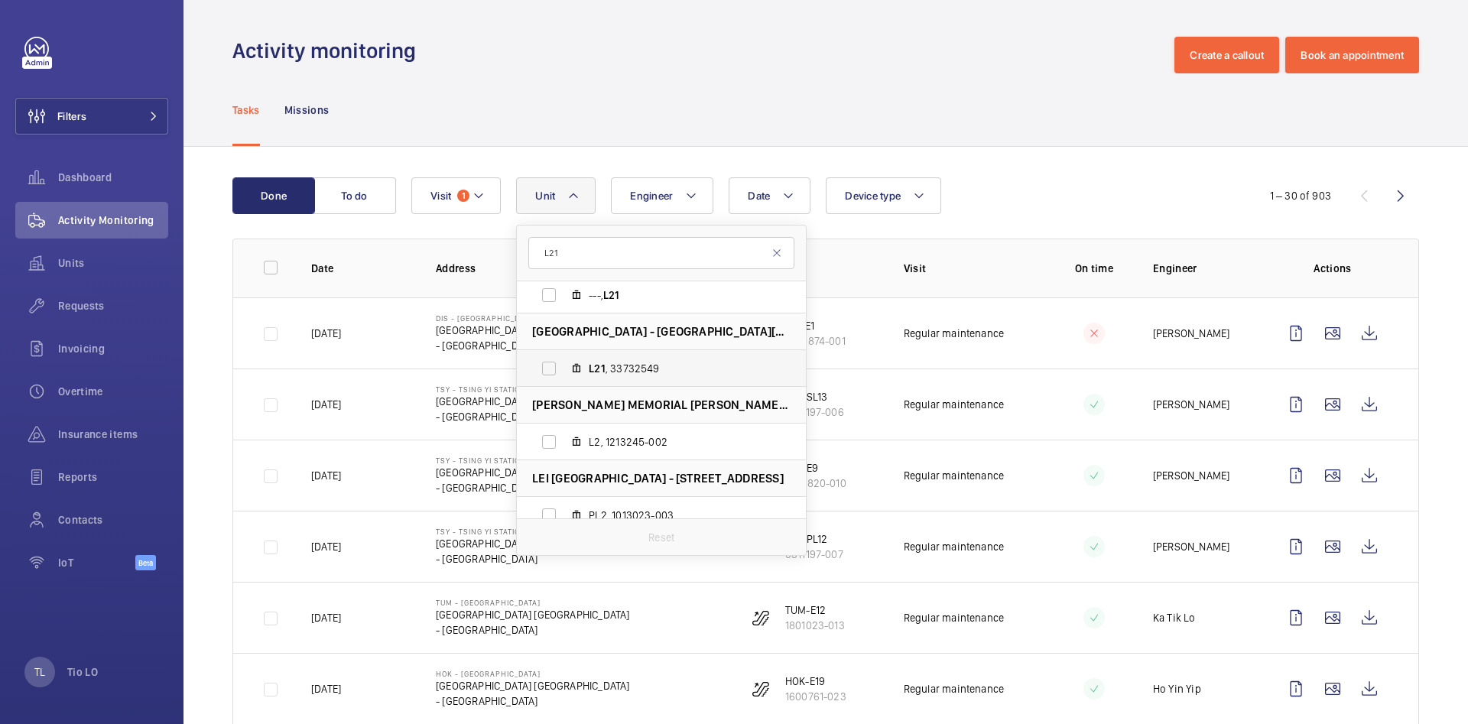
click at [698, 368] on span "L21 , 33732549" at bounding box center [677, 368] width 177 height 15
click at [564, 368] on input "L21 , 33732549" at bounding box center [549, 368] width 31 height 31
checkbox input "true"
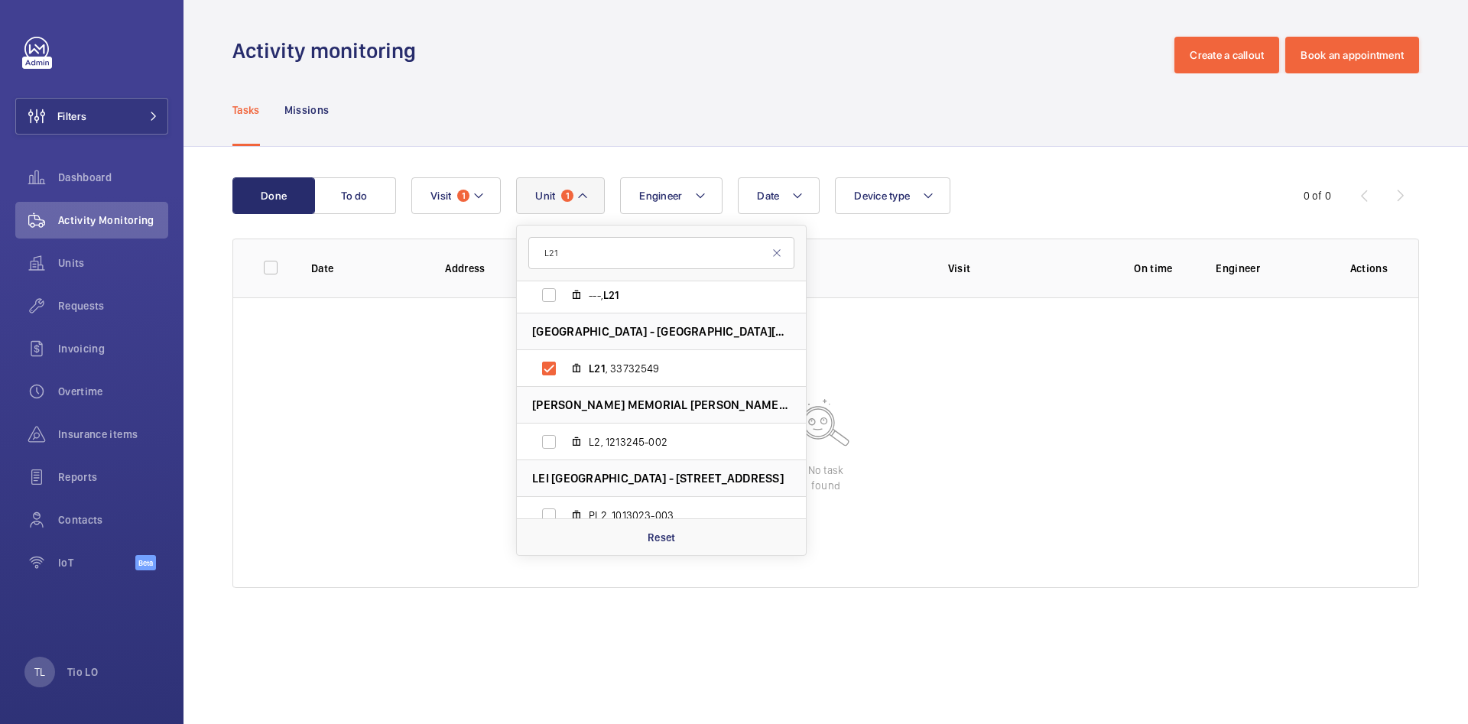
click at [1050, 197] on div "Date Engineer Unit 1 L21 Hennessy Road Court - 軒尼詩道大樓 Hennessy Road Court, - N/…" at bounding box center [823, 195] width 824 height 37
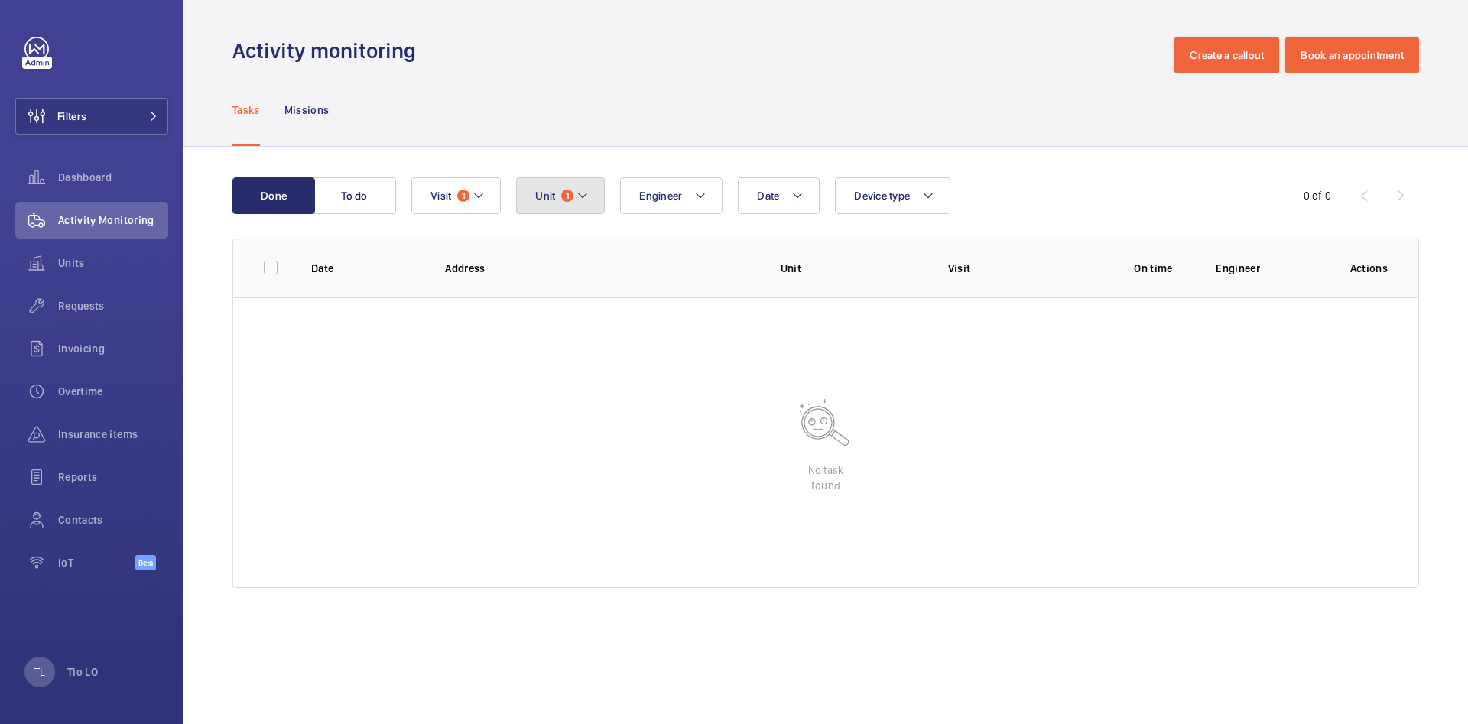
click at [561, 186] on button "Unit 1" at bounding box center [560, 195] width 89 height 37
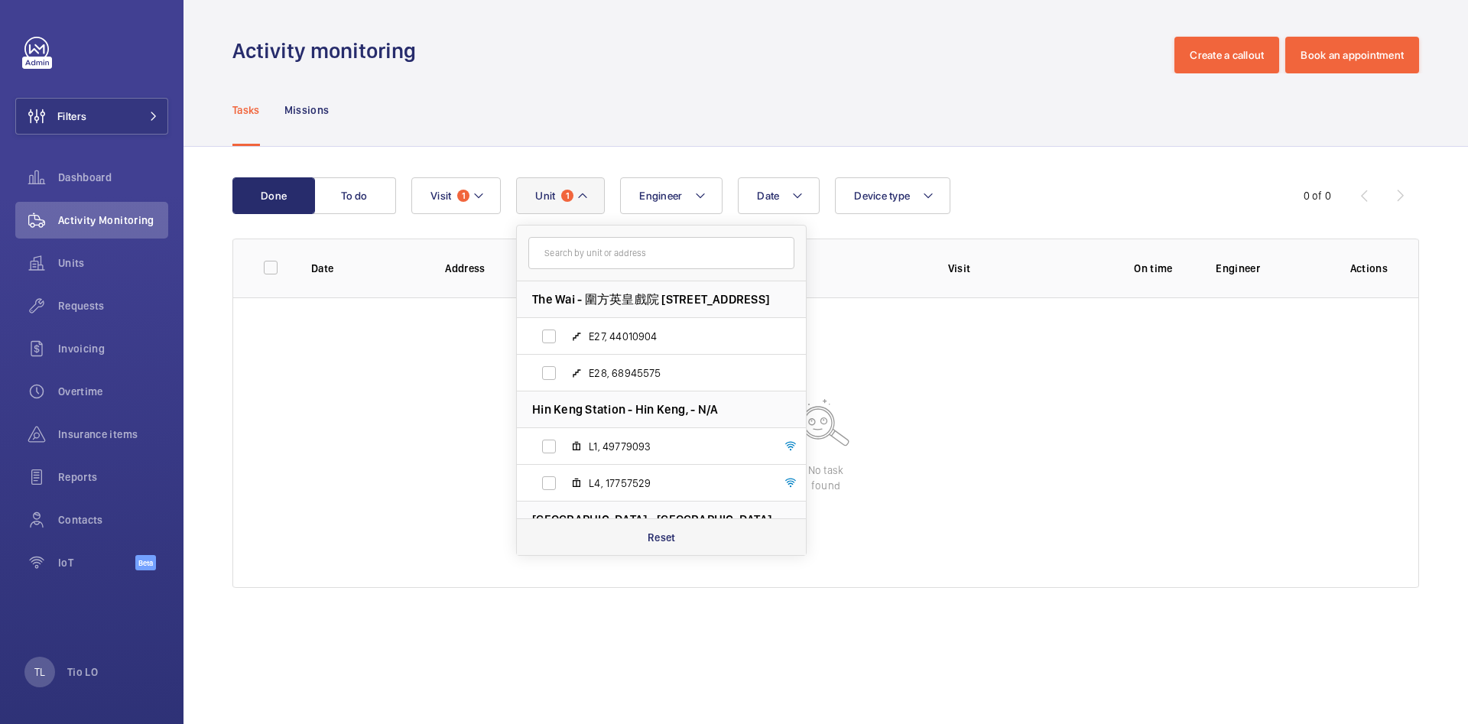
click at [688, 540] on div "Reset" at bounding box center [661, 536] width 289 height 37
click at [474, 193] on mat-icon at bounding box center [478, 196] width 12 height 18
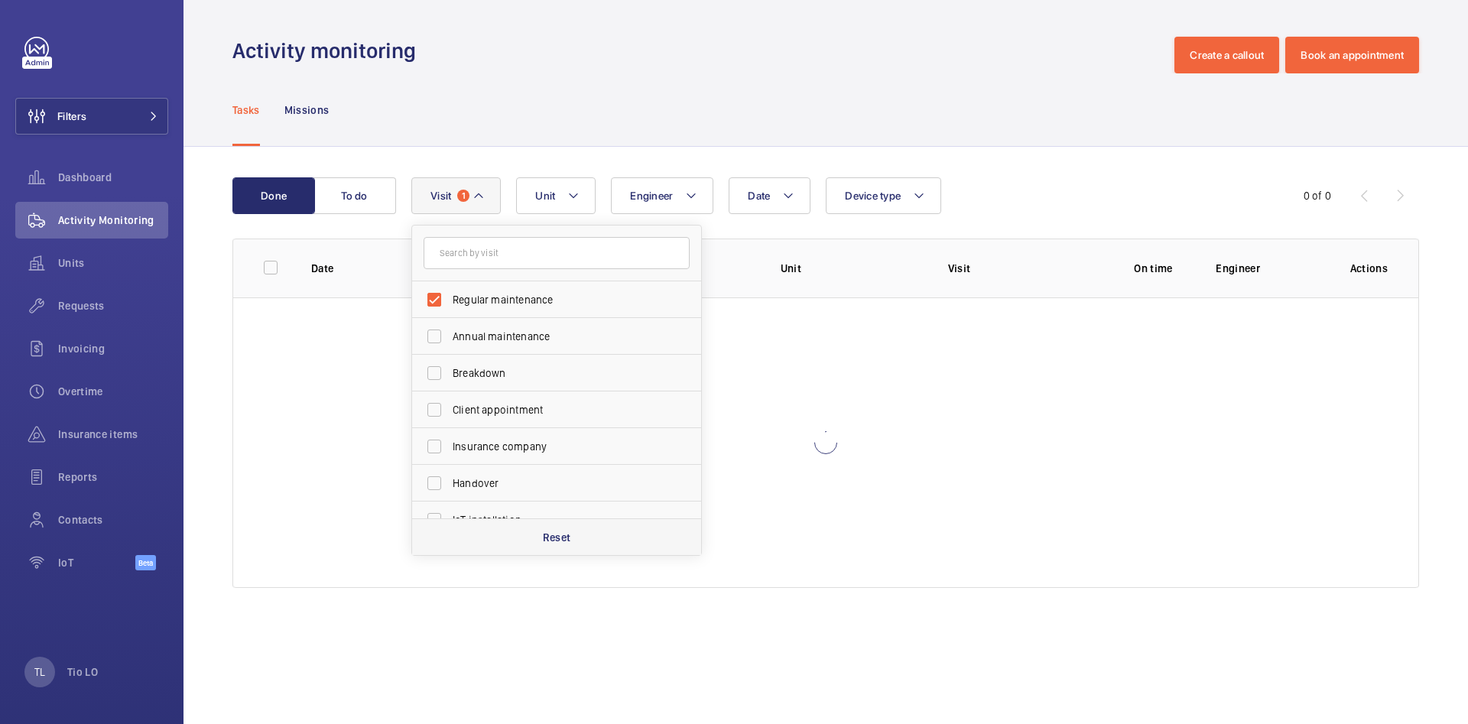
click at [619, 543] on div "Reset" at bounding box center [556, 536] width 289 height 37
checkbox input "false"
